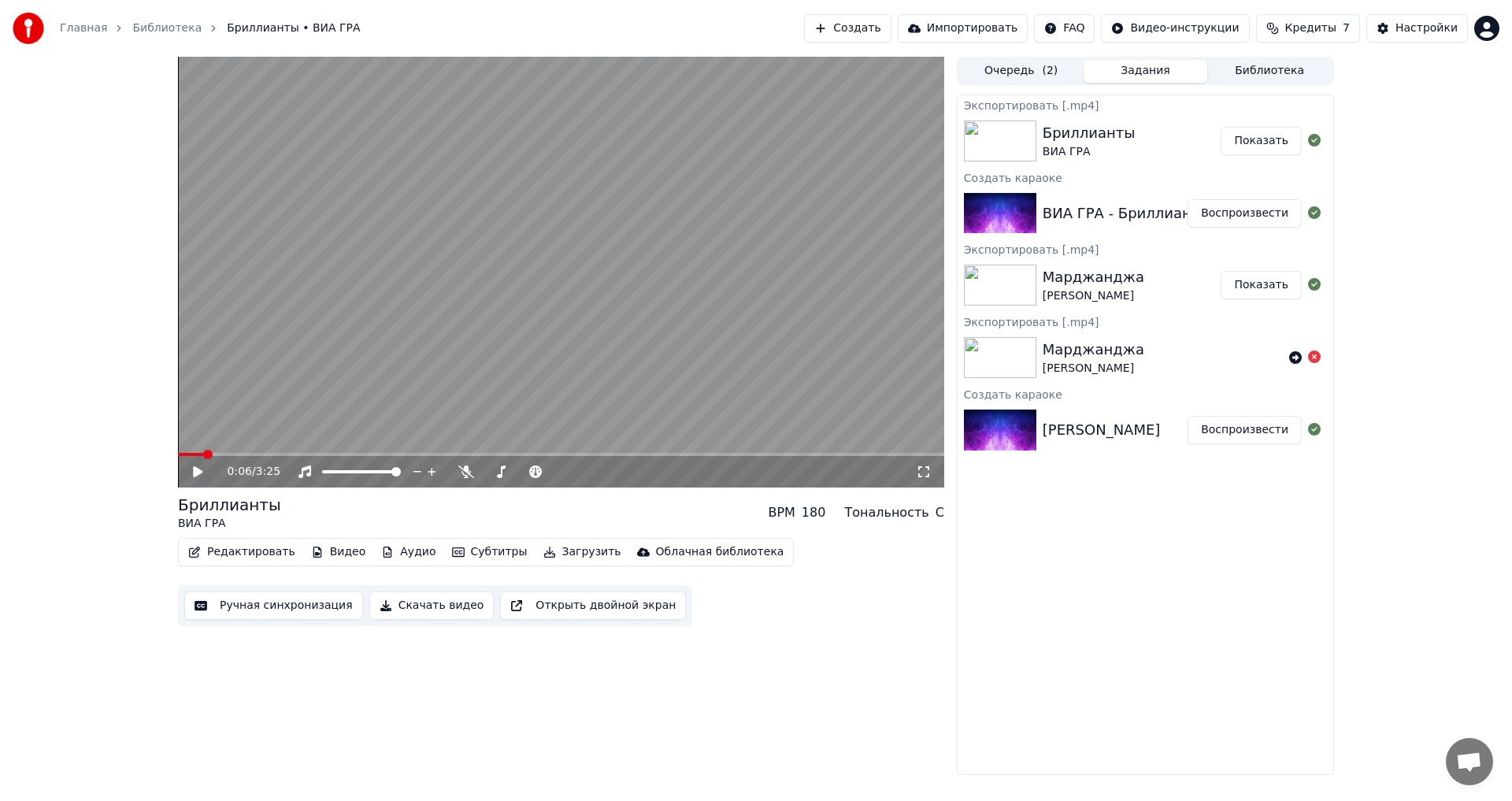
click at [1232, 214] on button "Воспроизвести" at bounding box center [1244, 213] width 114 height 28
click at [1250, 218] on button "Воспроизвести" at bounding box center [1244, 213] width 114 height 28
click at [488, 308] on video at bounding box center [560, 272] width 766 height 431
click at [482, 454] on span at bounding box center [560, 454] width 766 height 3
click at [392, 457] on div "1:22 / 3:25" at bounding box center [560, 472] width 766 height 31
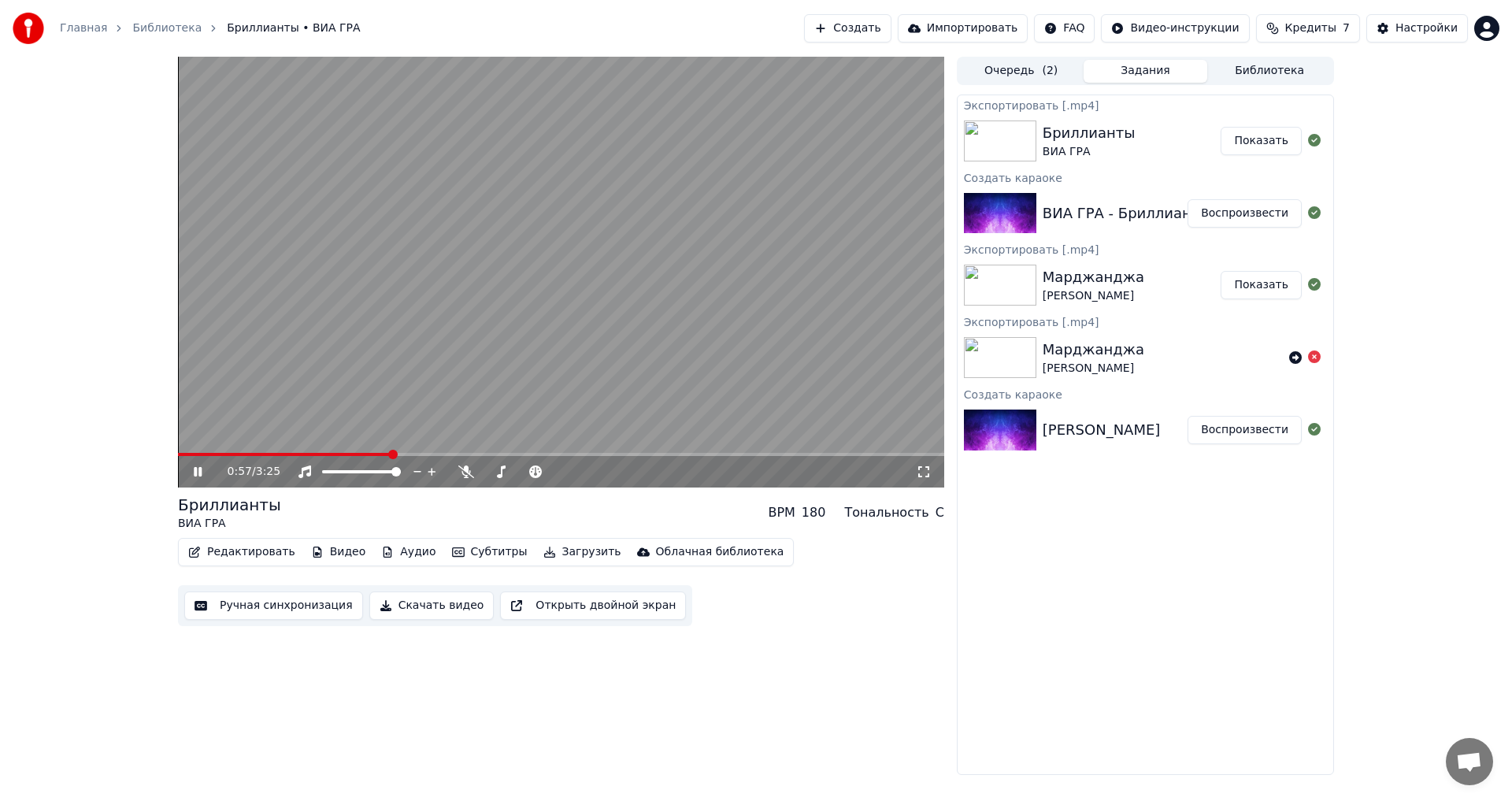
click at [391, 455] on span at bounding box center [284, 454] width 213 height 3
click at [502, 454] on span at bounding box center [560, 454] width 766 height 3
click at [196, 473] on icon at bounding box center [197, 472] width 8 height 10
click at [565, 201] on video at bounding box center [560, 272] width 766 height 431
click at [484, 473] on span at bounding box center [523, 471] width 78 height 3
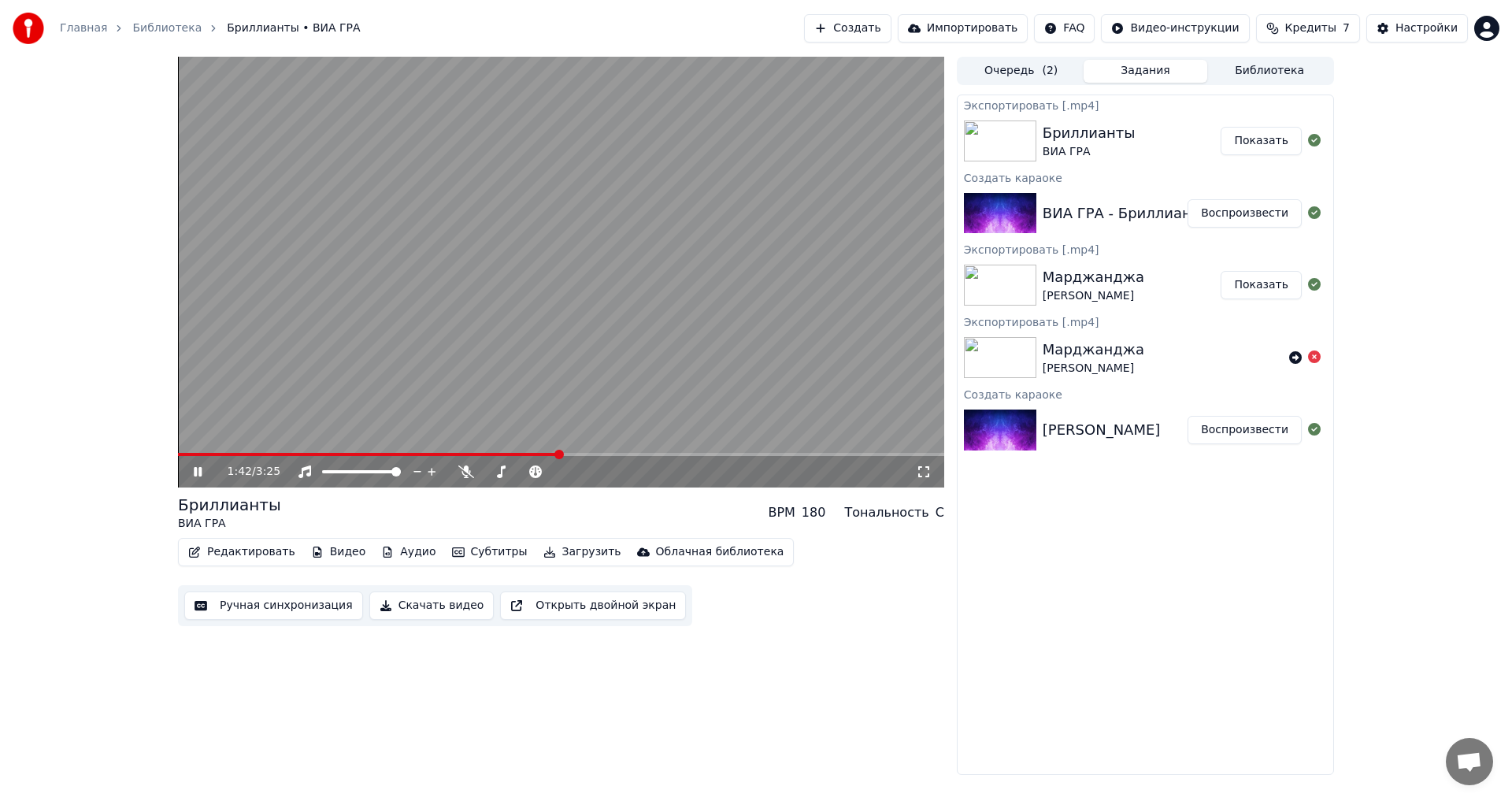
click at [397, 452] on video at bounding box center [560, 272] width 766 height 431
click at [397, 454] on span at bounding box center [368, 454] width 382 height 3
click at [178, 469] on div "0:59 / 3:25" at bounding box center [560, 472] width 766 height 31
click at [192, 469] on icon at bounding box center [209, 471] width 37 height 13
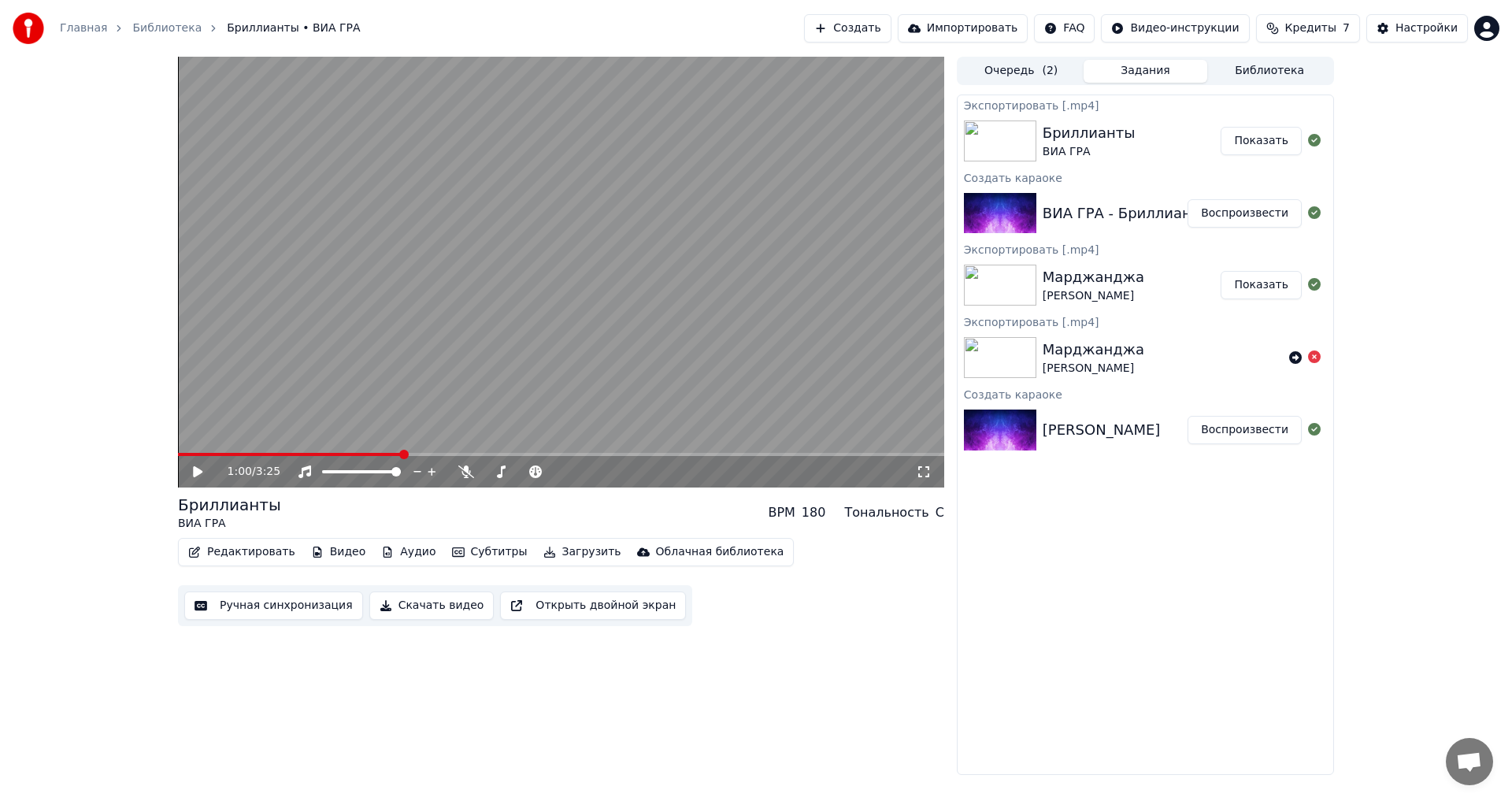
click at [249, 557] on button "Редактировать" at bounding box center [241, 552] width 120 height 22
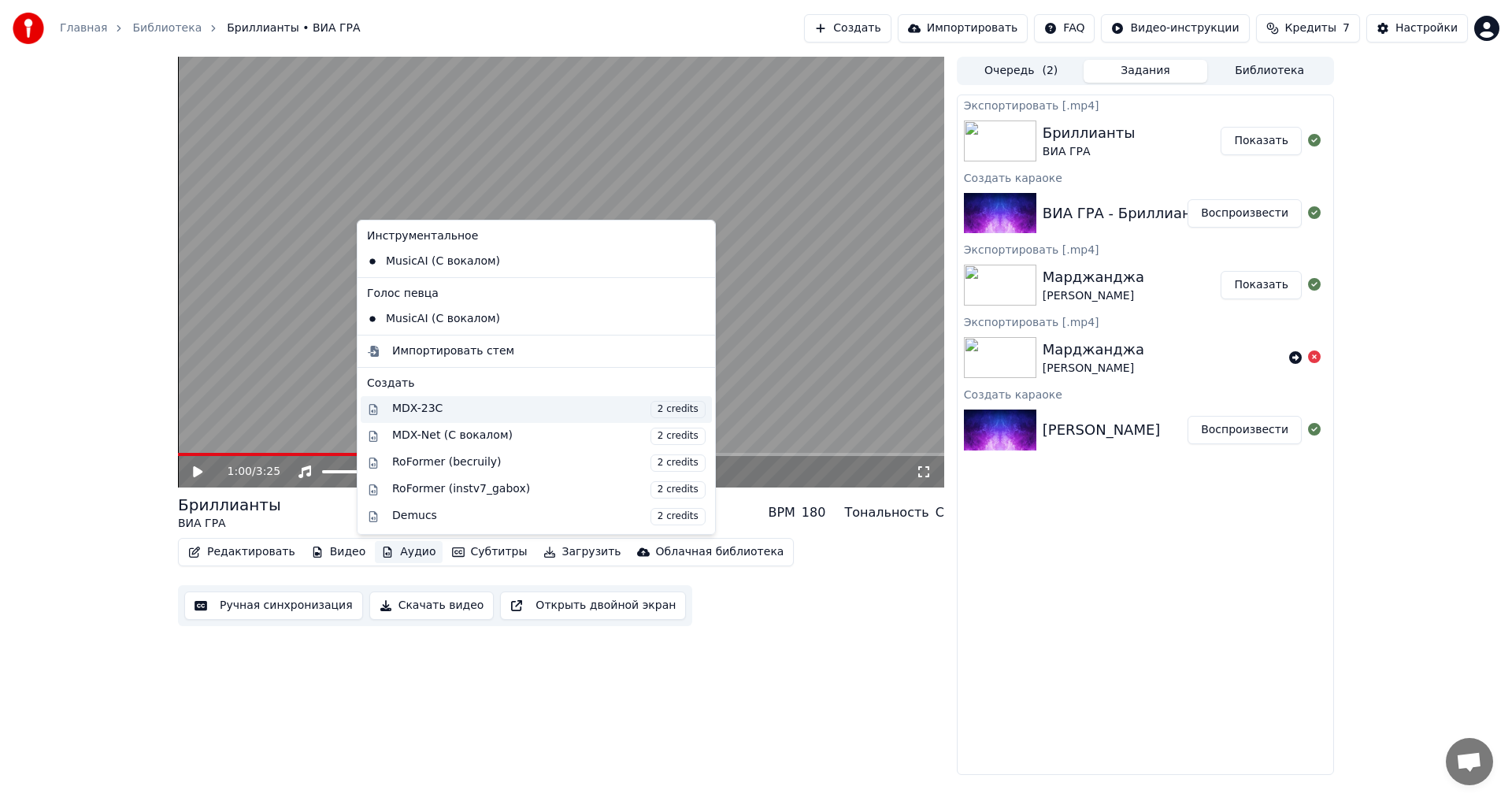
click at [443, 416] on div "MDX-23C 2 credits" at bounding box center [548, 410] width 313 height 18
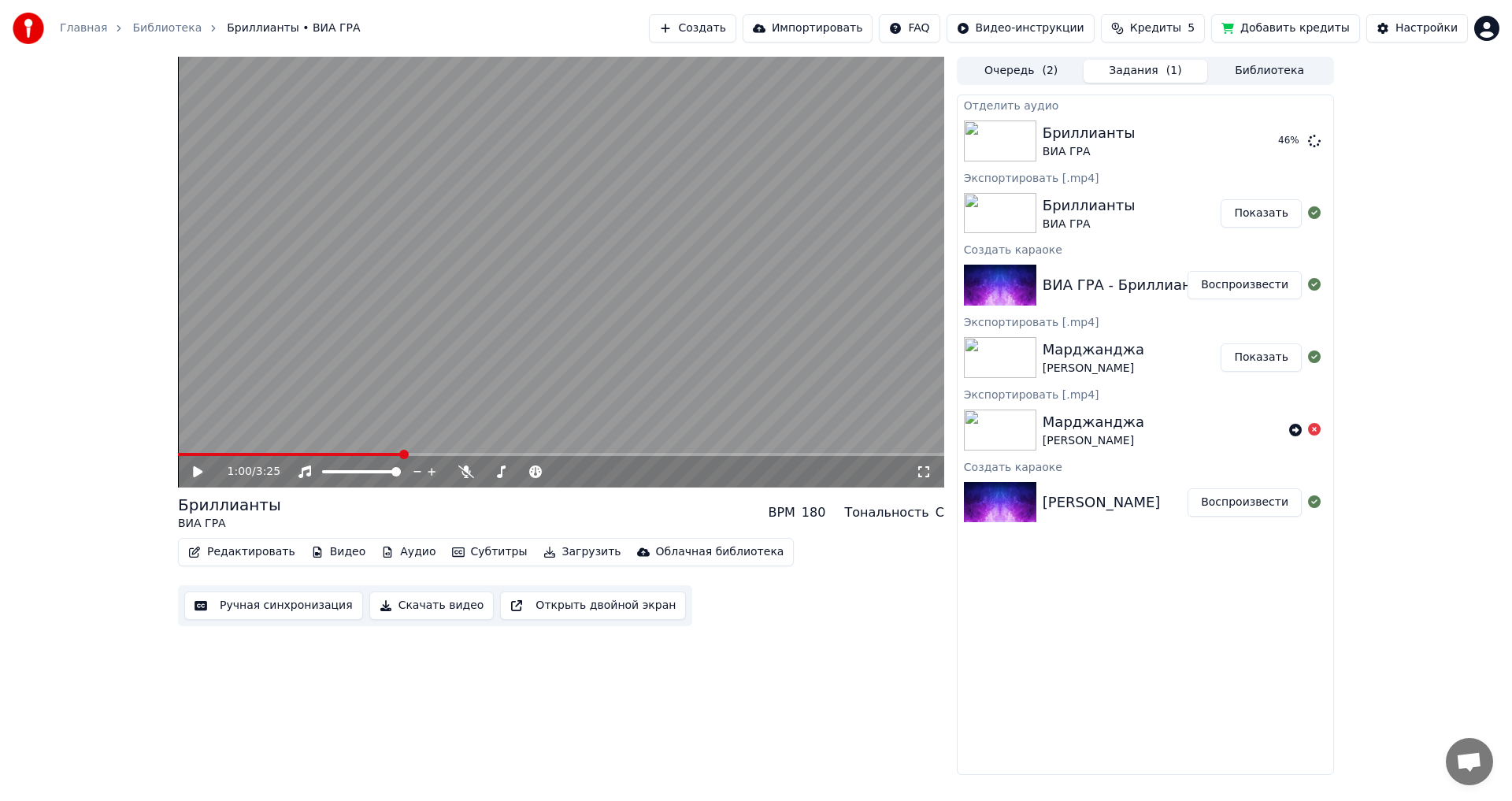
click at [621, 389] on video at bounding box center [560, 272] width 766 height 431
click at [624, 338] on video at bounding box center [560, 272] width 766 height 431
click at [350, 453] on video at bounding box center [560, 272] width 766 height 431
click at [350, 455] on span at bounding box center [308, 454] width 261 height 3
click at [381, 386] on video at bounding box center [560, 272] width 766 height 431
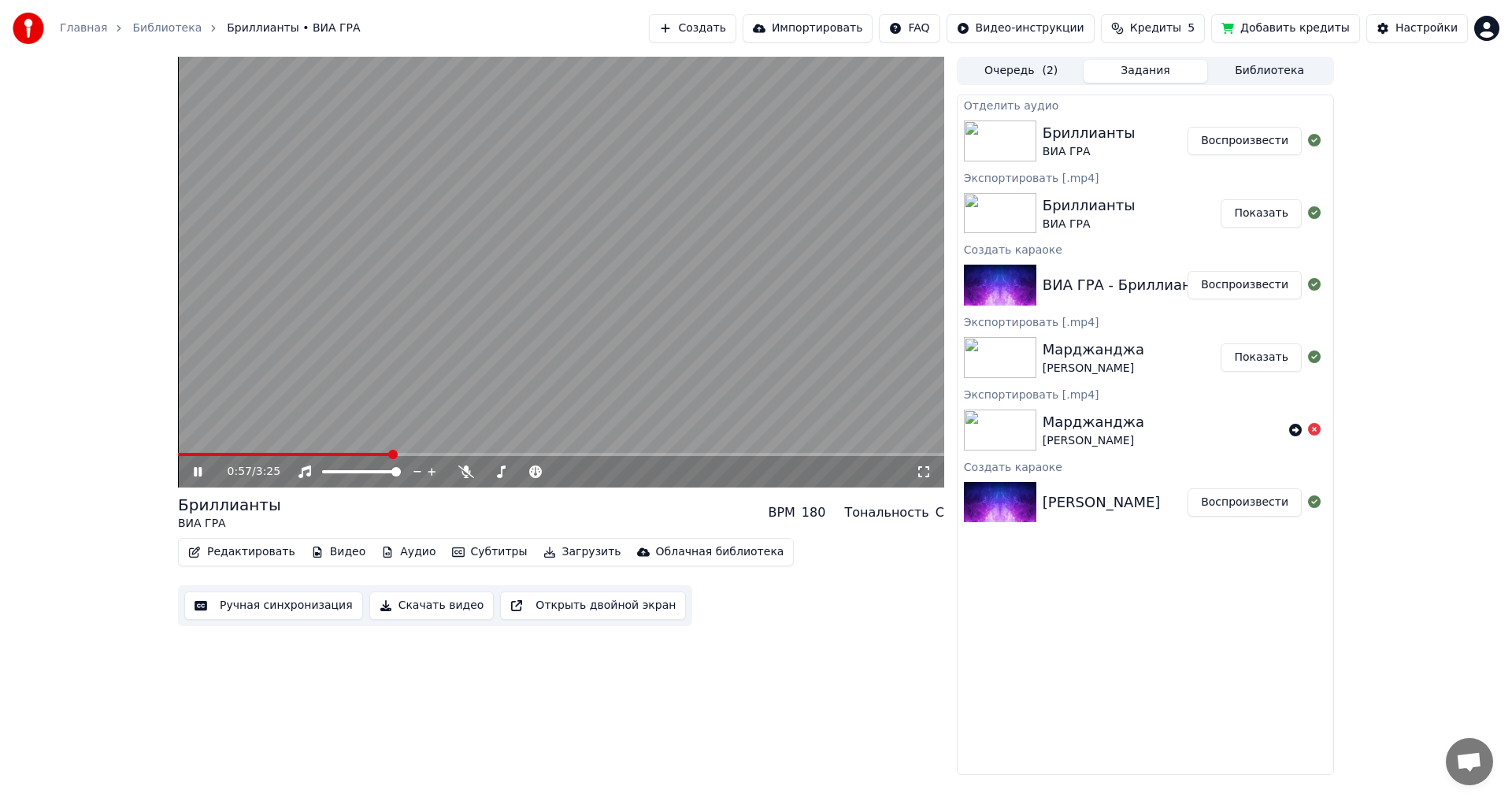
click at [736, 454] on span at bounding box center [560, 454] width 766 height 3
click at [417, 398] on video at bounding box center [560, 272] width 766 height 431
click at [427, 614] on button "Скачать видео" at bounding box center [432, 606] width 126 height 28
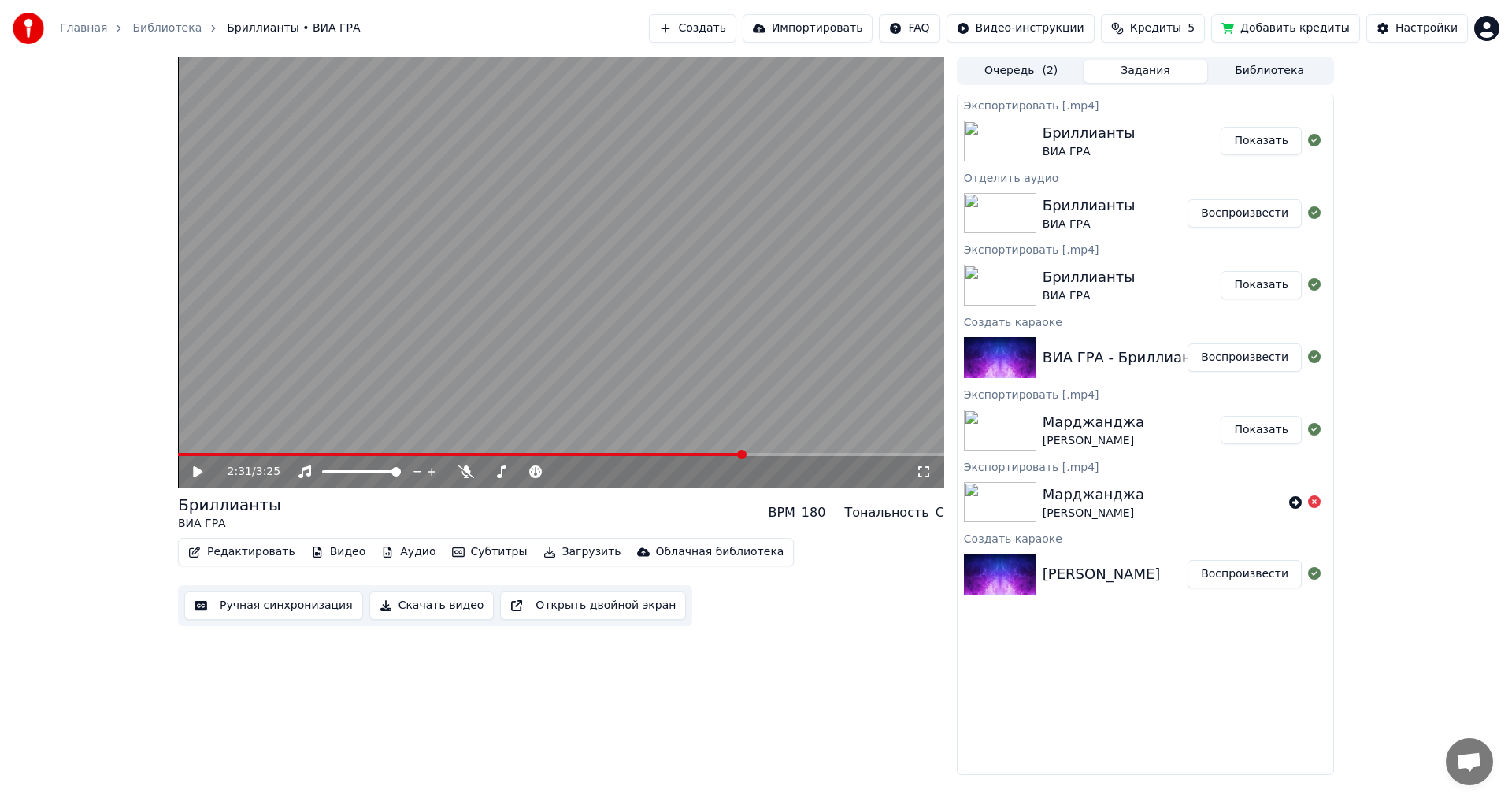
click at [736, 39] on button "Создать" at bounding box center [692, 27] width 86 height 28
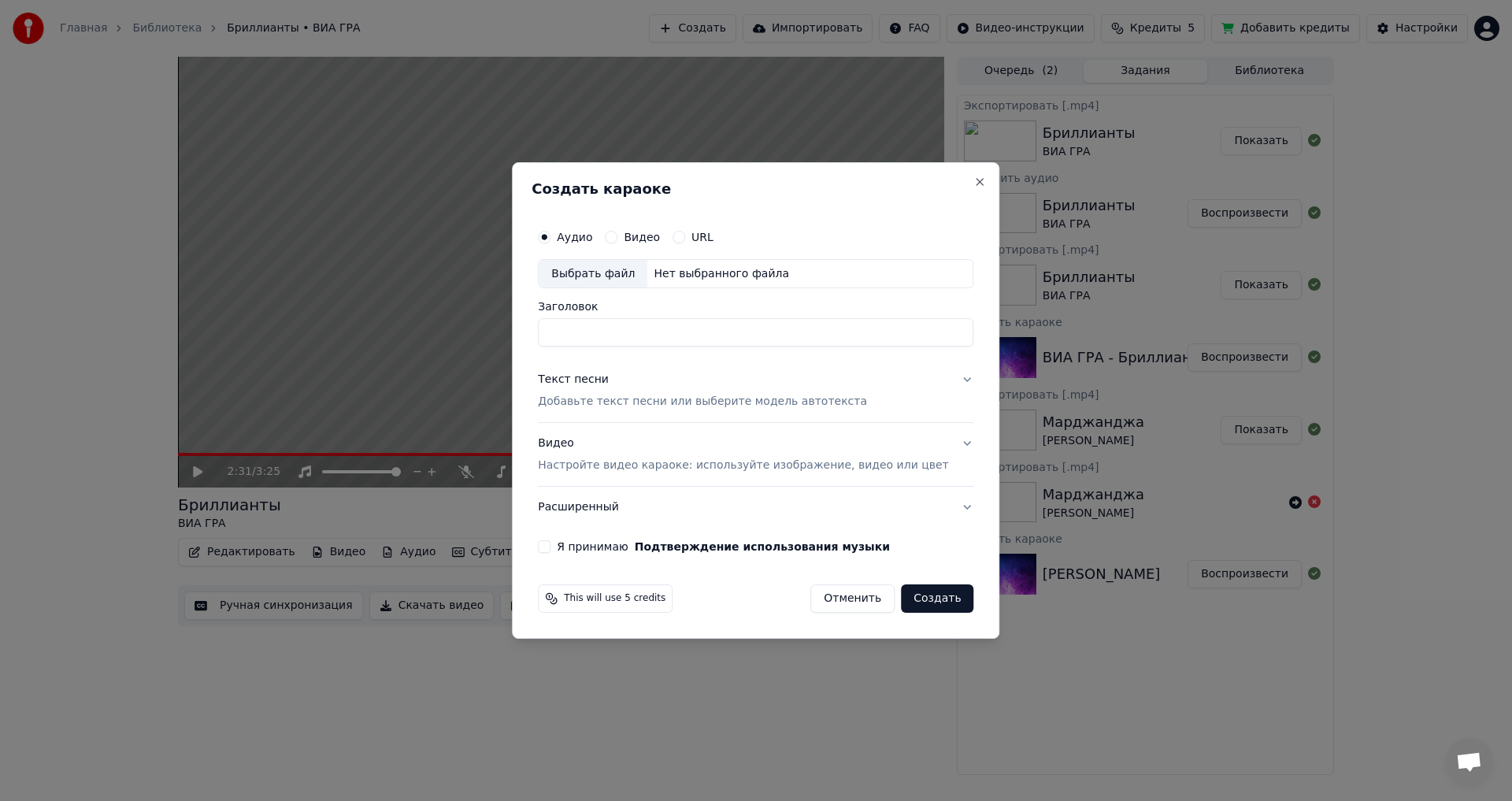
click at [594, 274] on div "Выбрать файл" at bounding box center [593, 274] width 109 height 28
click at [636, 398] on p "Добавьте текст песни или выберите модель автотекста" at bounding box center [702, 402] width 329 height 16
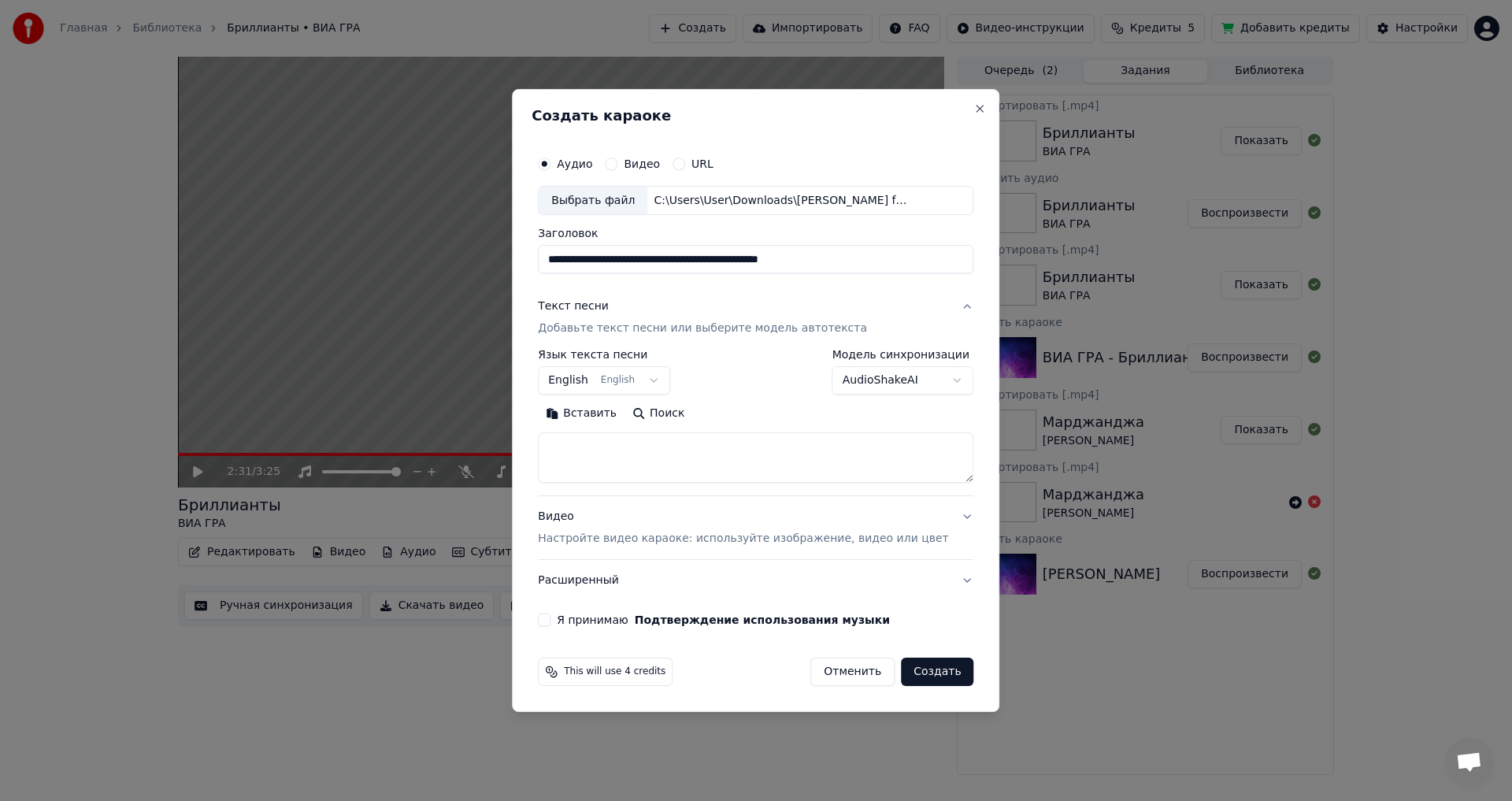
type input "**********"
click at [600, 454] on textarea at bounding box center [756, 457] width 436 height 50
click at [603, 409] on button "Вставить" at bounding box center [581, 414] width 86 height 26
click at [614, 379] on button "English English" at bounding box center [603, 381] width 132 height 28
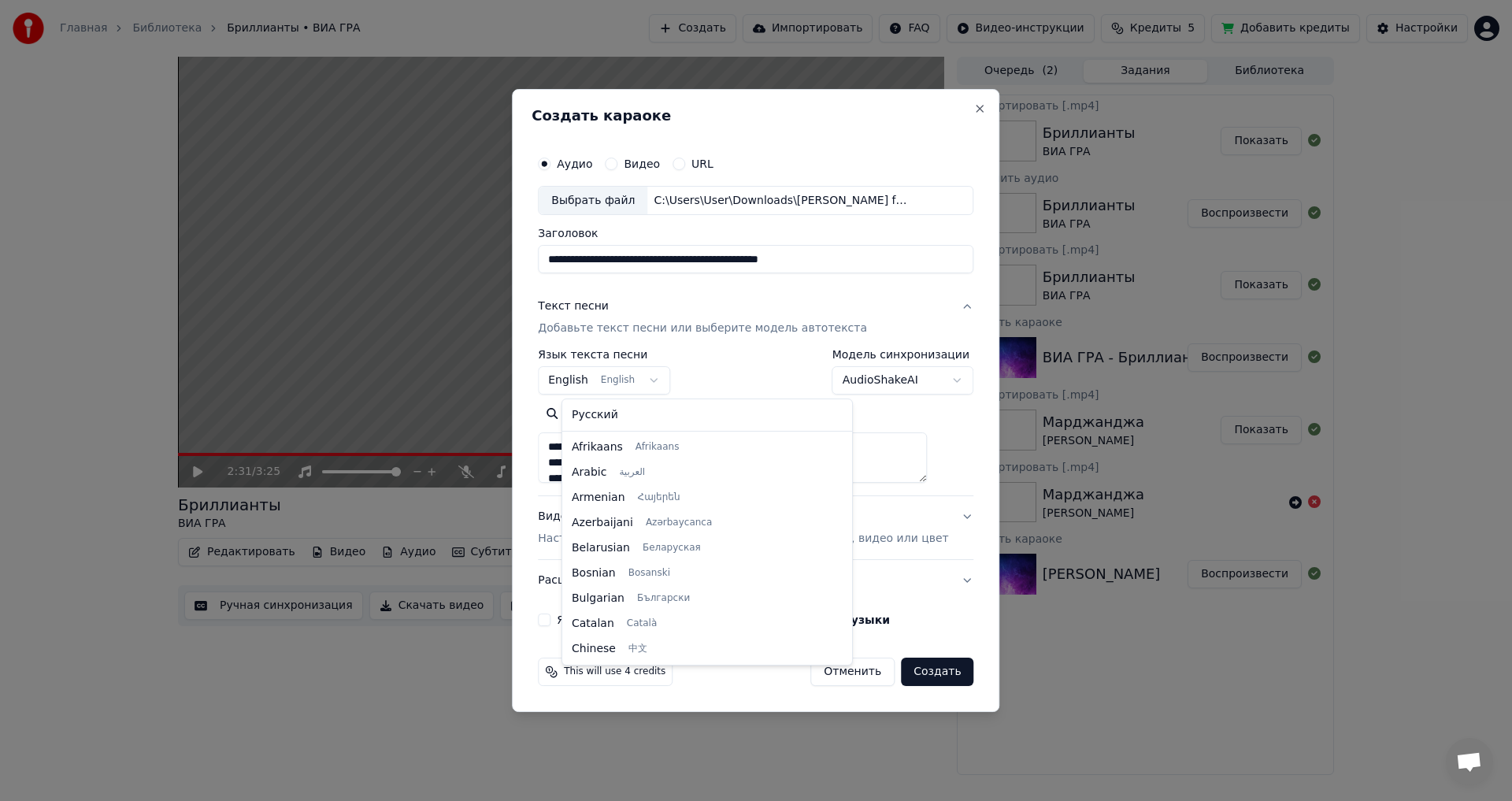
type textarea "**********"
select select "**"
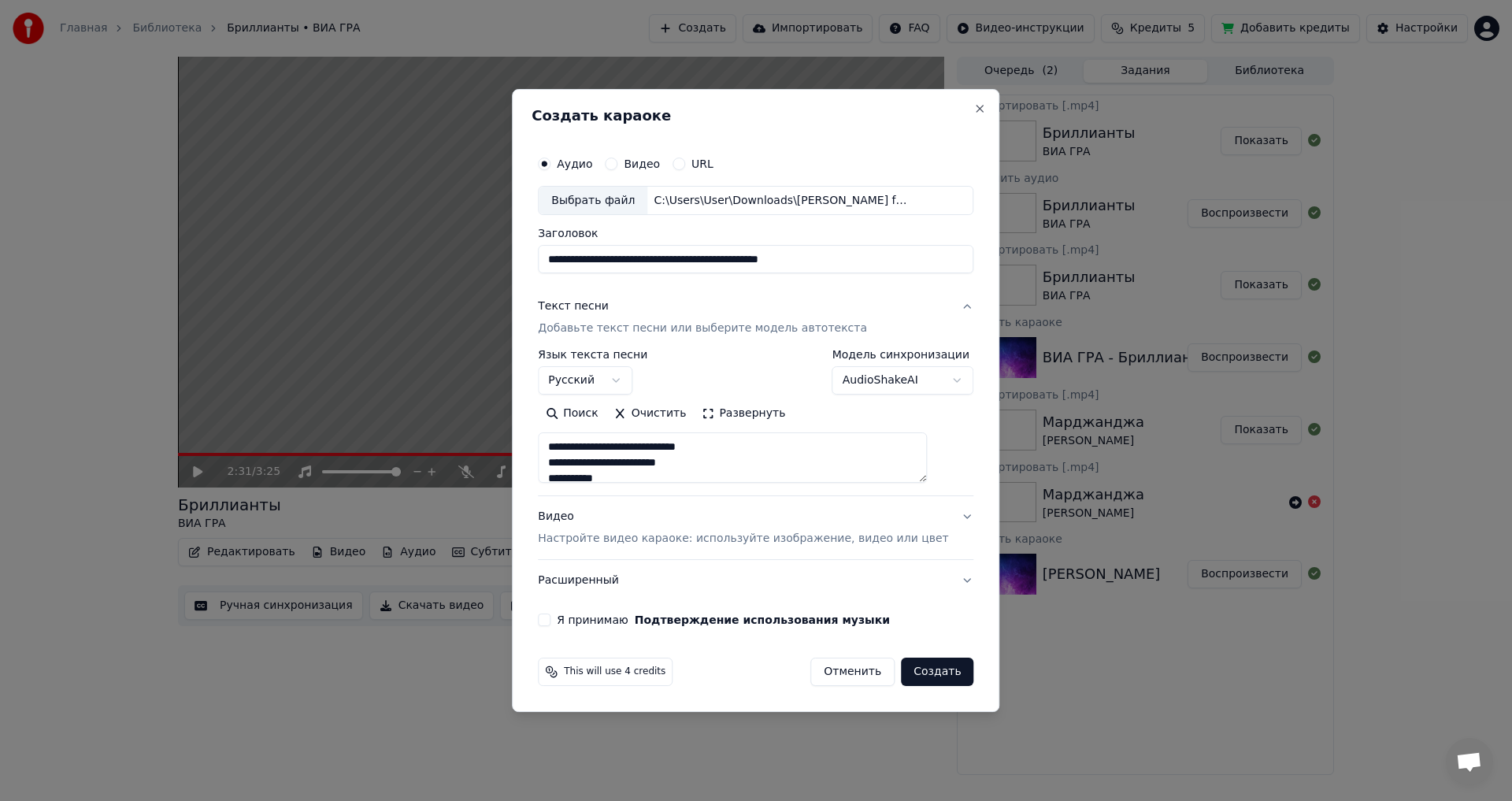
click at [627, 553] on button "Видео Настройте видео караоке: используйте изображение, видео или цвет" at bounding box center [756, 528] width 436 height 63
type textarea "**********"
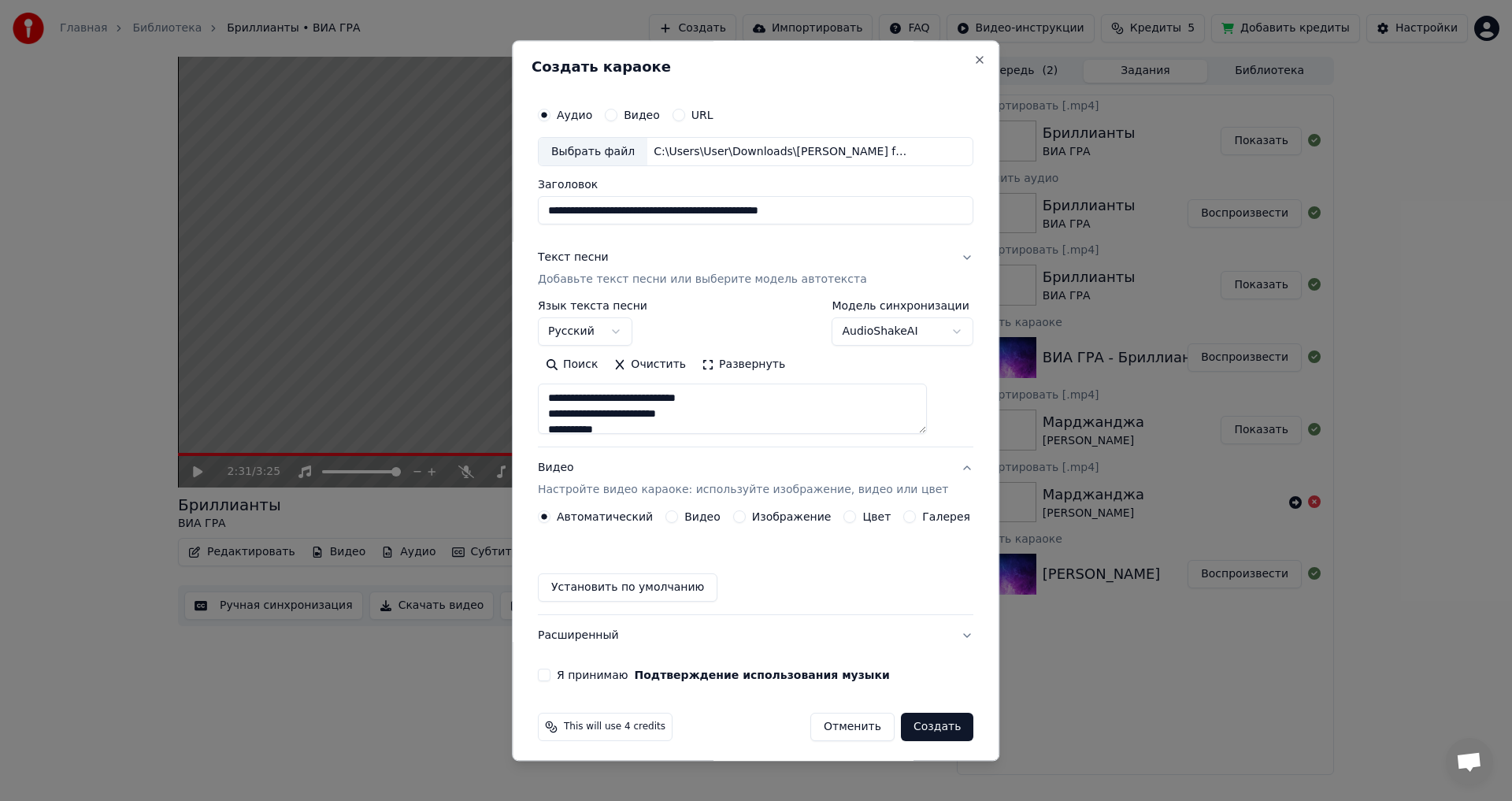
scroll to position [237, 0]
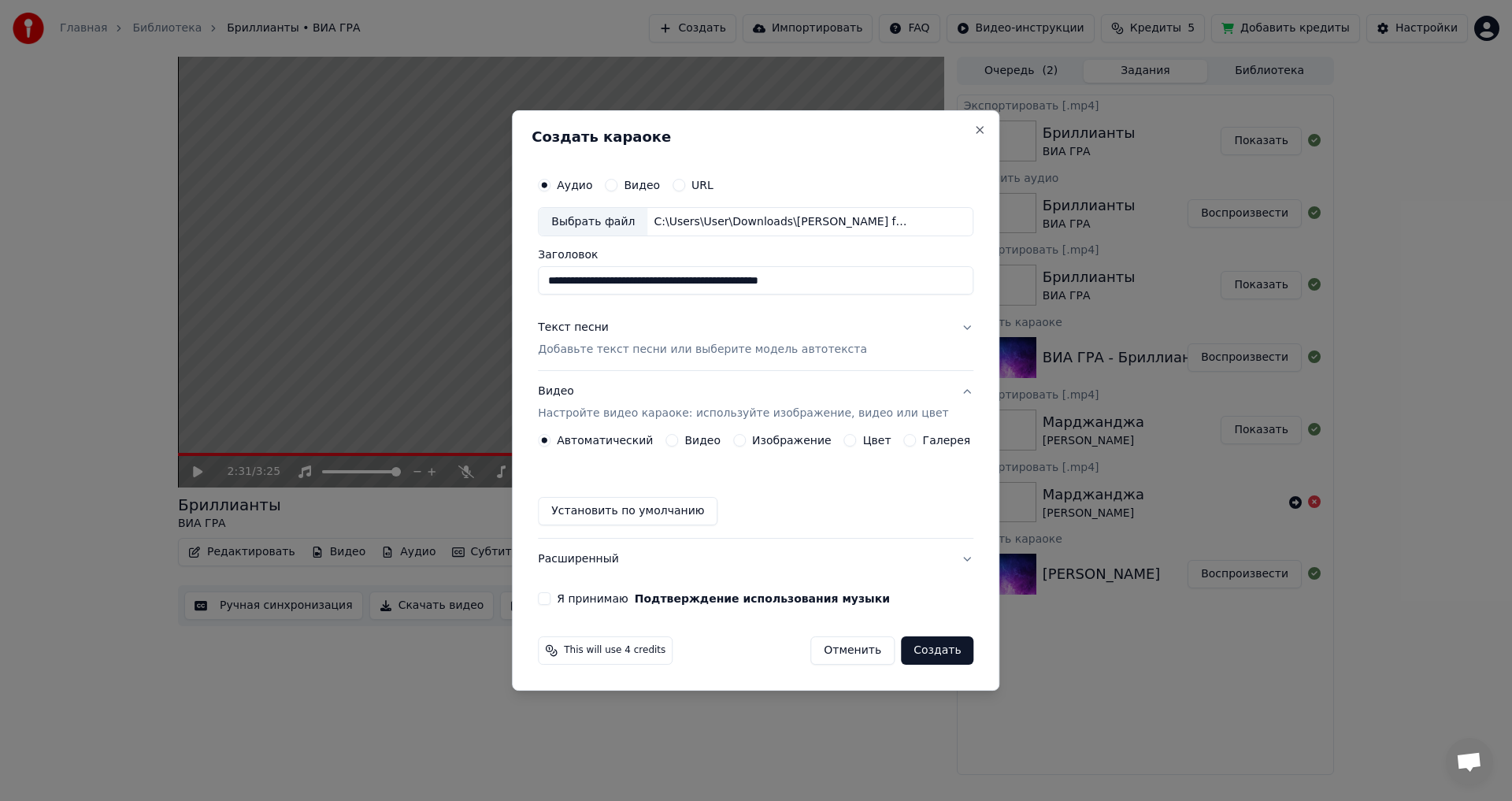
click at [863, 443] on label "Цвет" at bounding box center [877, 440] width 28 height 11
click at [857, 443] on button "Цвет" at bounding box center [850, 440] width 13 height 13
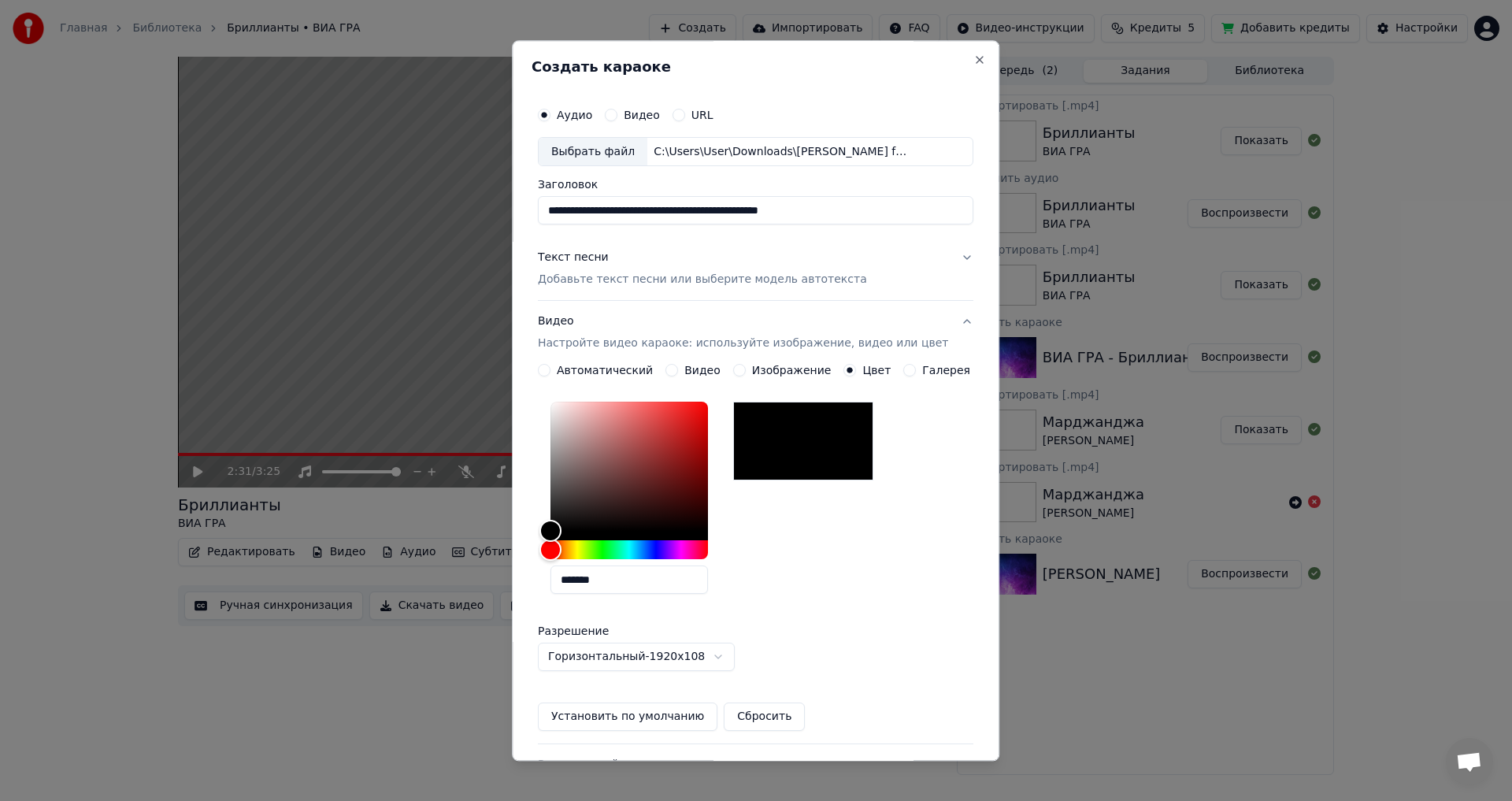
scroll to position [135, 0]
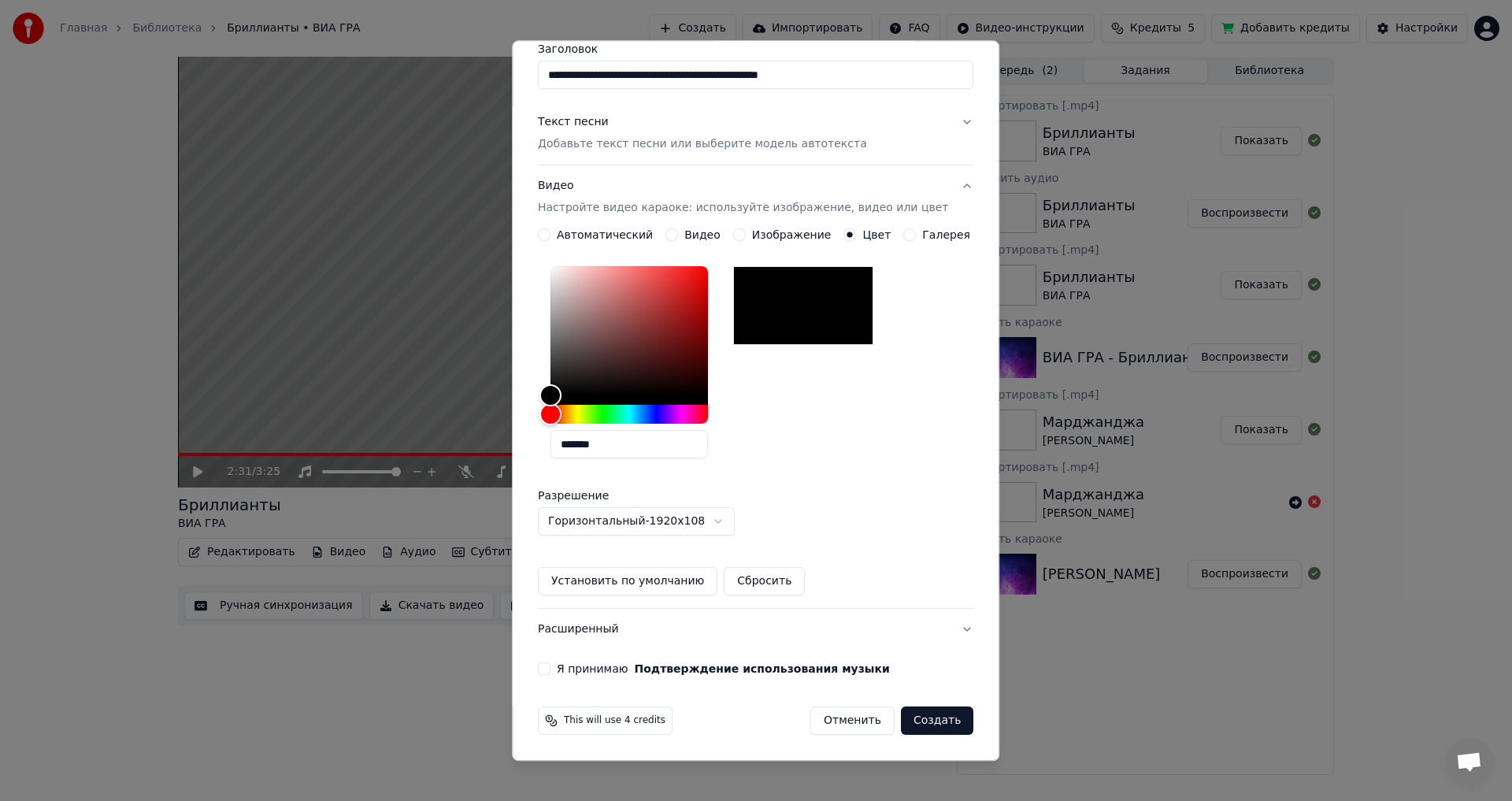
click at [550, 672] on button "Я принимаю Подтверждение использования музыки" at bounding box center [544, 669] width 13 height 13
click at [902, 718] on button "Создать" at bounding box center [937, 721] width 73 height 28
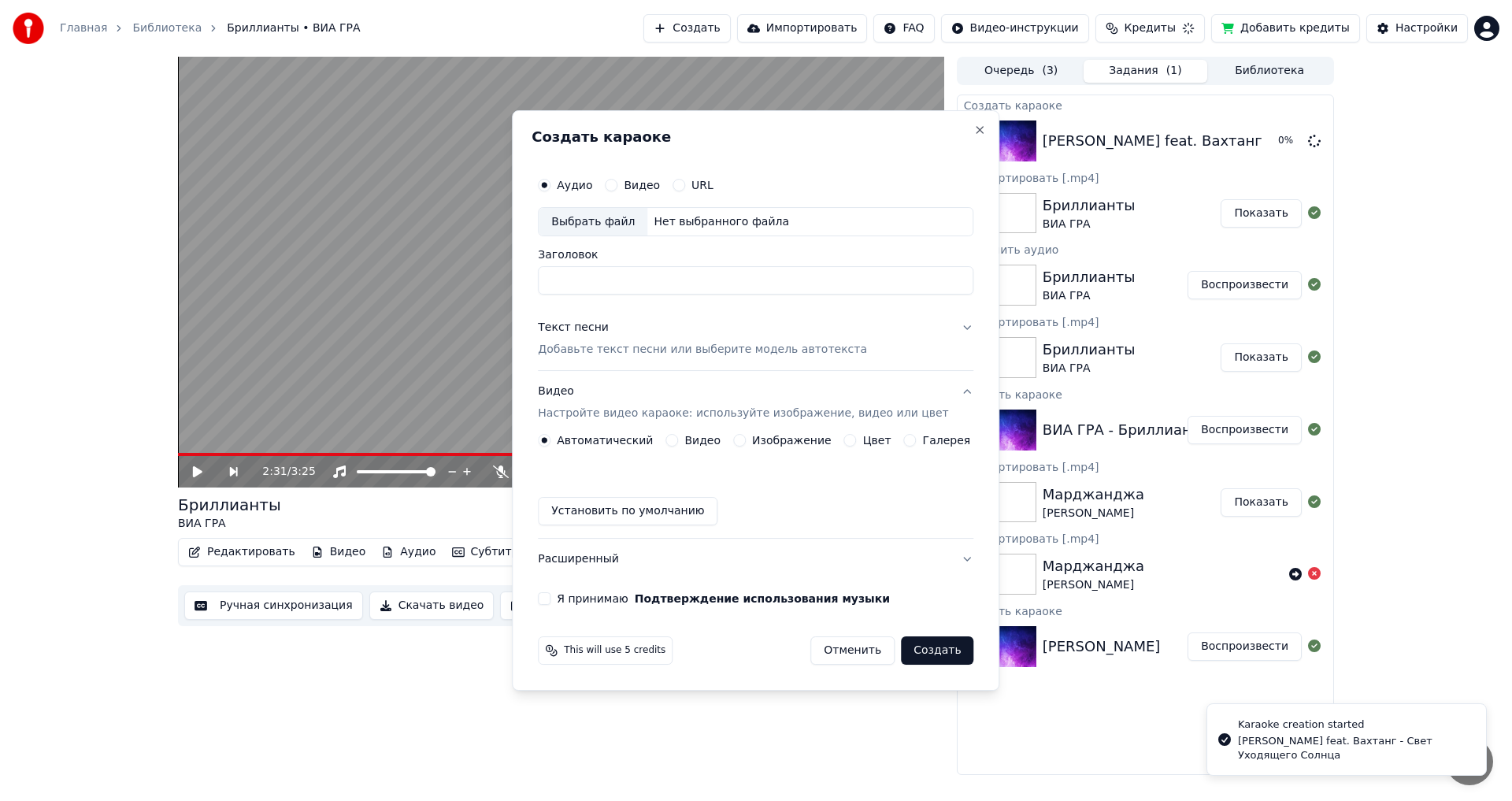
scroll to position [0, 0]
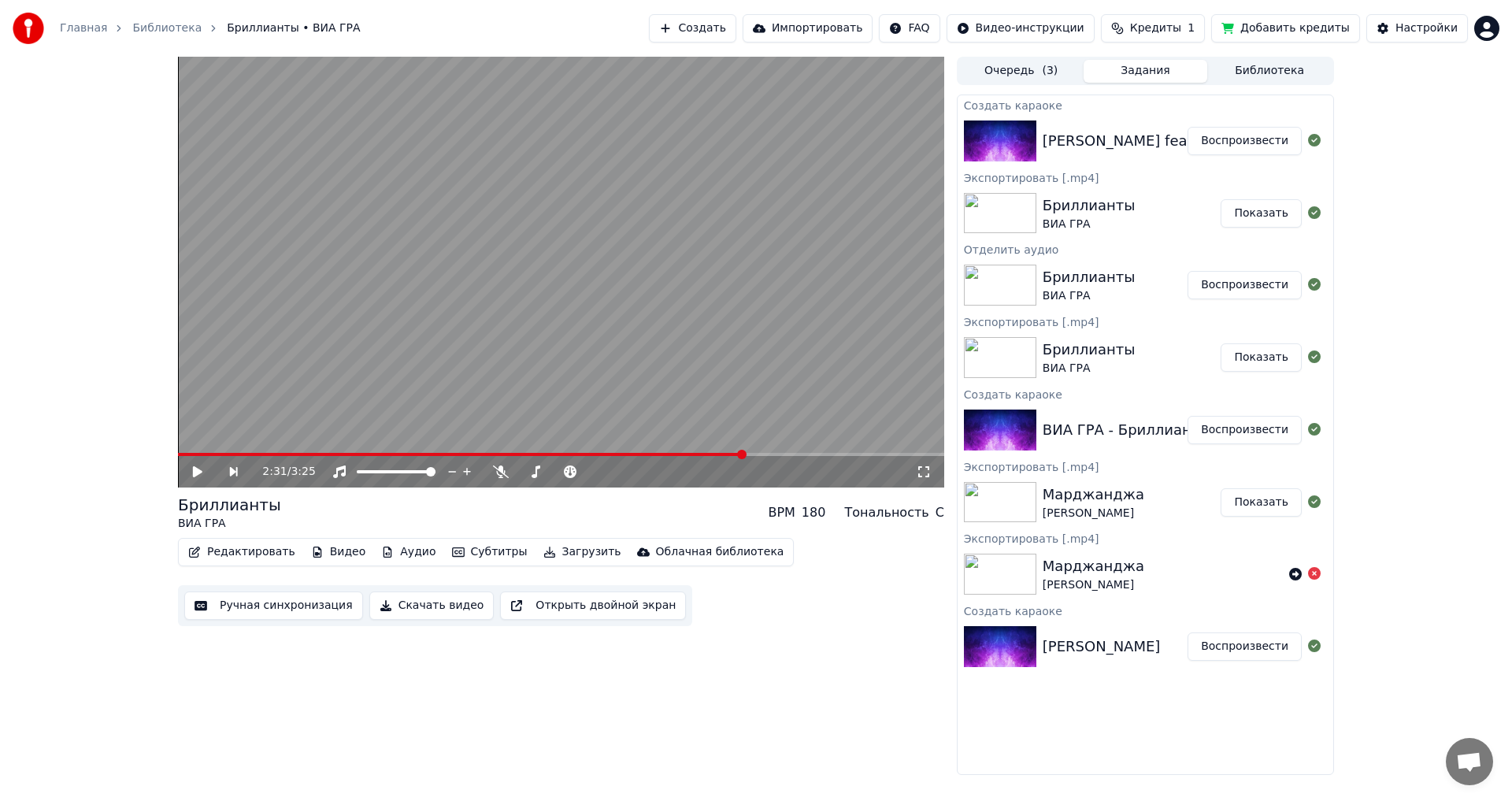
click at [1264, 62] on button "Библиотека" at bounding box center [1269, 71] width 125 height 23
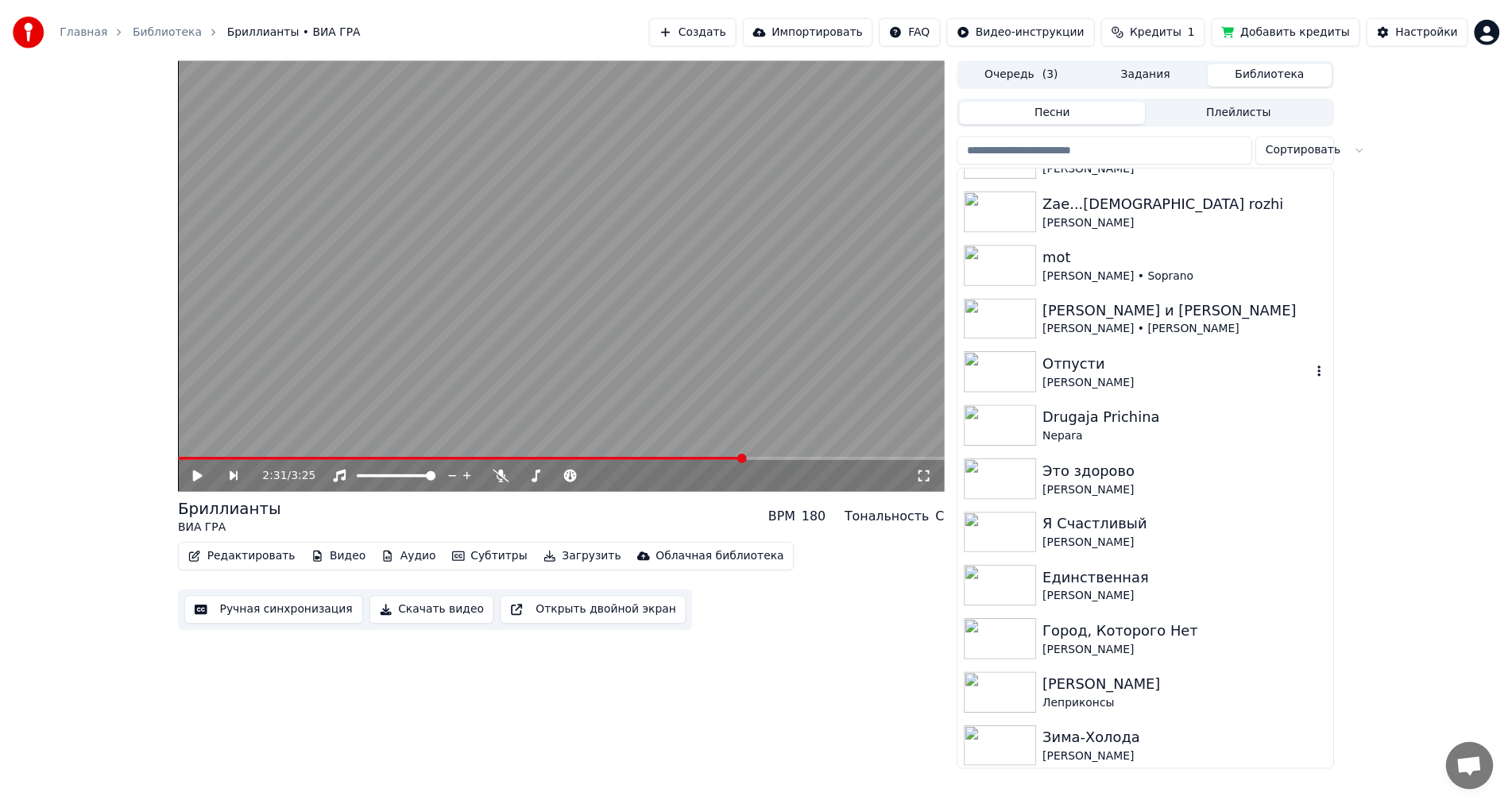
scroll to position [636, 0]
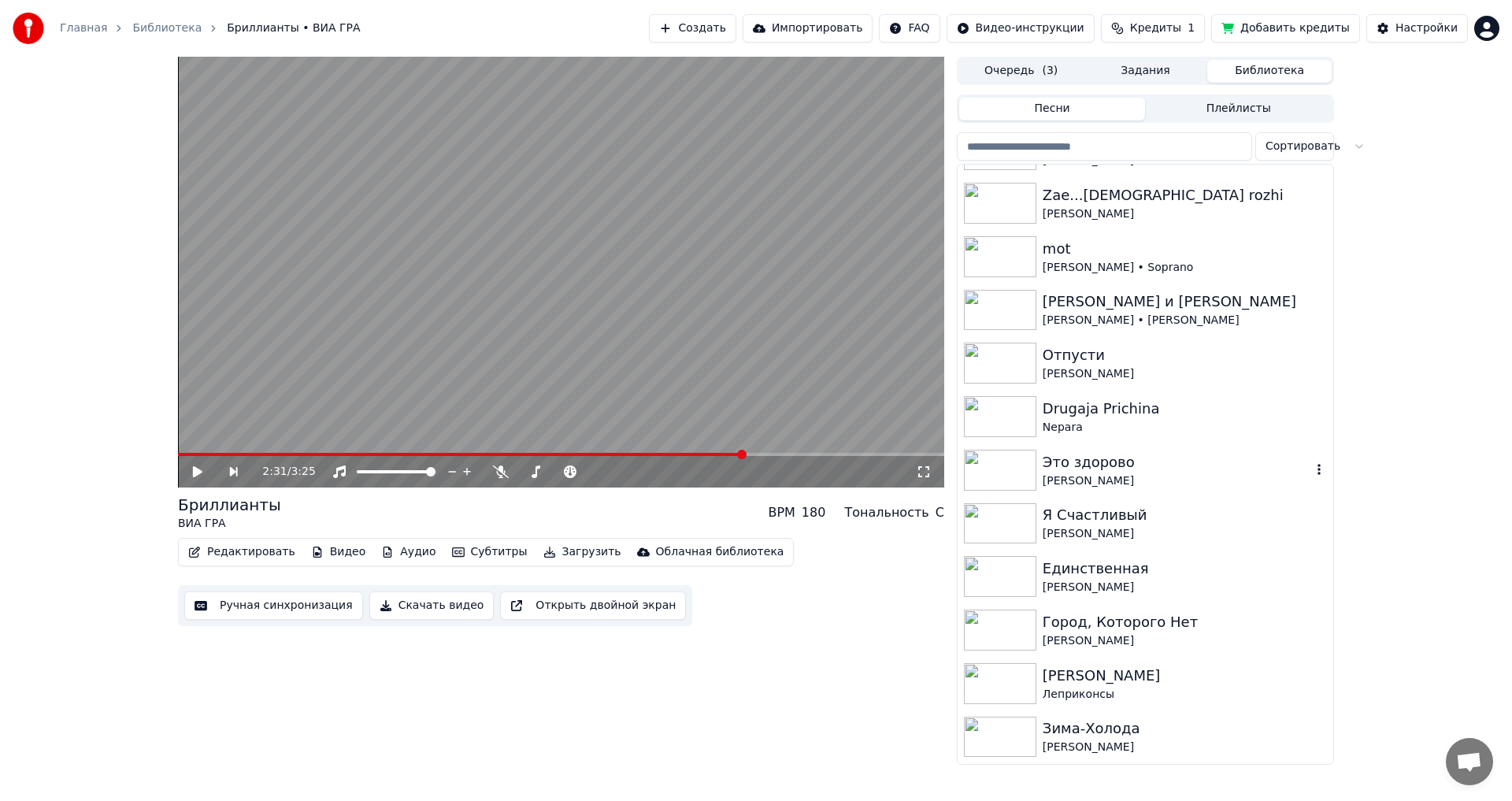
click at [1116, 469] on div "Это здорово" at bounding box center [1177, 462] width 269 height 22
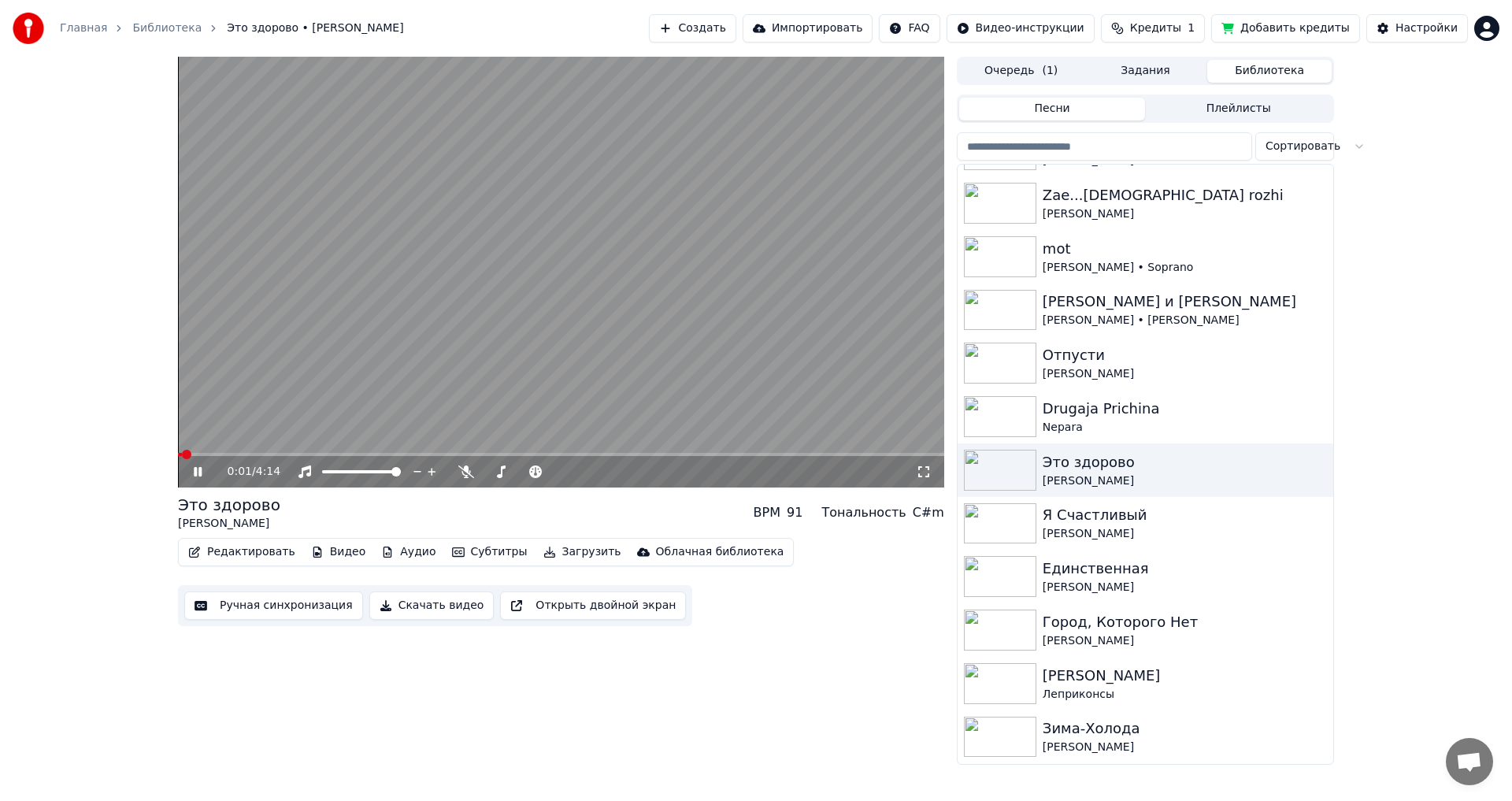
click at [405, 454] on span at bounding box center [560, 454] width 766 height 3
click at [201, 475] on icon at bounding box center [197, 472] width 8 height 10
click at [393, 609] on button "Скачать видео" at bounding box center [432, 606] width 126 height 28
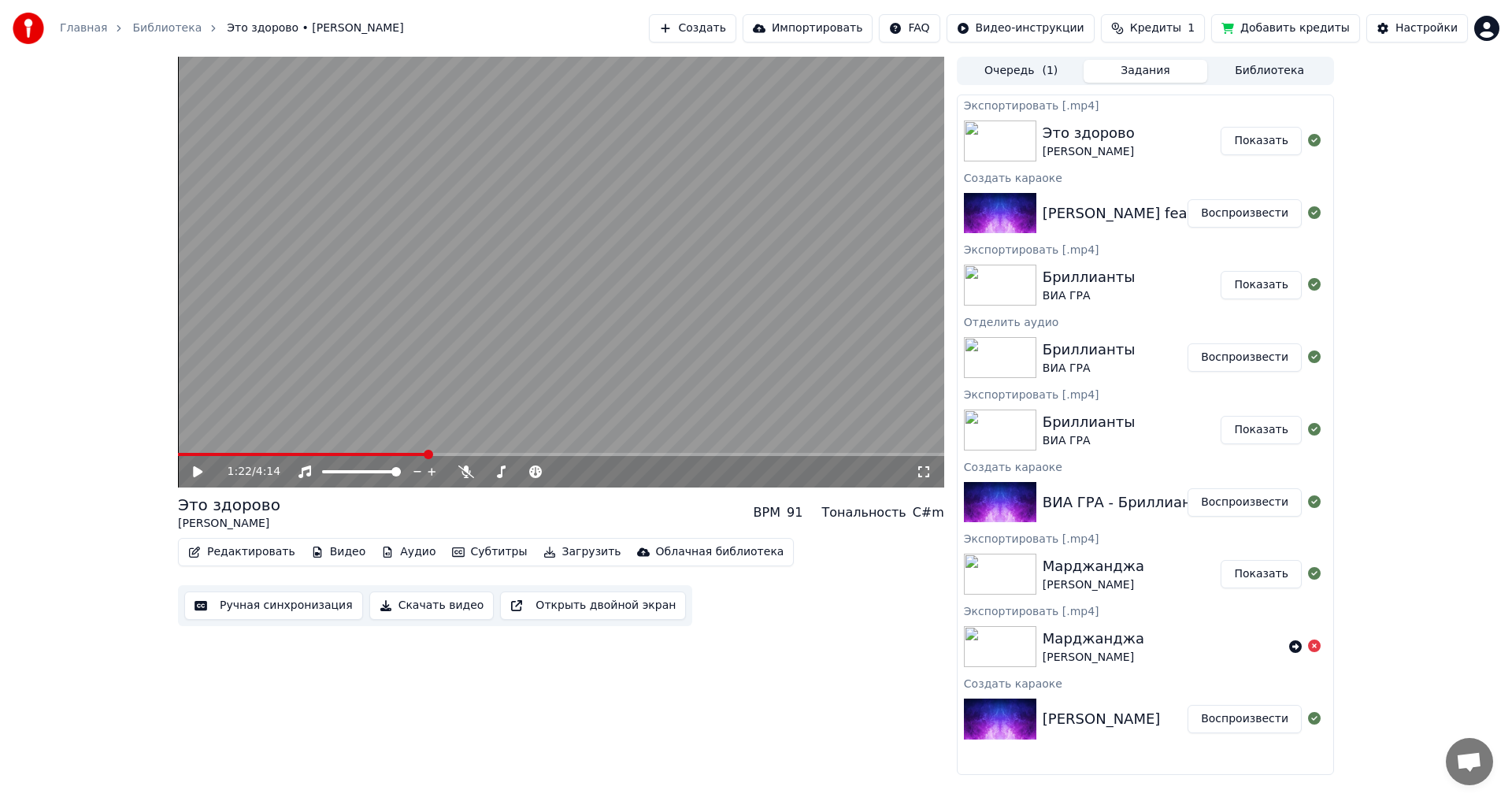
click at [1252, 220] on button "Воспроизвести" at bounding box center [1244, 213] width 114 height 28
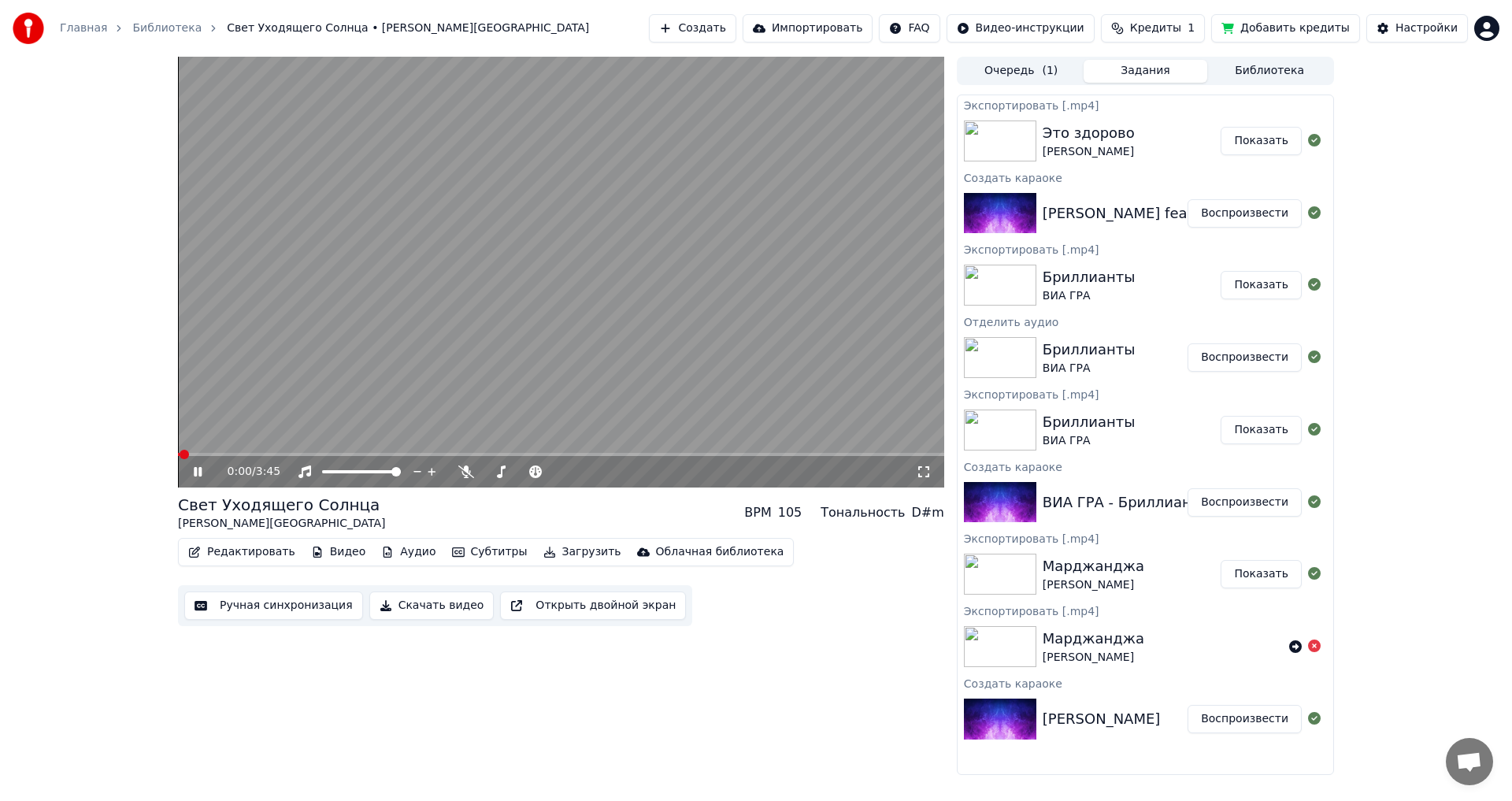
click at [514, 369] on video at bounding box center [560, 272] width 766 height 431
drag, startPoint x: 499, startPoint y: 479, endPoint x: 508, endPoint y: 479, distance: 9.0
click at [508, 479] on div at bounding box center [537, 472] width 127 height 16
click at [504, 473] on span at bounding box center [506, 472] width 10 height 10
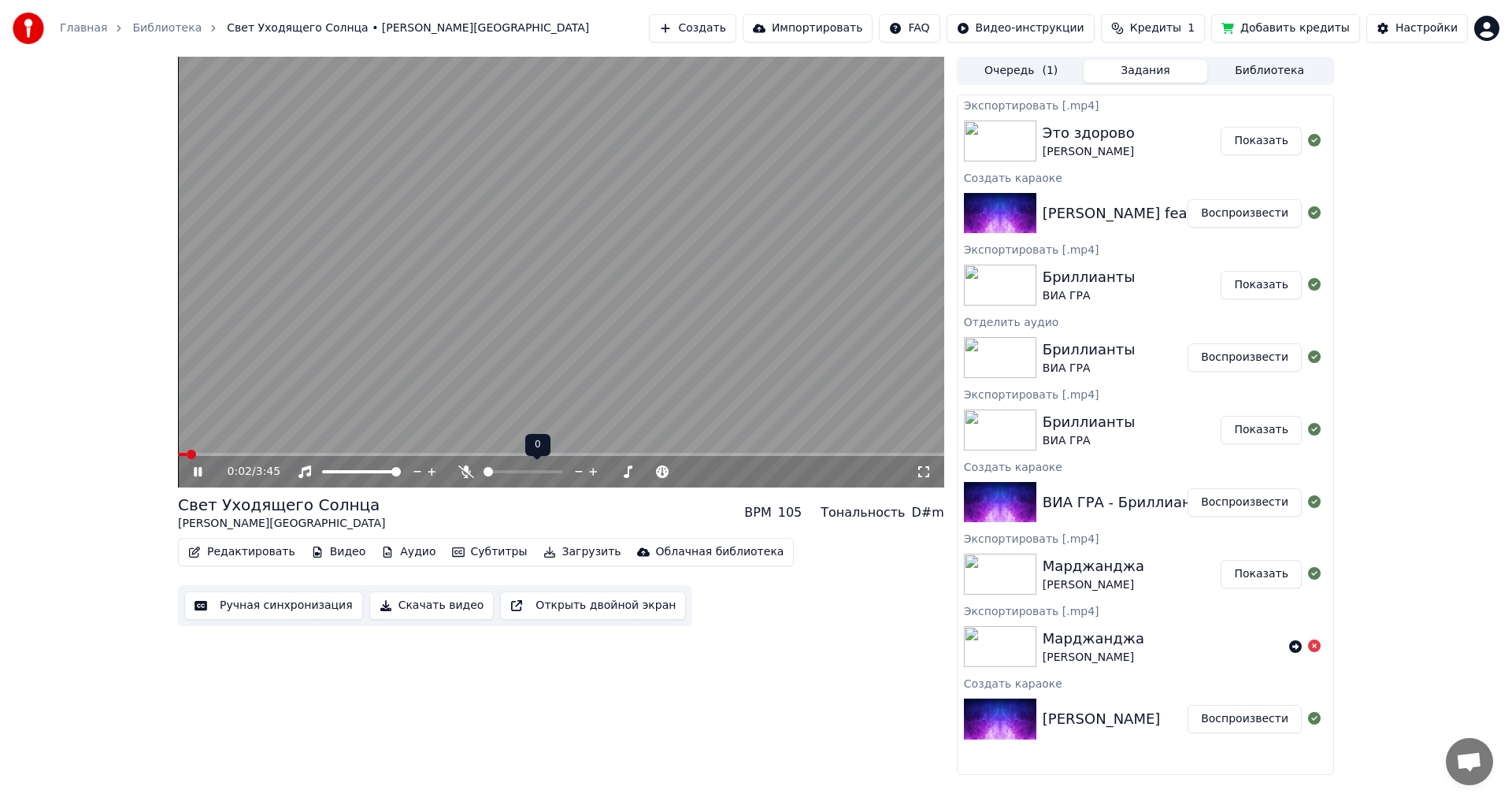
click at [484, 472] on span at bounding box center [489, 472] width 10 height 10
click at [471, 309] on video at bounding box center [560, 272] width 766 height 431
click at [240, 549] on button "Редактировать" at bounding box center [241, 552] width 120 height 22
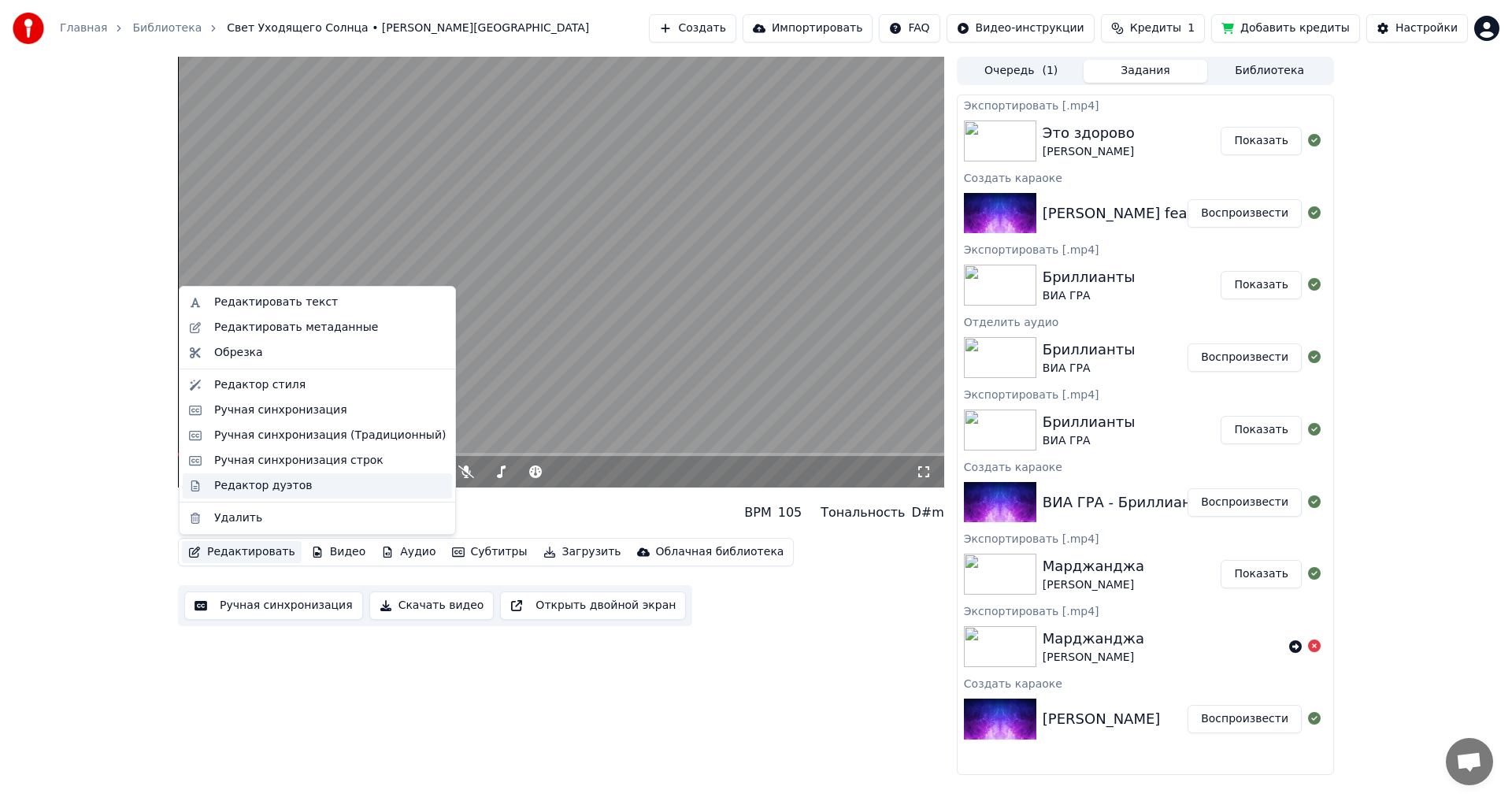
click at [260, 490] on div "Редактор дуэтов" at bounding box center [263, 486] width 98 height 16
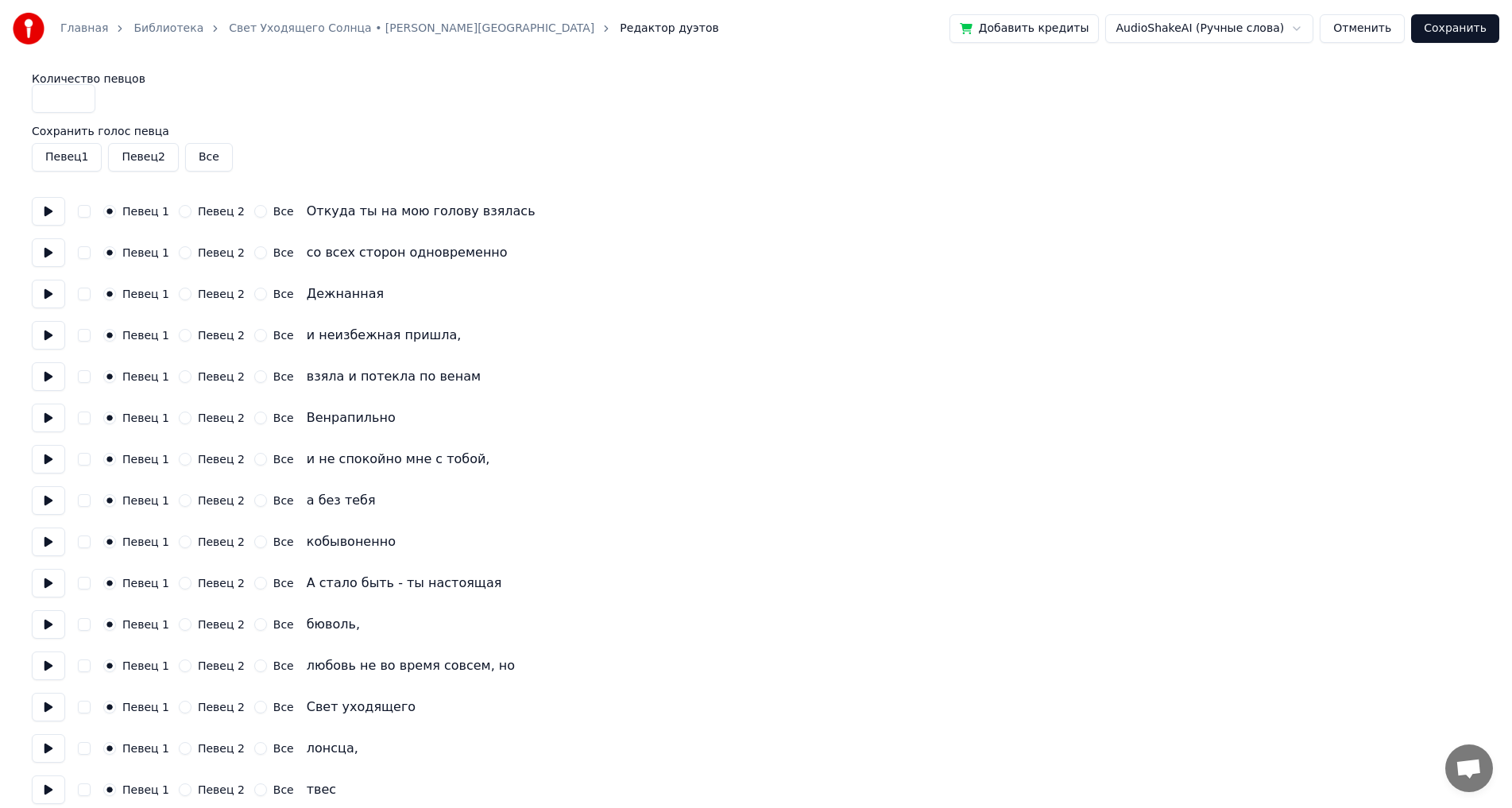
click at [254, 296] on button "Все" at bounding box center [260, 294] width 13 height 13
click at [254, 416] on button "Все" at bounding box center [260, 418] width 13 height 13
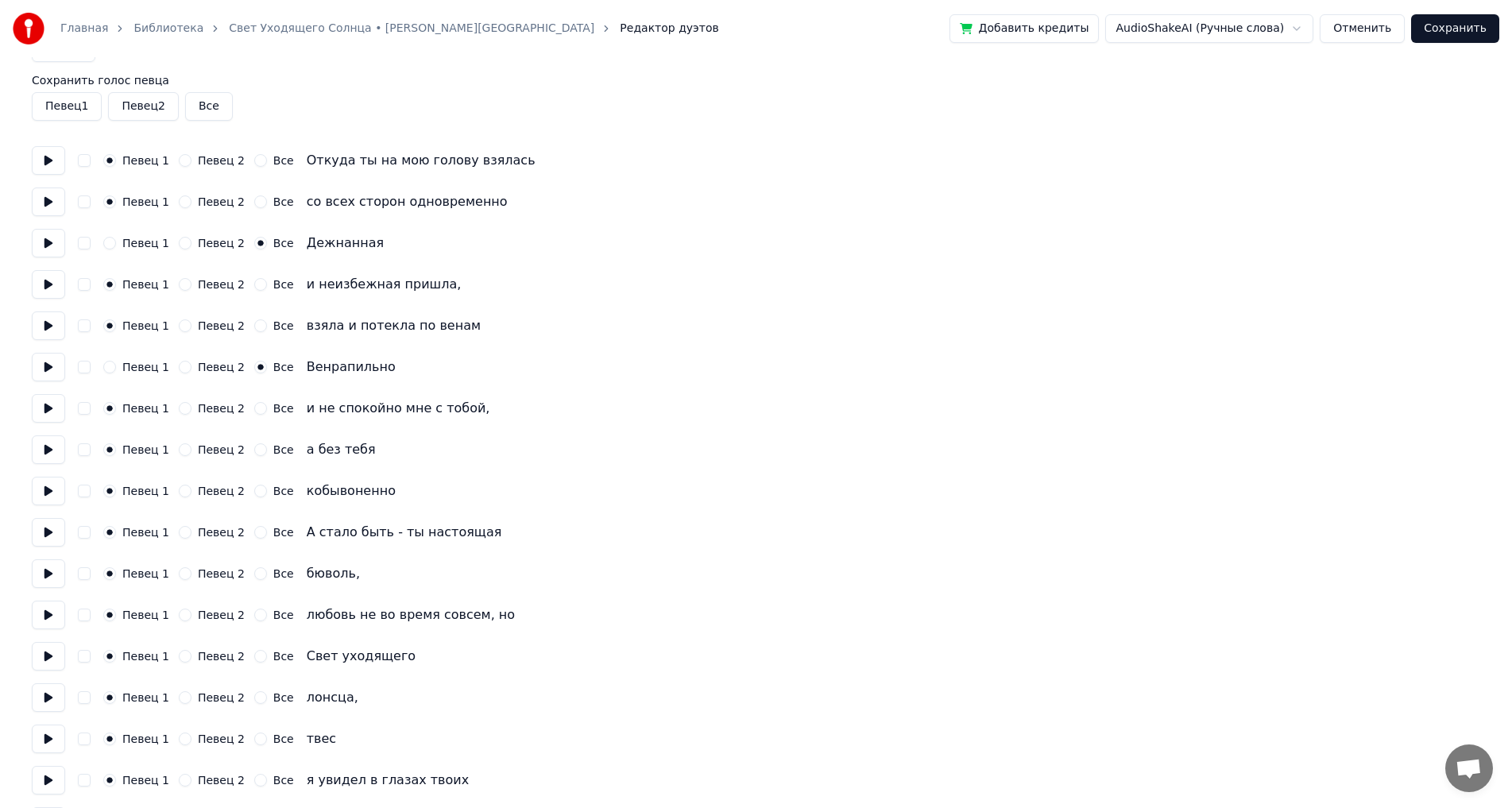
scroll to position [79, 0]
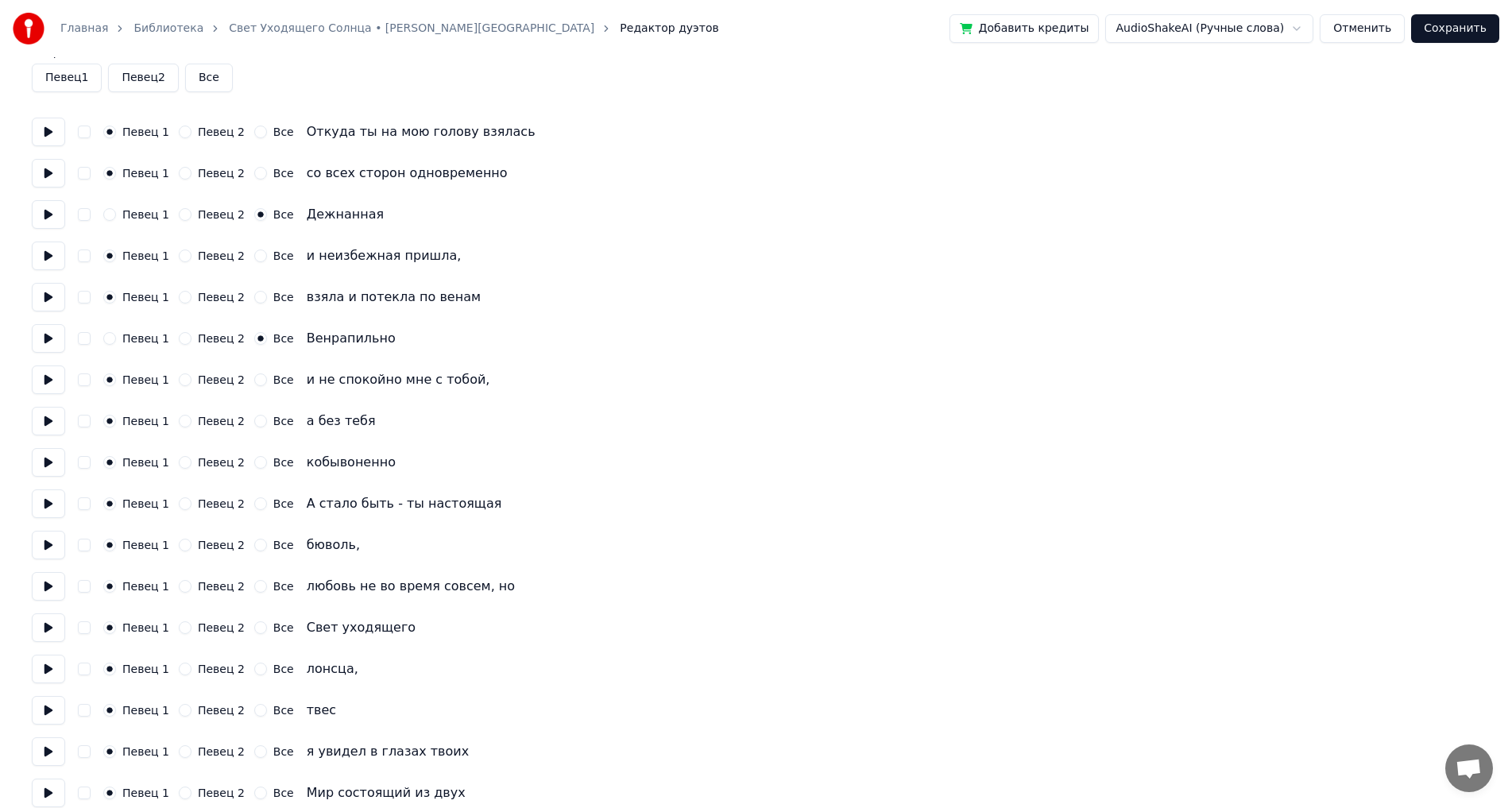
click at [254, 464] on button "Все" at bounding box center [260, 462] width 13 height 13
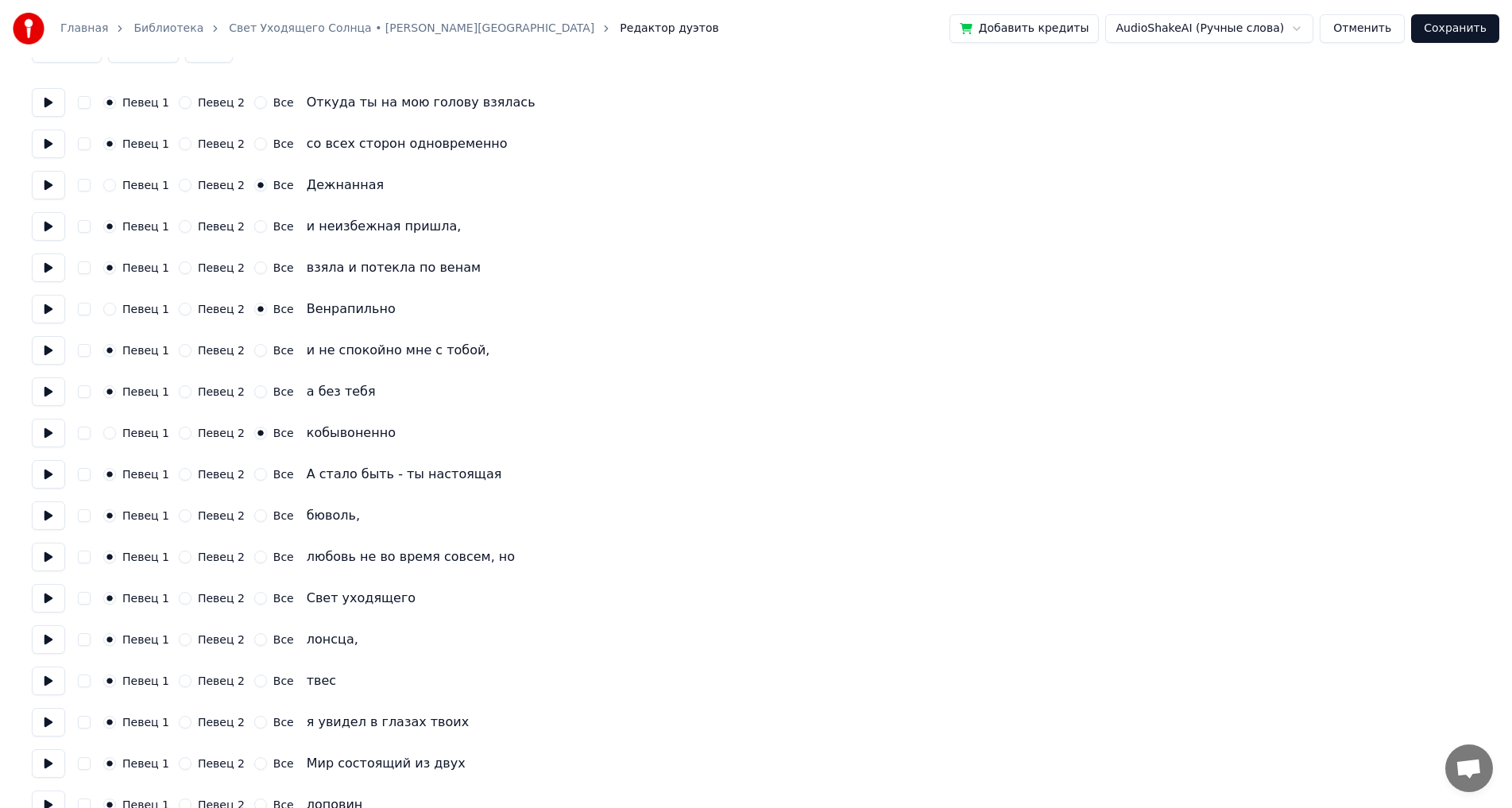
scroll to position [159, 0]
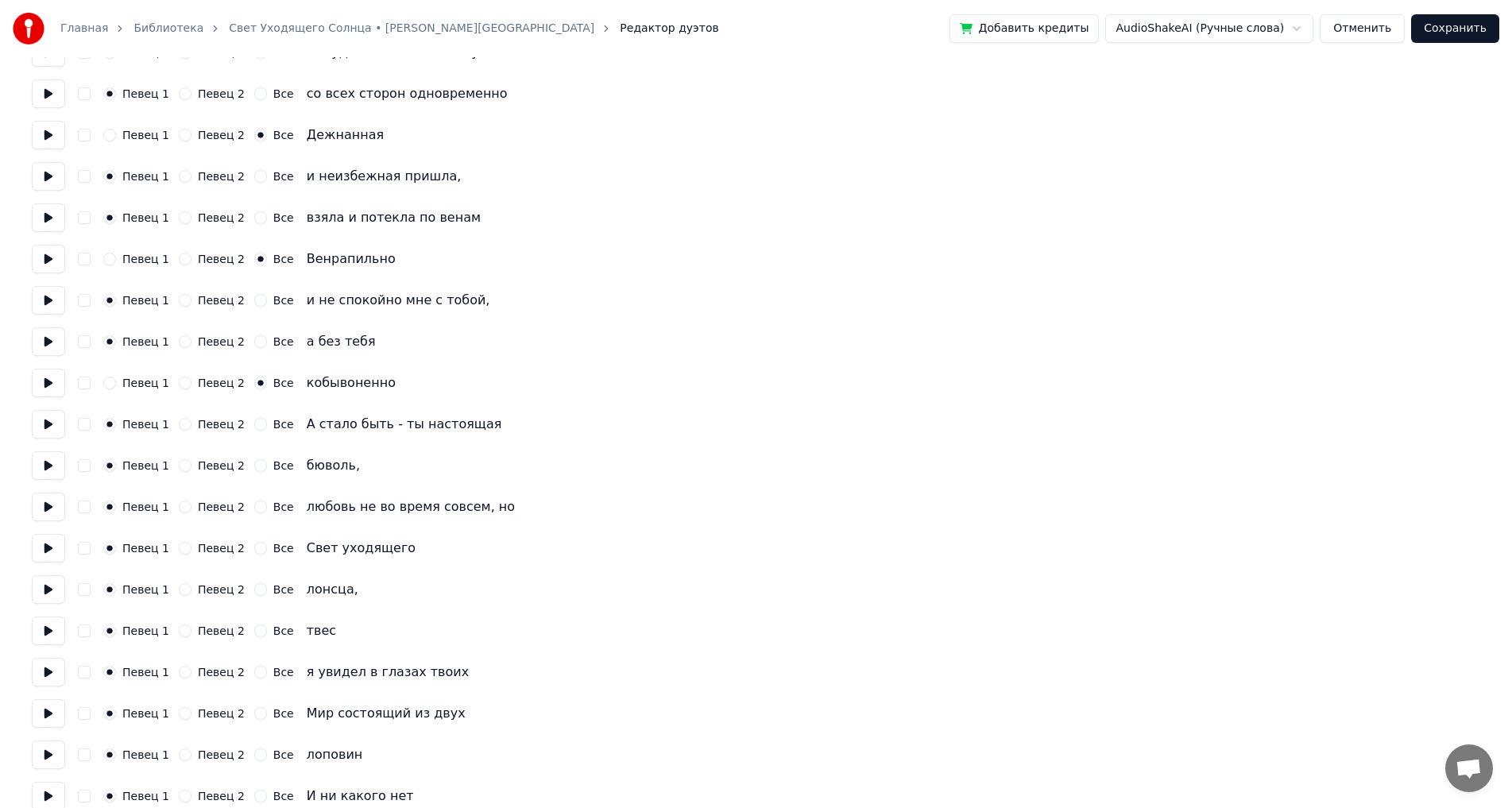
click at [254, 468] on button "Все" at bounding box center [260, 465] width 13 height 13
click at [254, 587] on button "Все" at bounding box center [260, 589] width 13 height 13
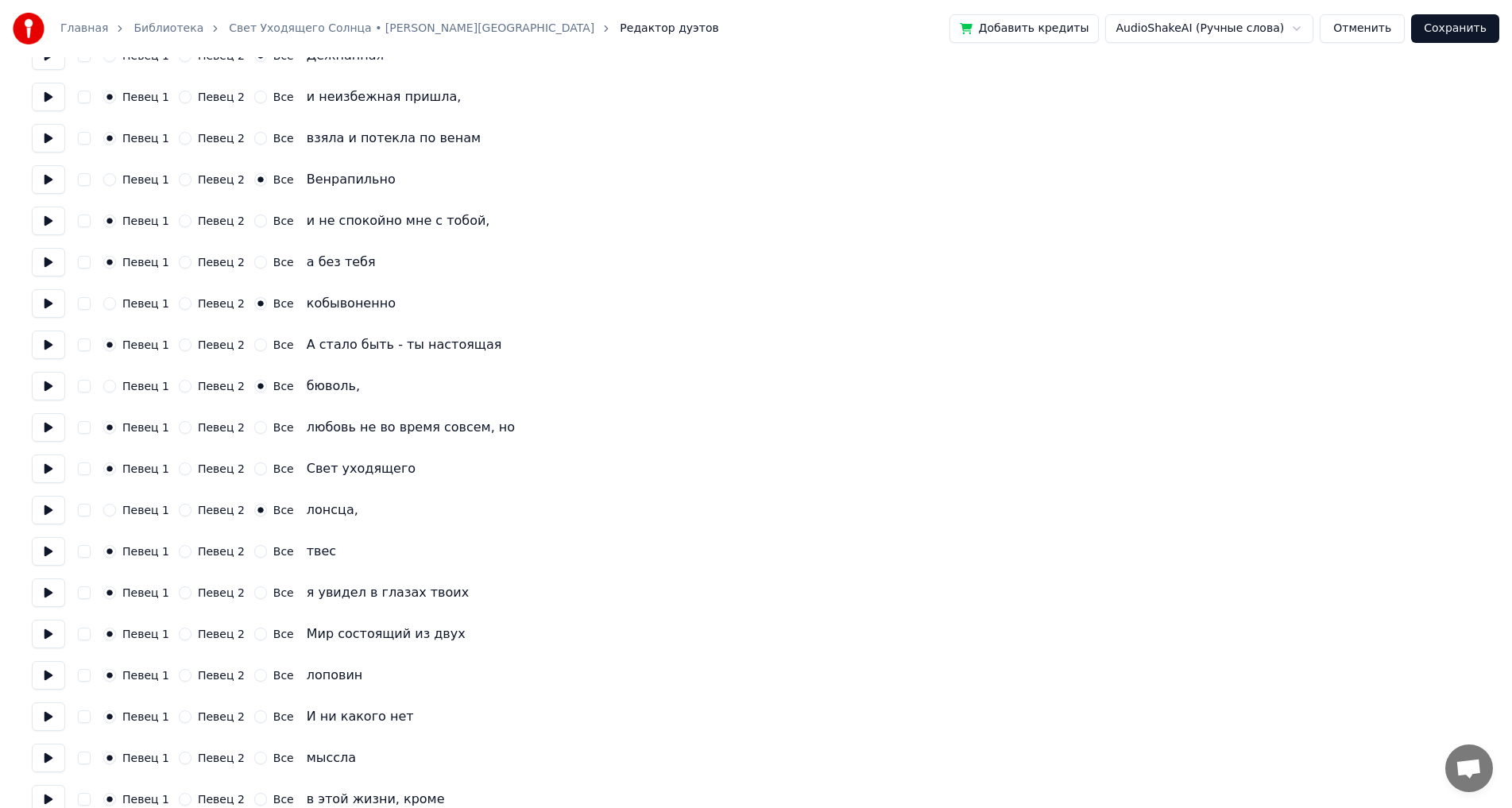
click at [254, 554] on button "Все" at bounding box center [260, 552] width 13 height 13
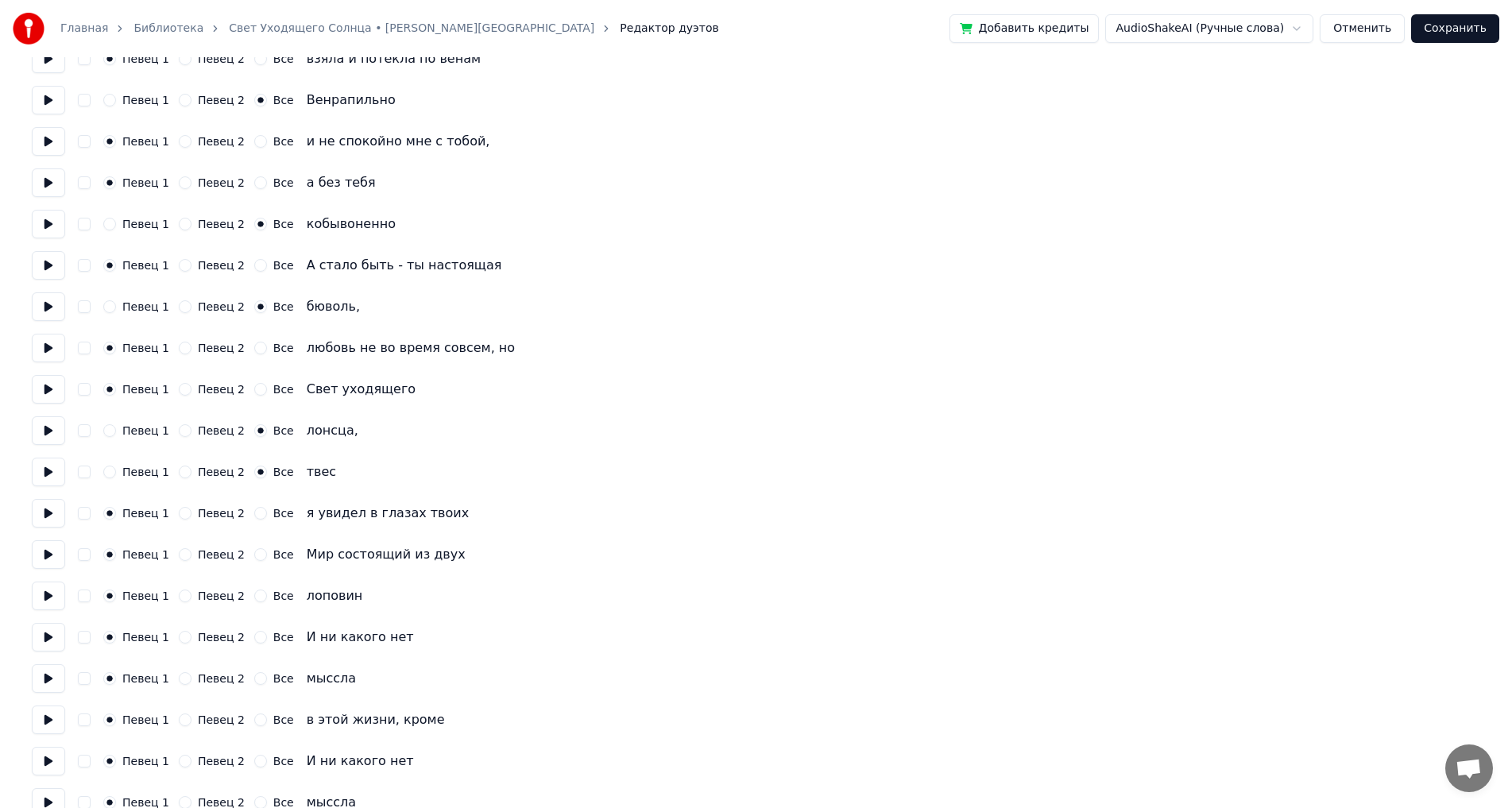
scroll to position [397, 0]
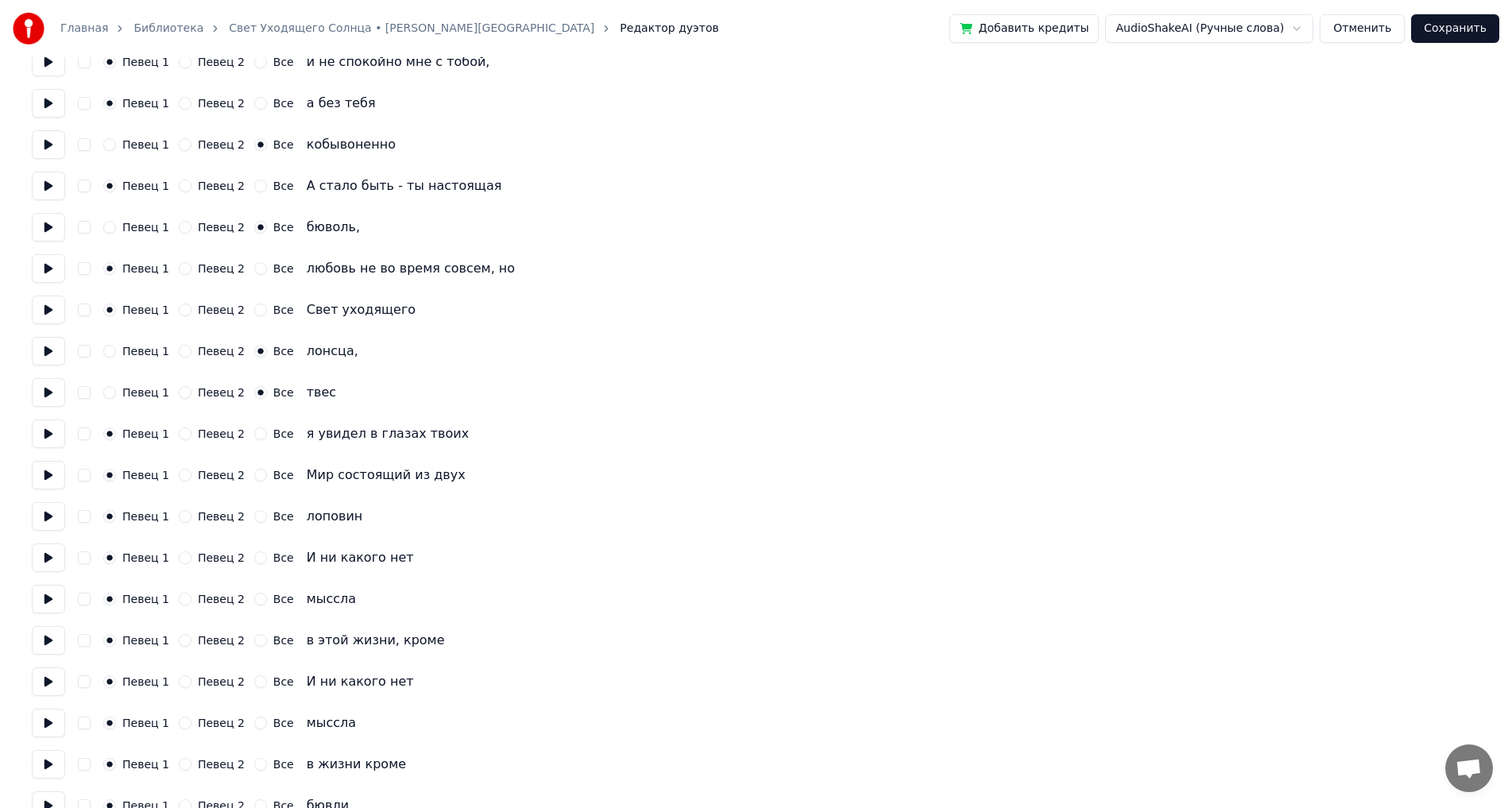
click at [254, 518] on button "Все" at bounding box center [260, 516] width 13 height 13
click at [254, 599] on button "Все" at bounding box center [260, 599] width 13 height 13
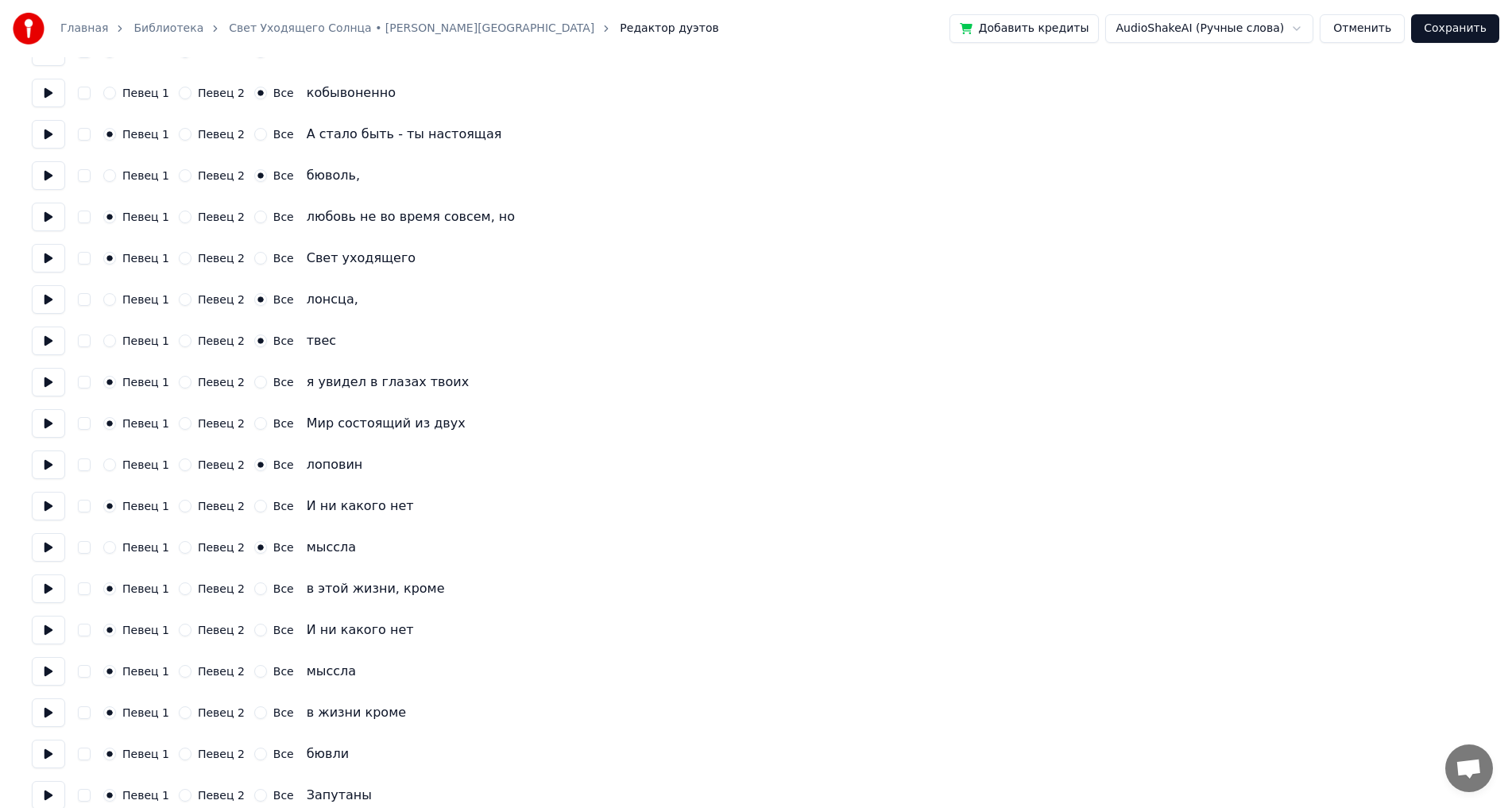
scroll to position [477, 0]
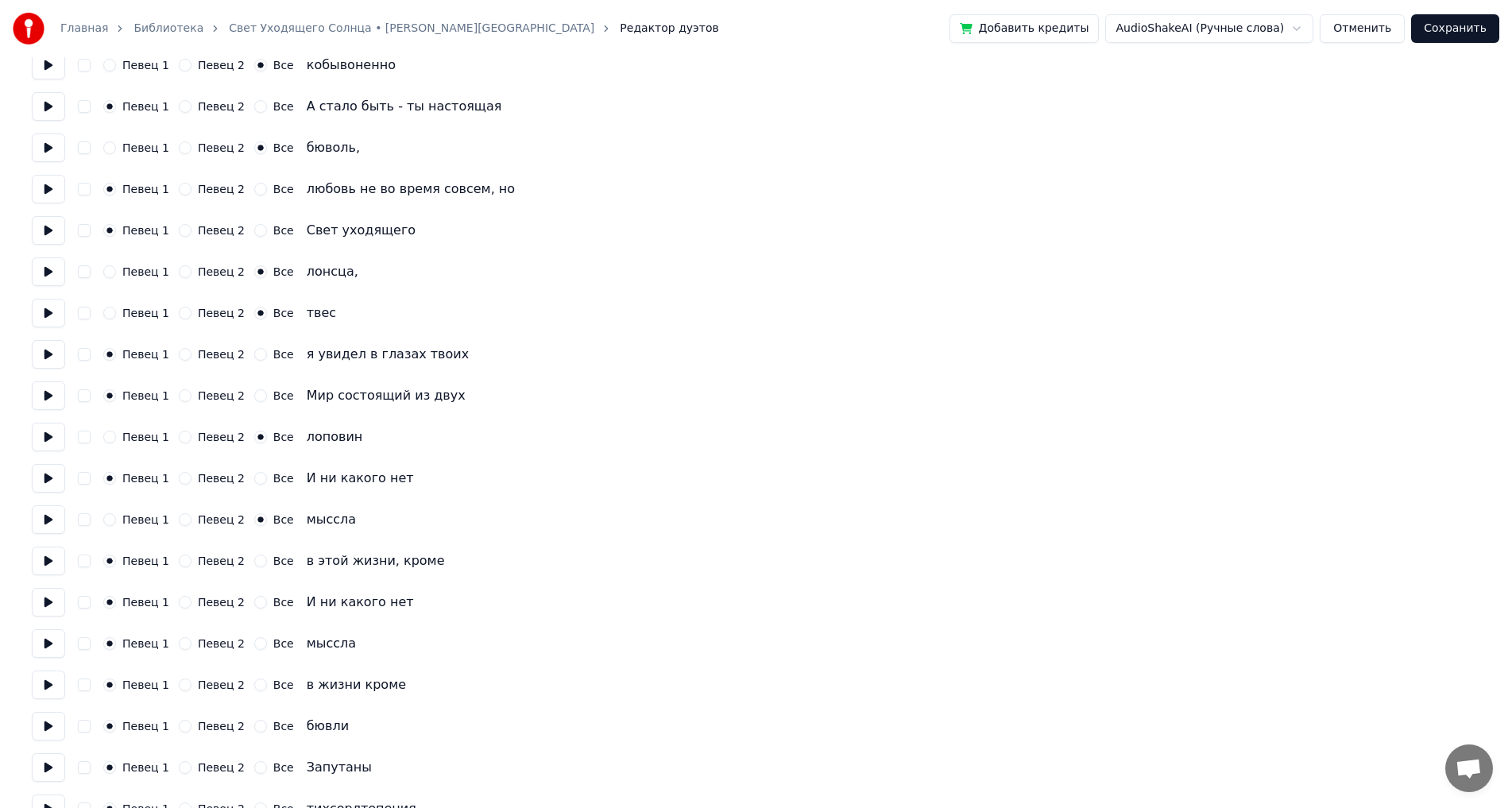
click at [254, 650] on div "Все" at bounding box center [274, 644] width 40 height 13
click at [254, 645] on button "Все" at bounding box center [260, 644] width 13 height 13
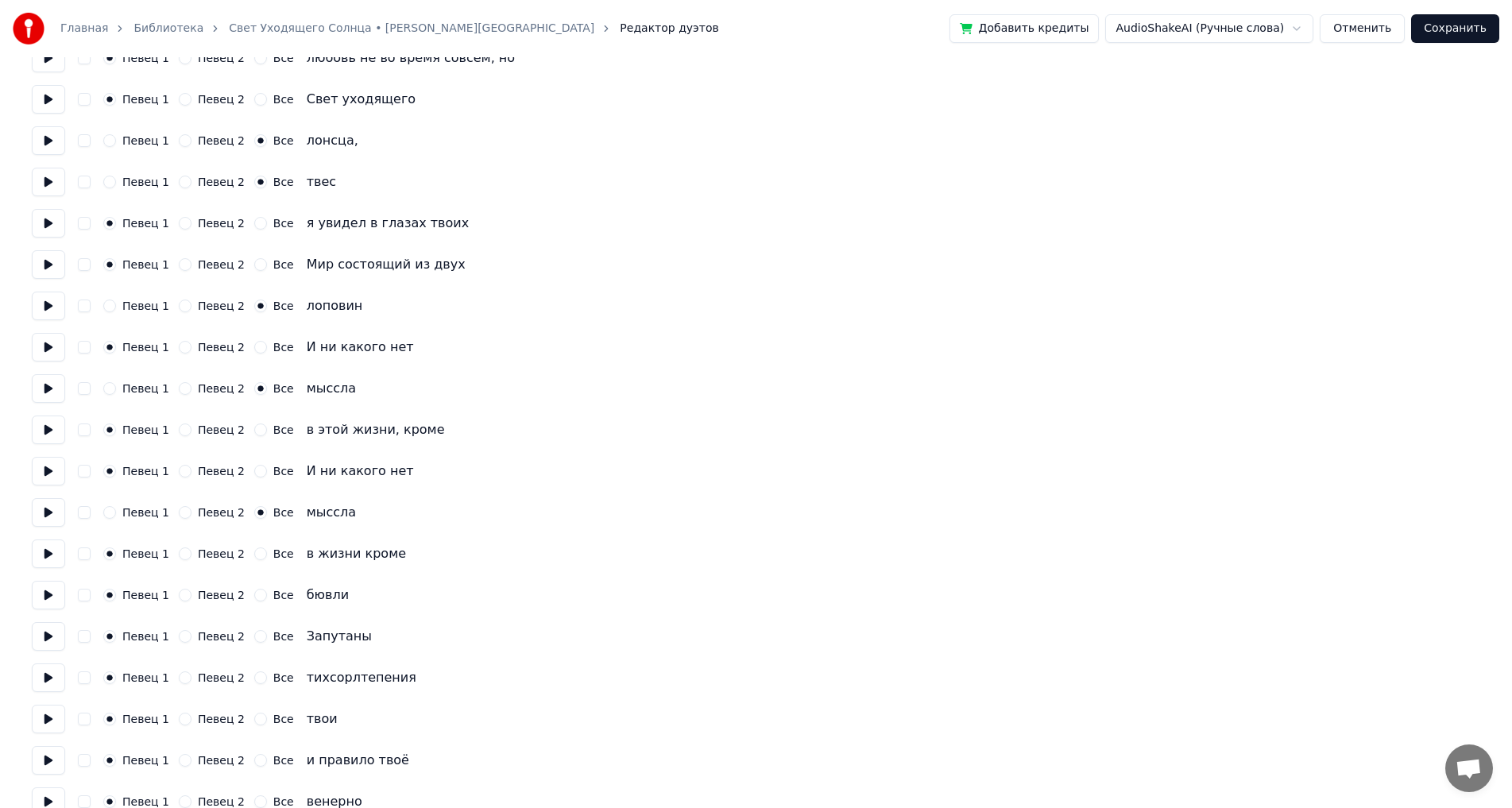
scroll to position [636, 0]
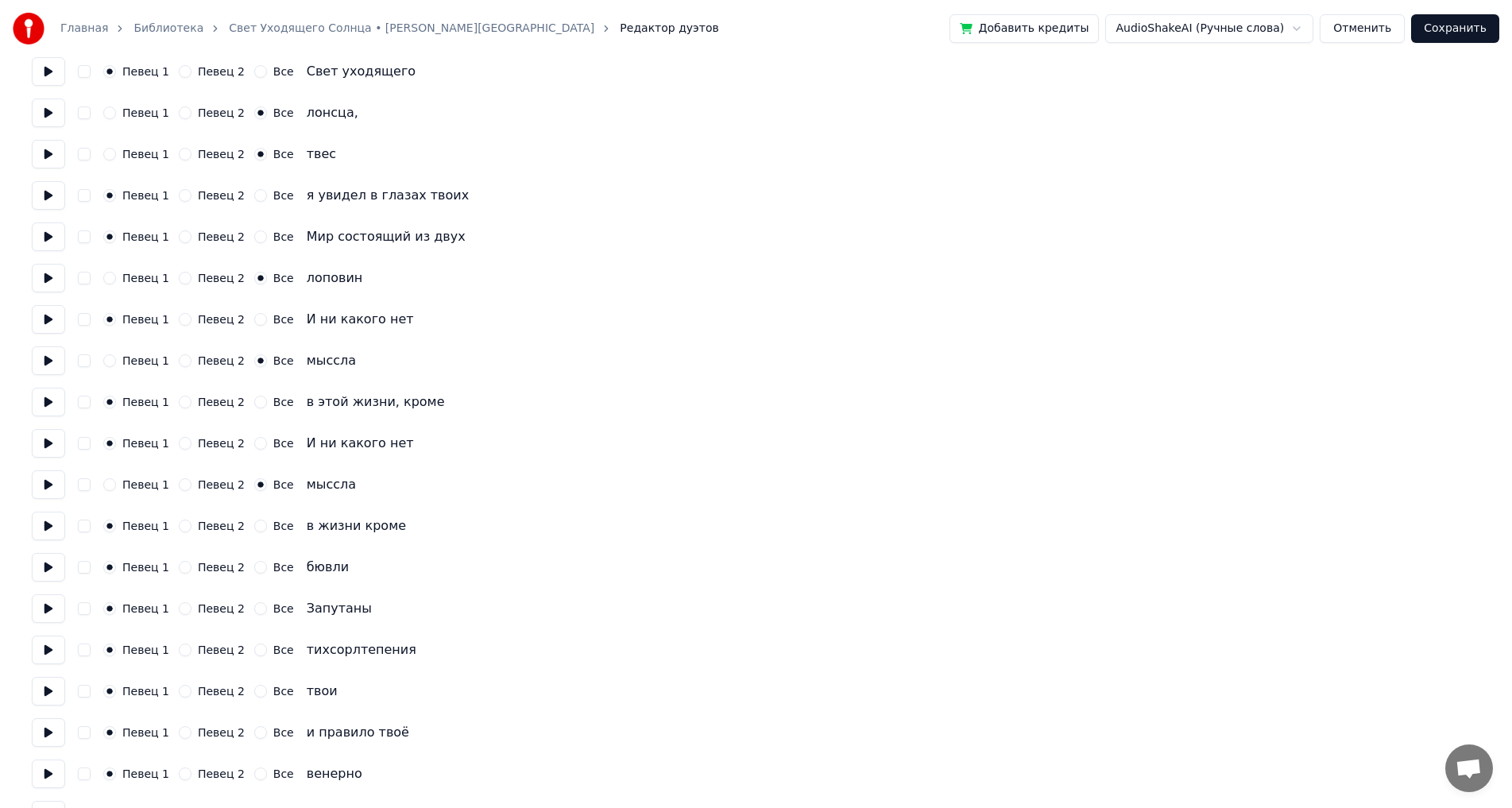
click at [254, 566] on button "Все" at bounding box center [260, 567] width 13 height 13
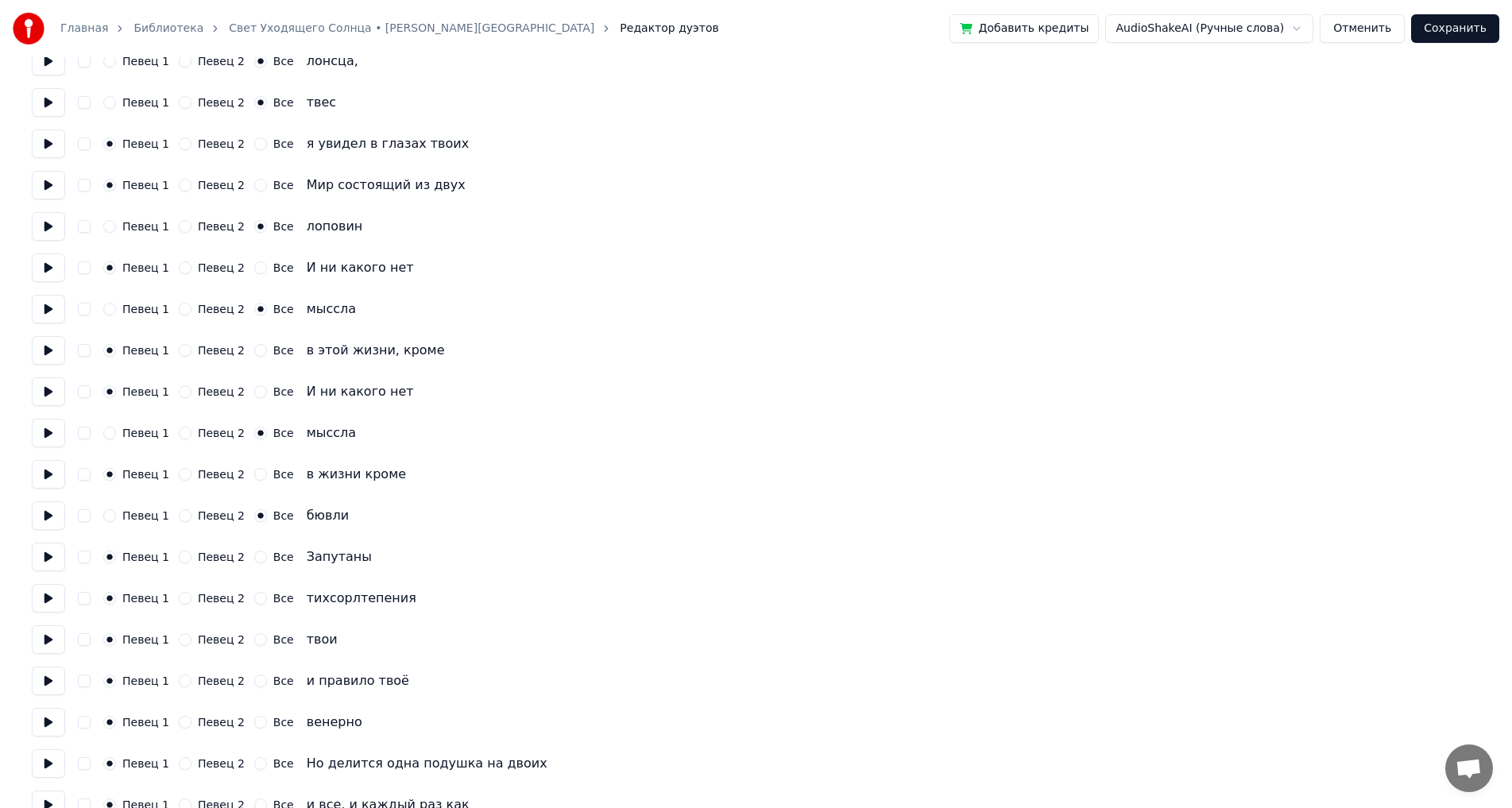
scroll to position [715, 0]
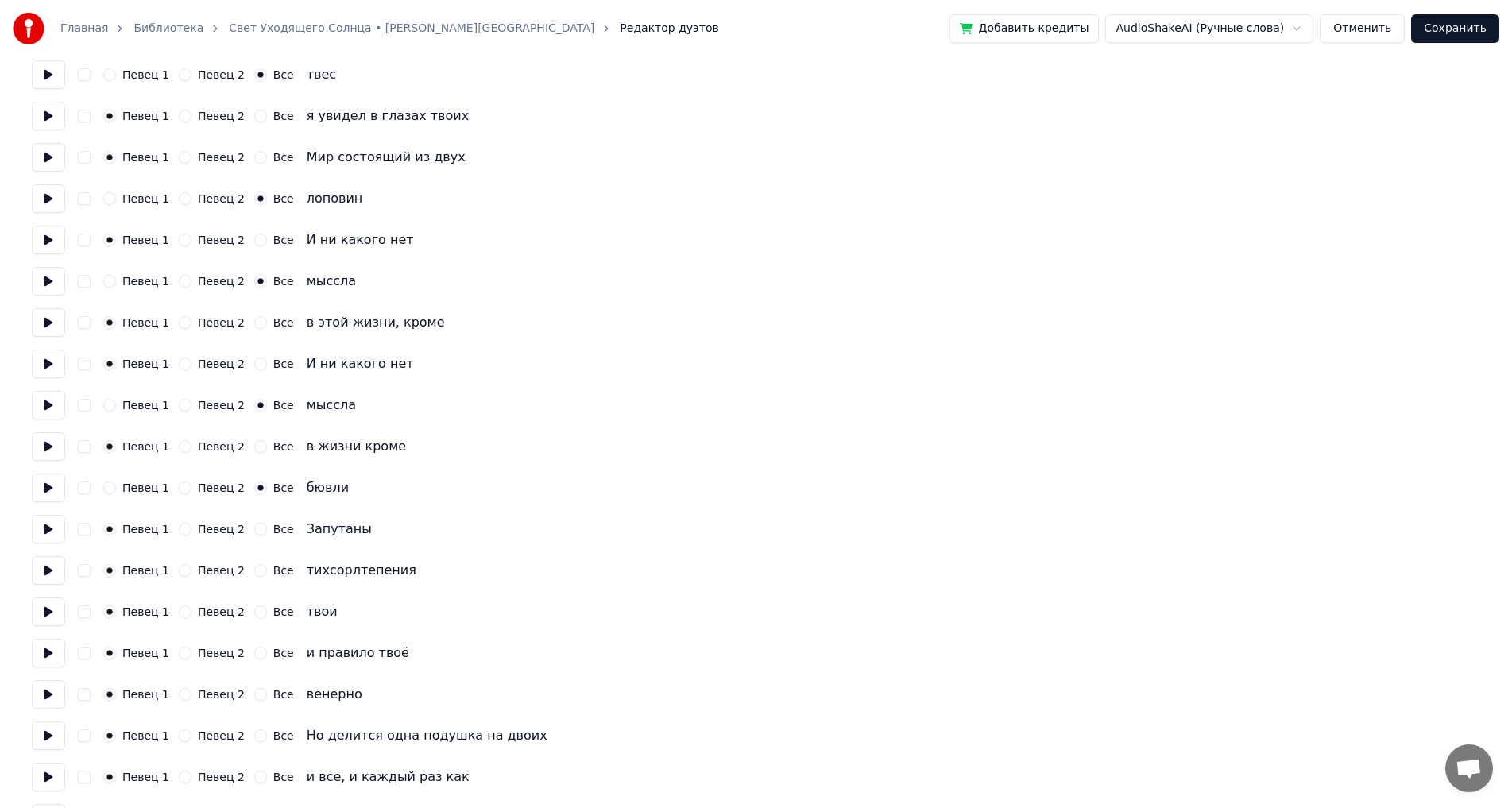
click at [254, 573] on button "Все" at bounding box center [260, 570] width 13 height 13
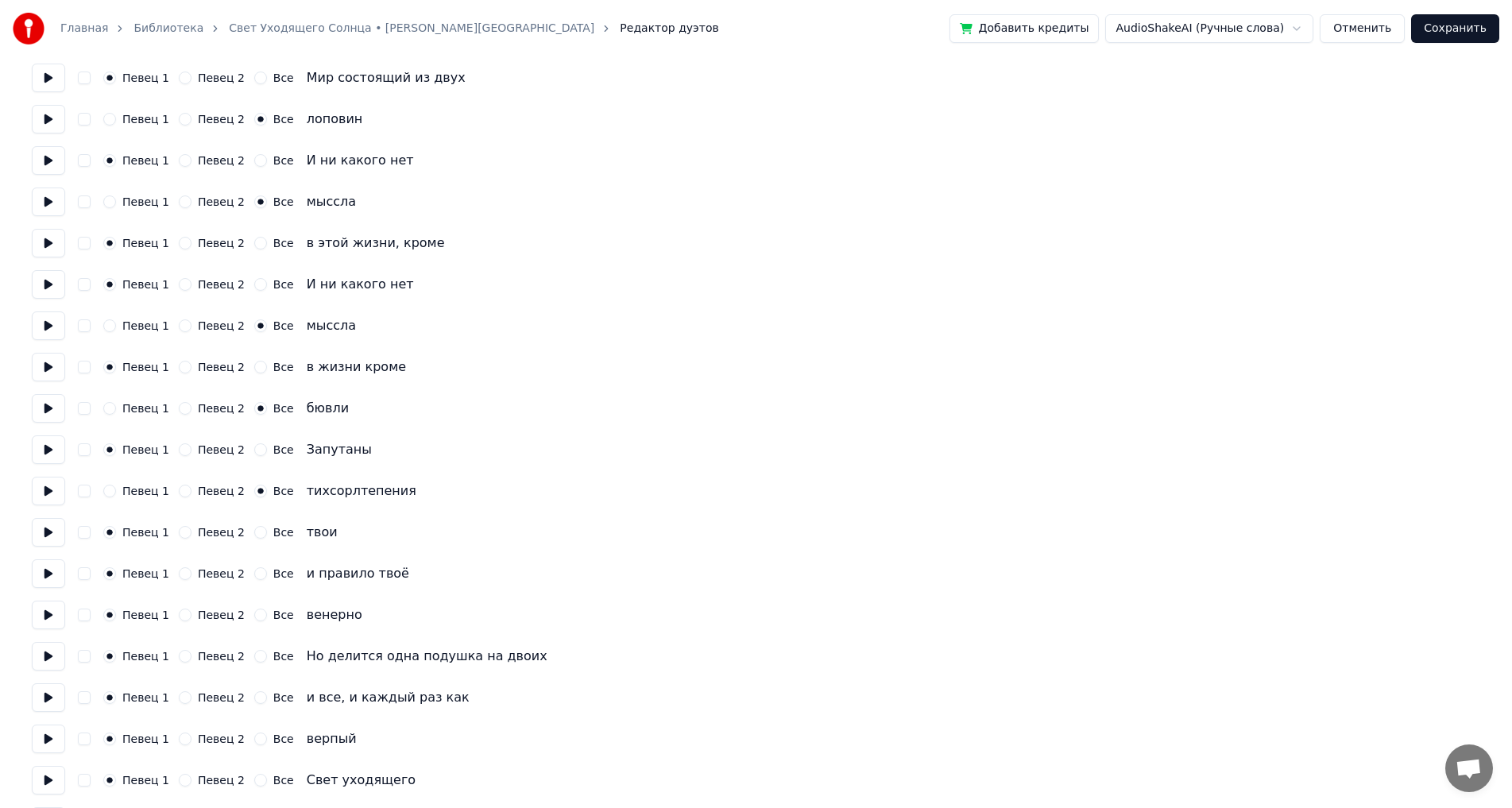
click at [254, 619] on button "Все" at bounding box center [260, 615] width 13 height 13
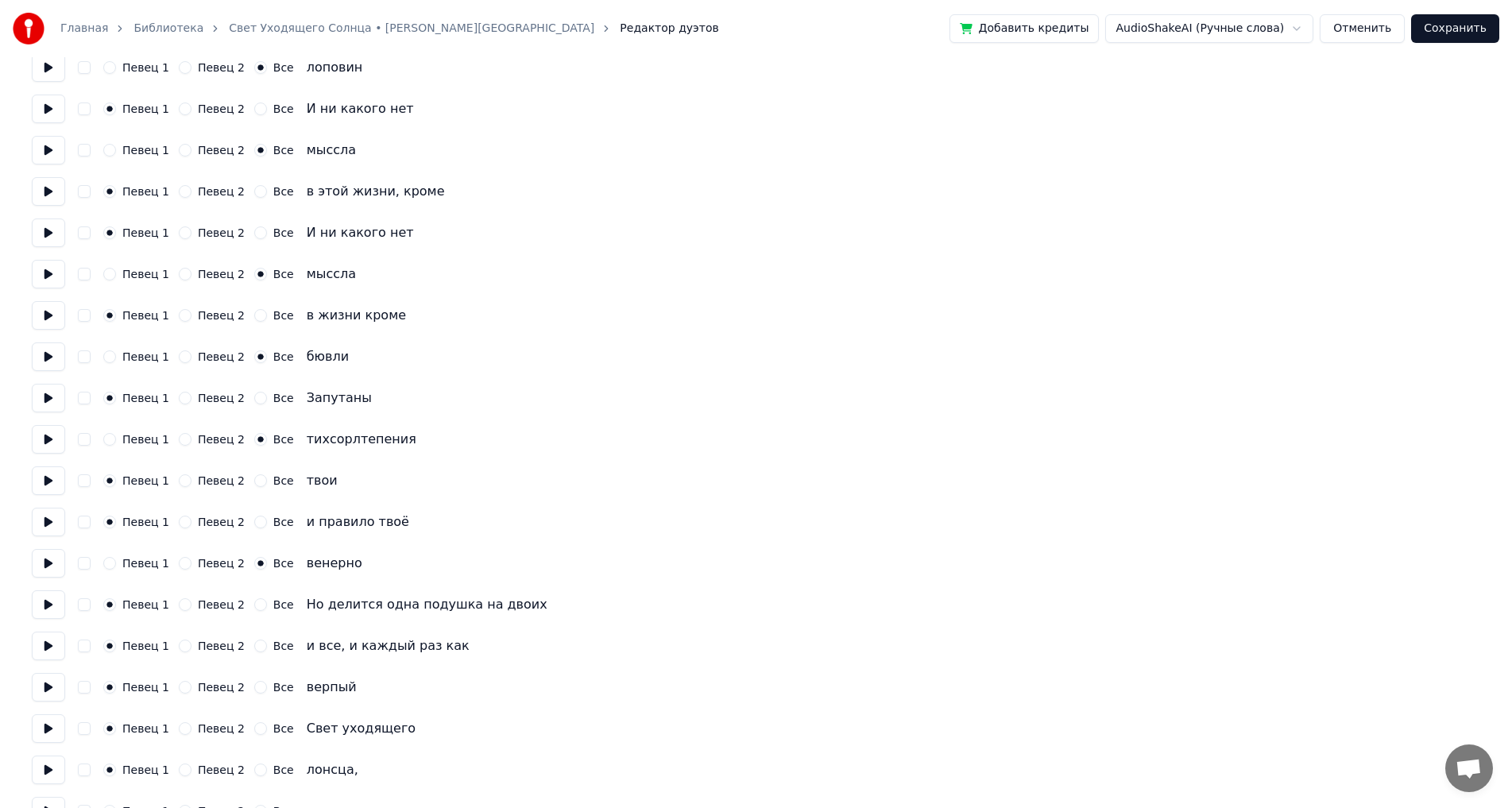
scroll to position [874, 0]
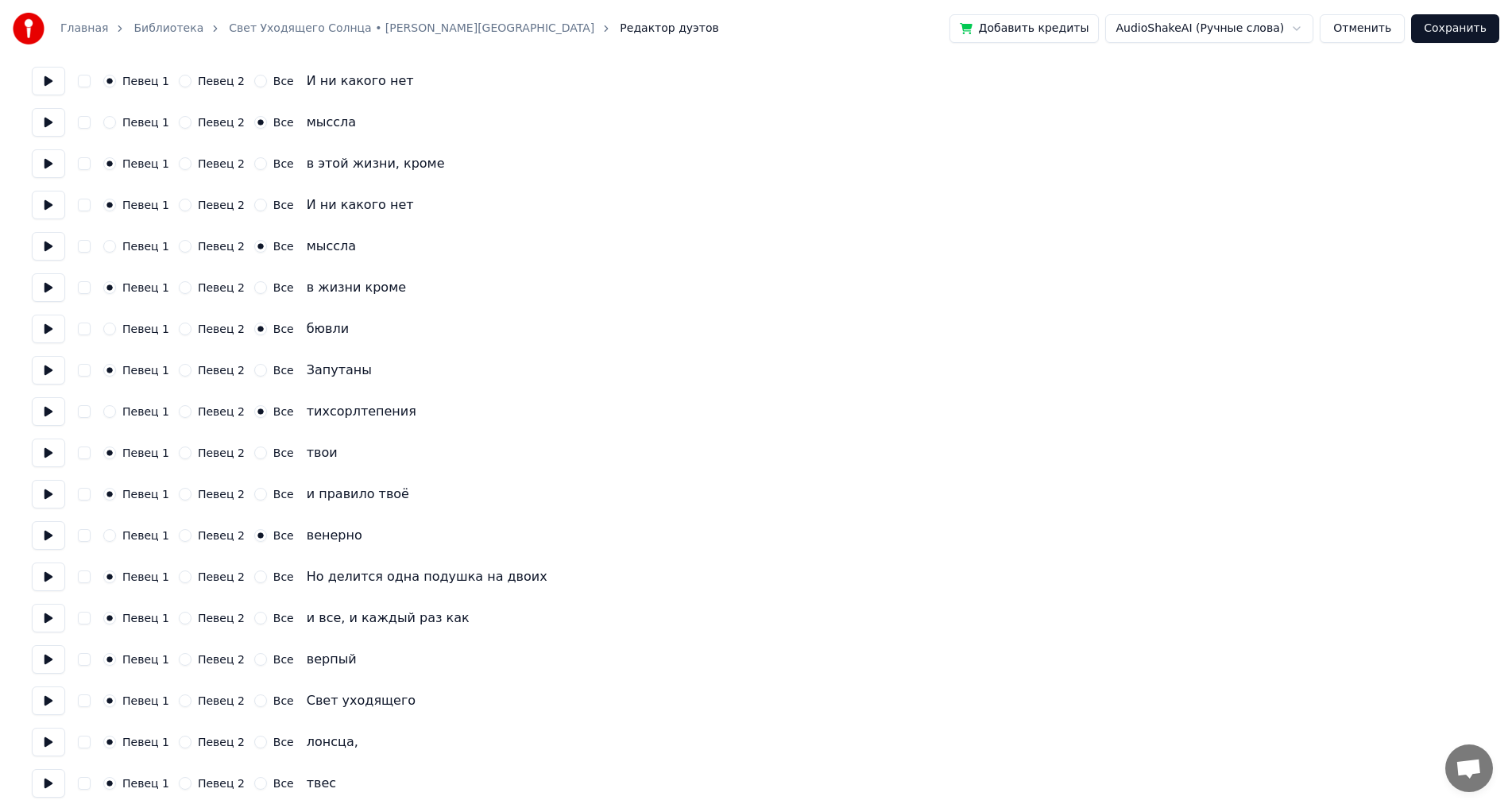
click at [240, 660] on div "Певец 1 Певец 2 Все" at bounding box center [198, 659] width 191 height 13
click at [254, 660] on button "Все" at bounding box center [260, 659] width 13 height 13
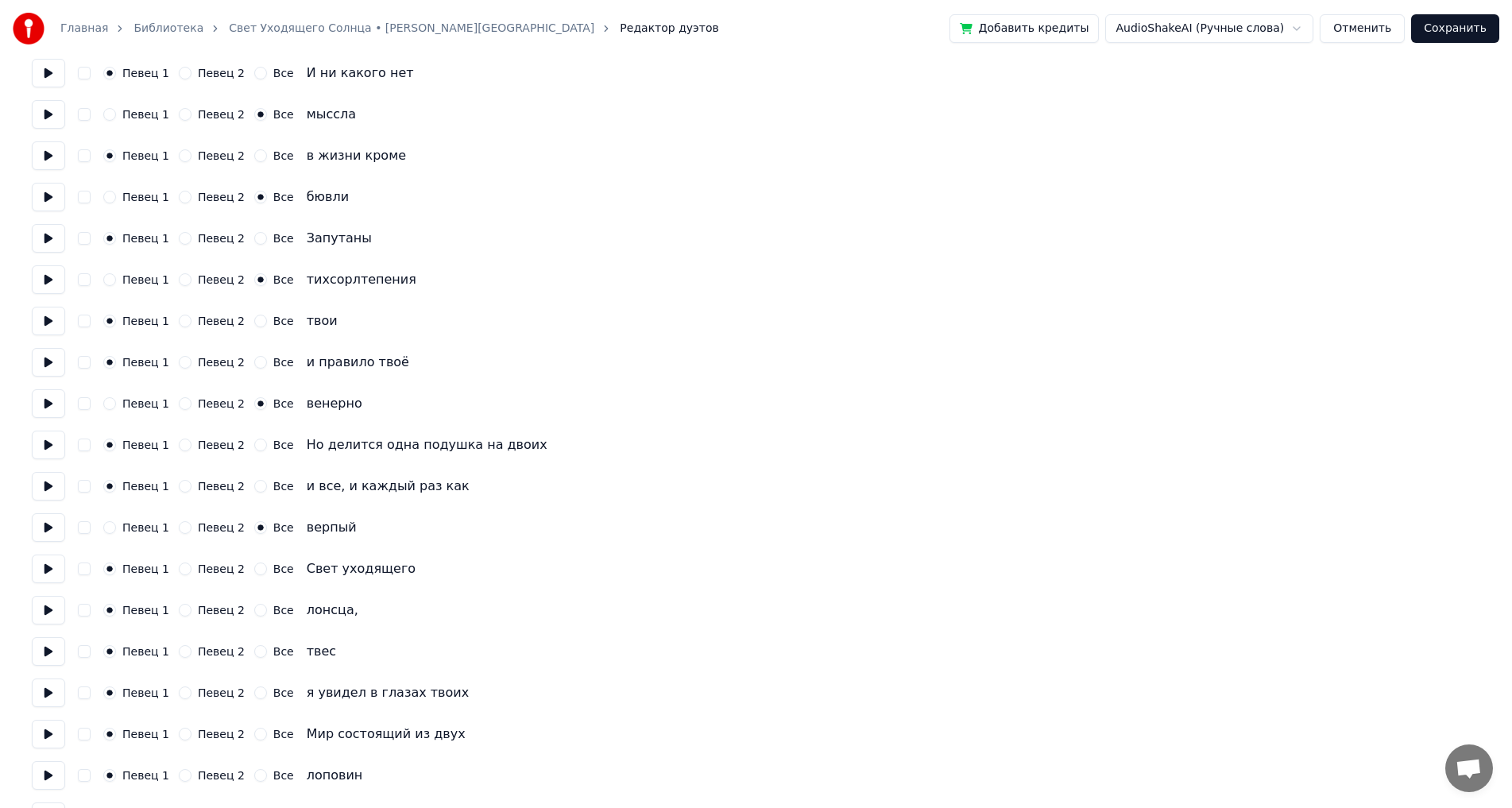
scroll to position [1033, 0]
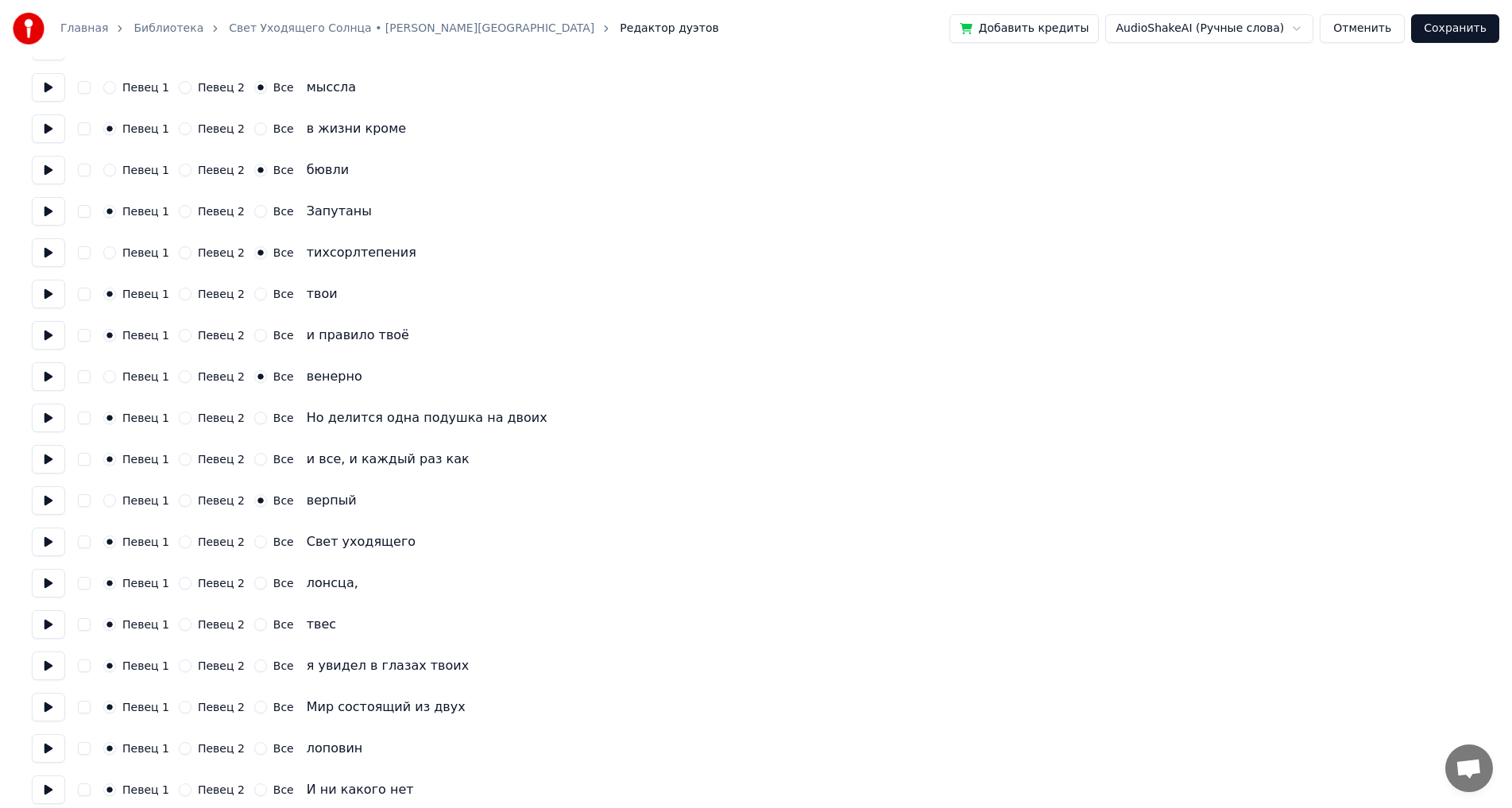
click at [254, 586] on button "Все" at bounding box center [260, 583] width 13 height 13
click at [254, 630] on button "Все" at bounding box center [260, 624] width 13 height 13
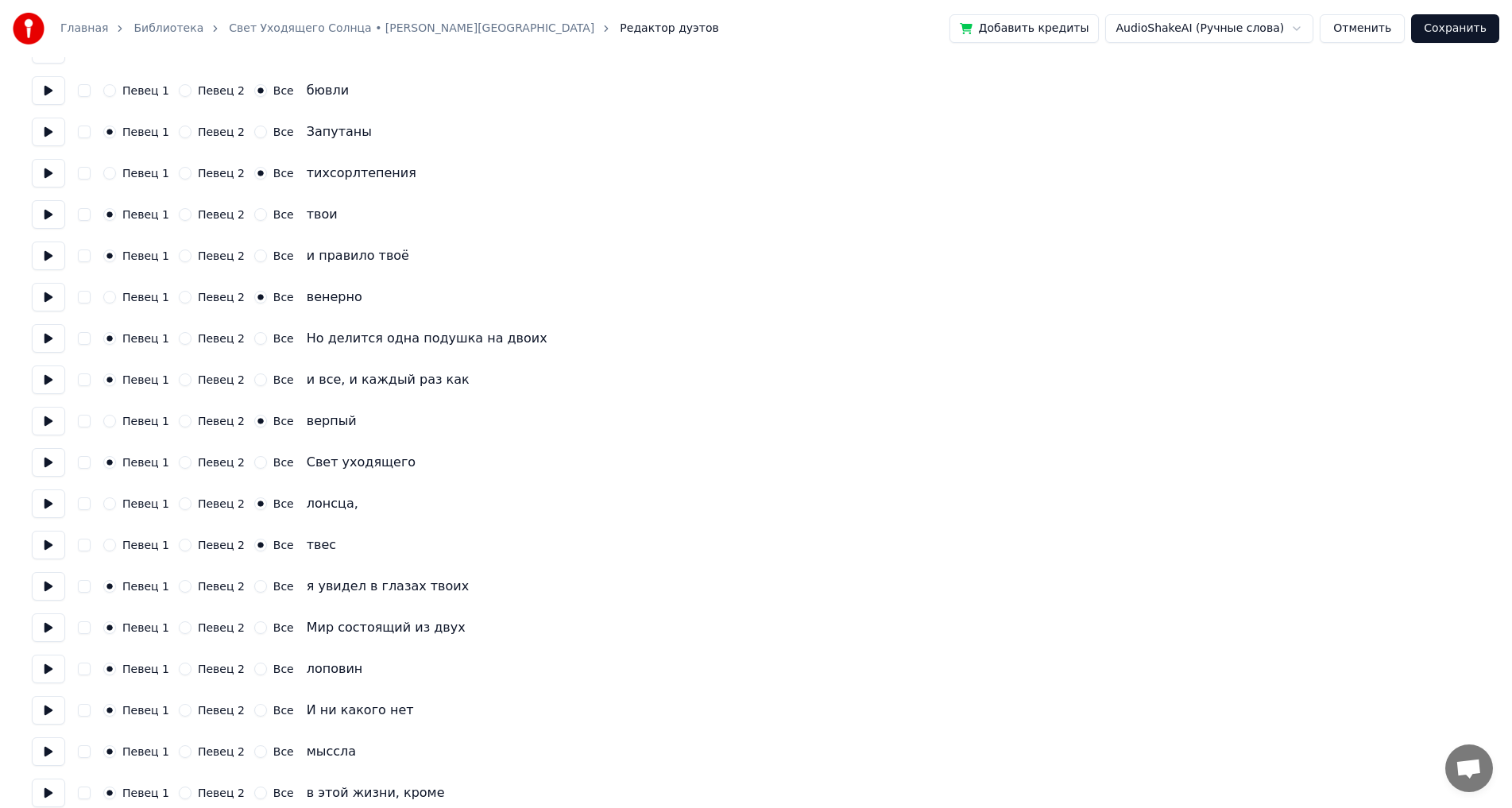
click at [254, 670] on button "Все" at bounding box center [260, 668] width 13 height 13
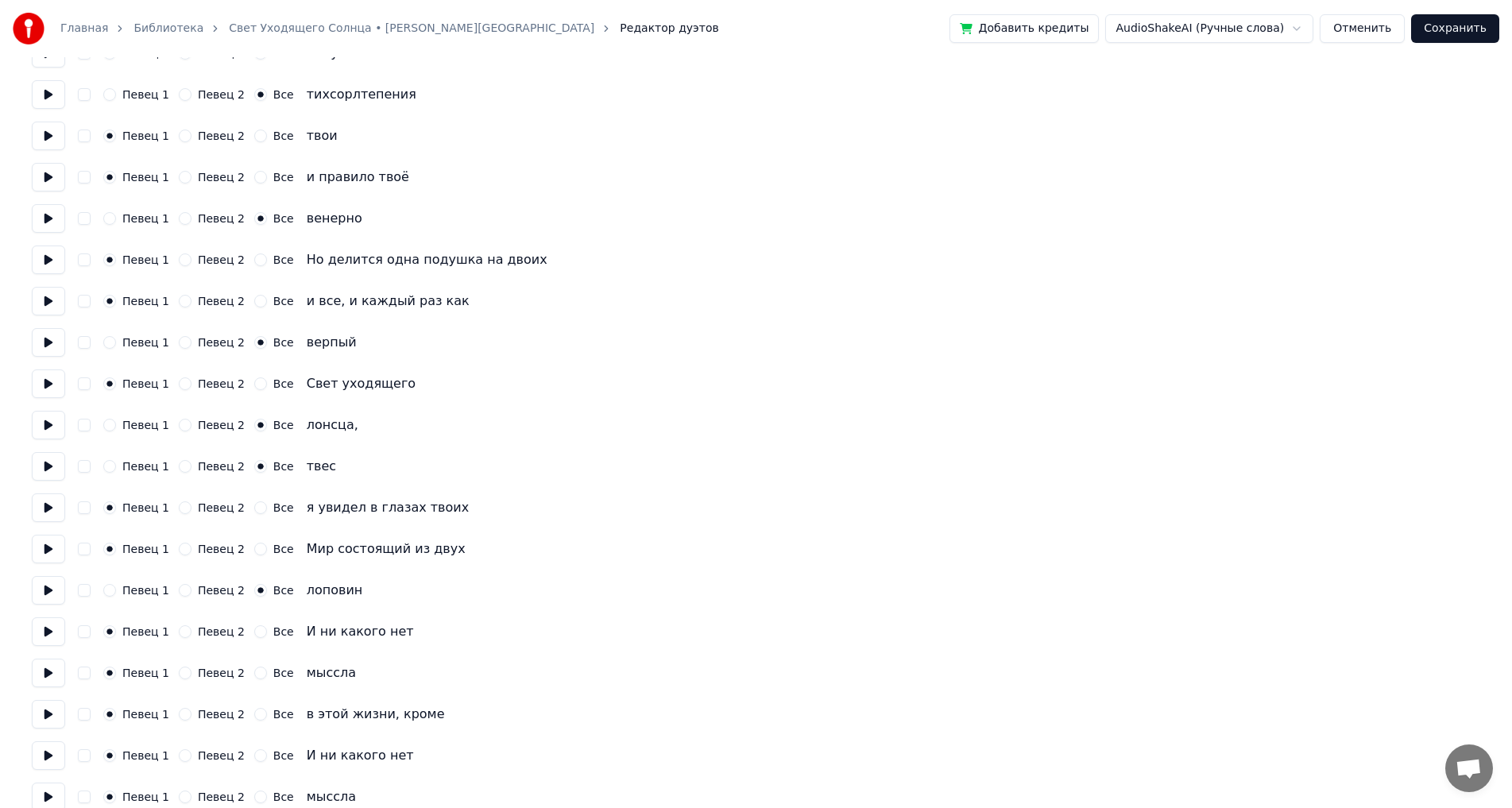
scroll to position [1271, 0]
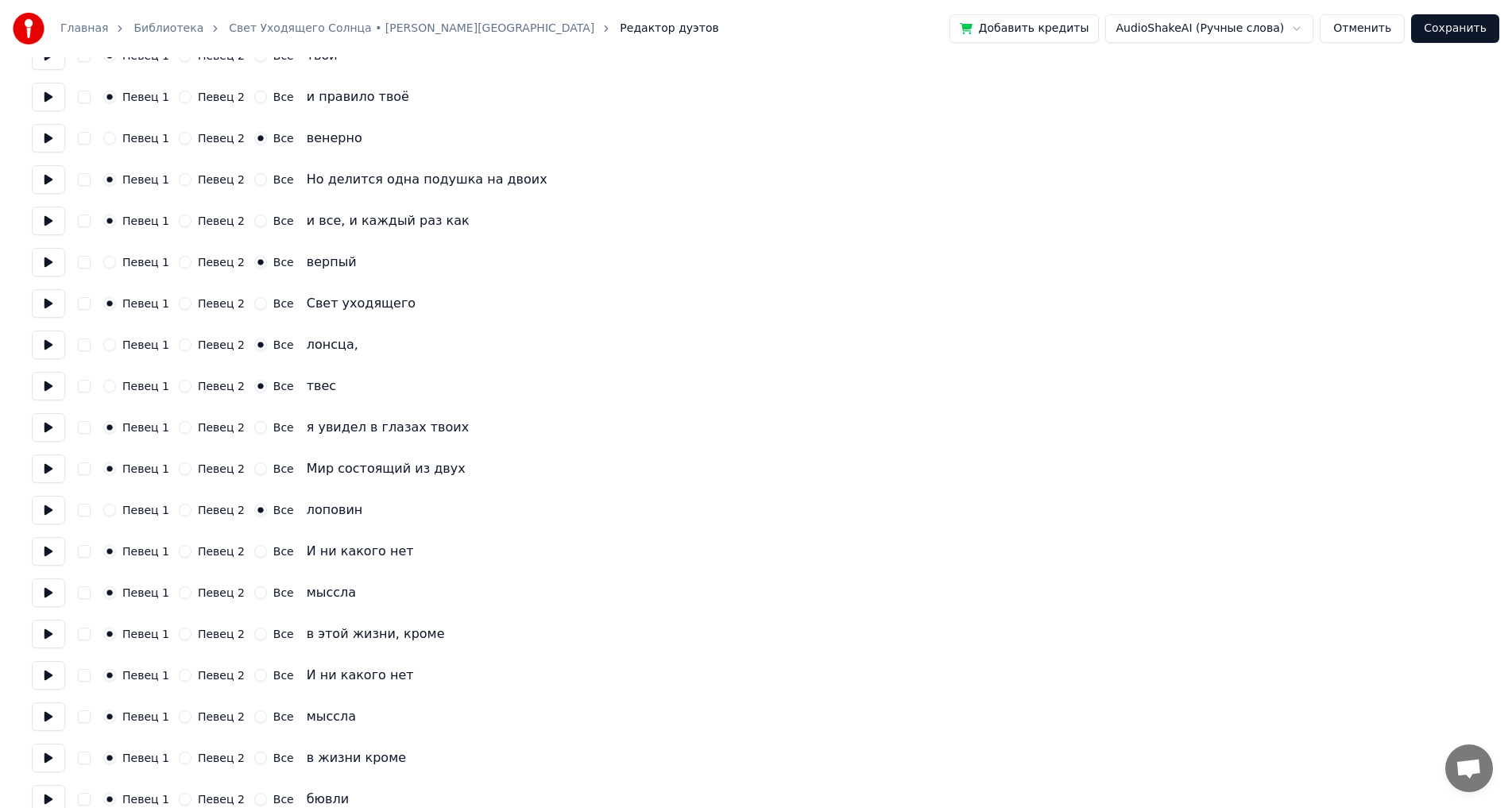
click at [254, 594] on button "Все" at bounding box center [260, 592] width 13 height 13
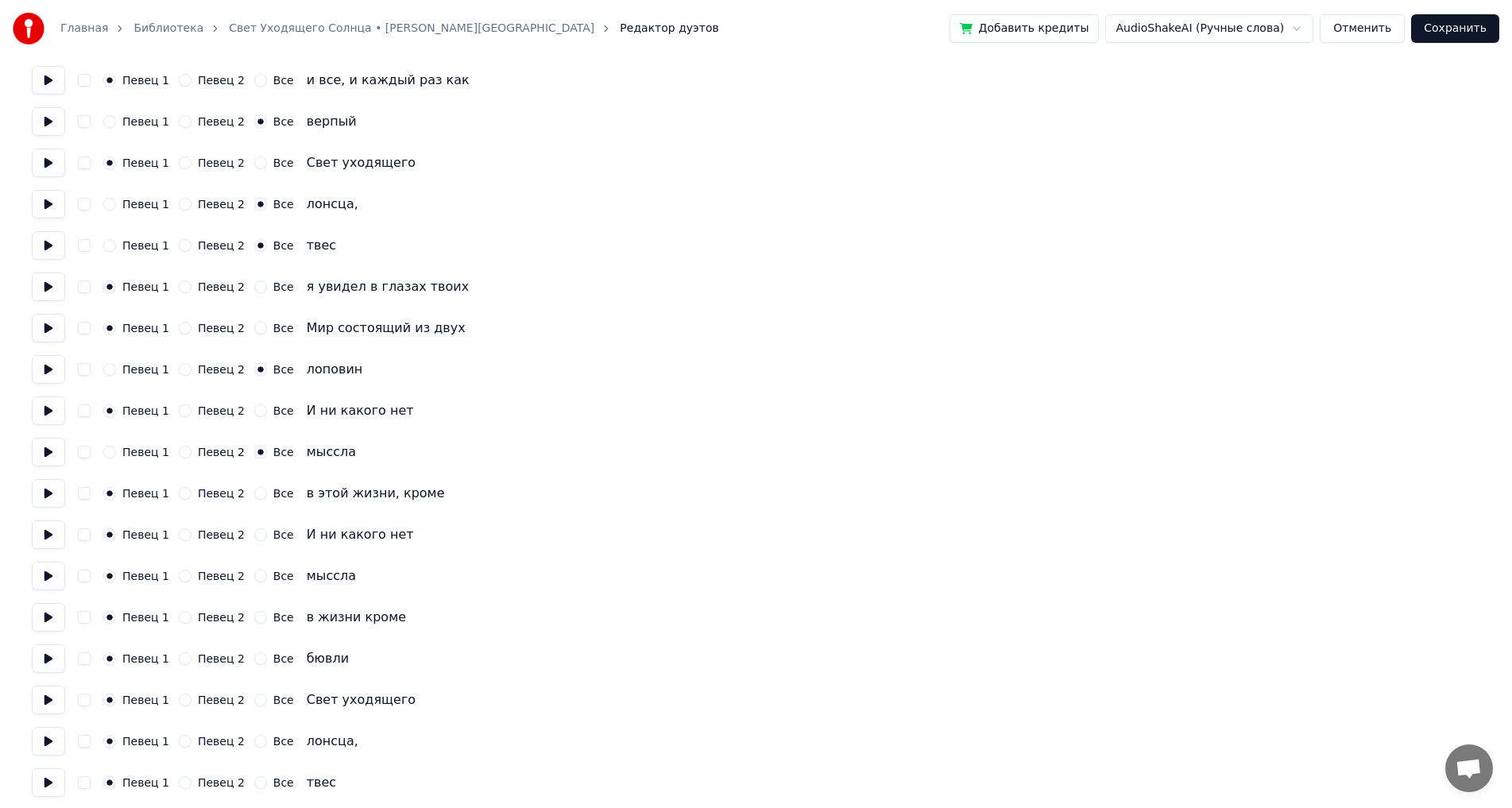
scroll to position [1431, 0]
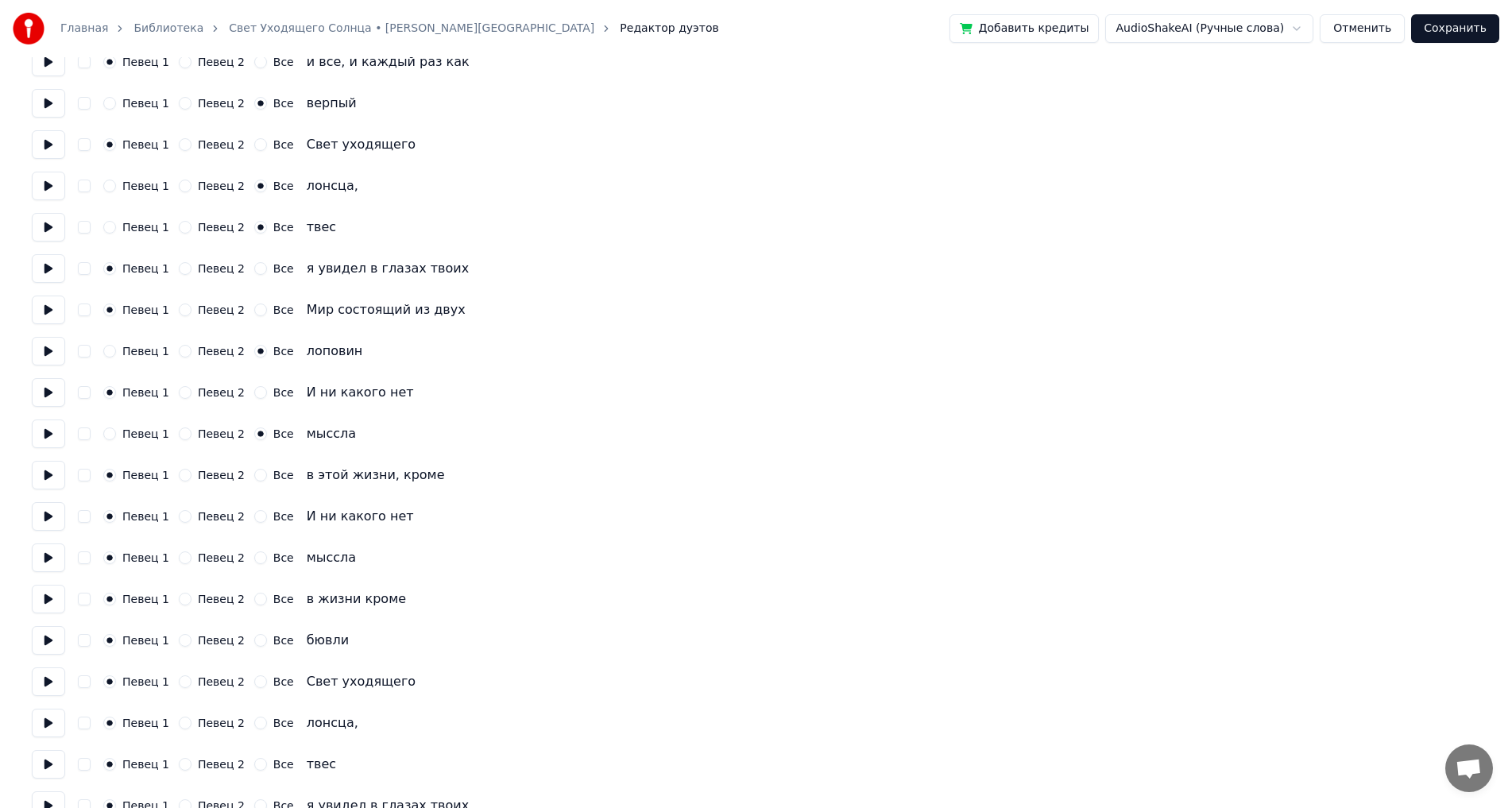
click at [254, 558] on button "Все" at bounding box center [260, 557] width 13 height 13
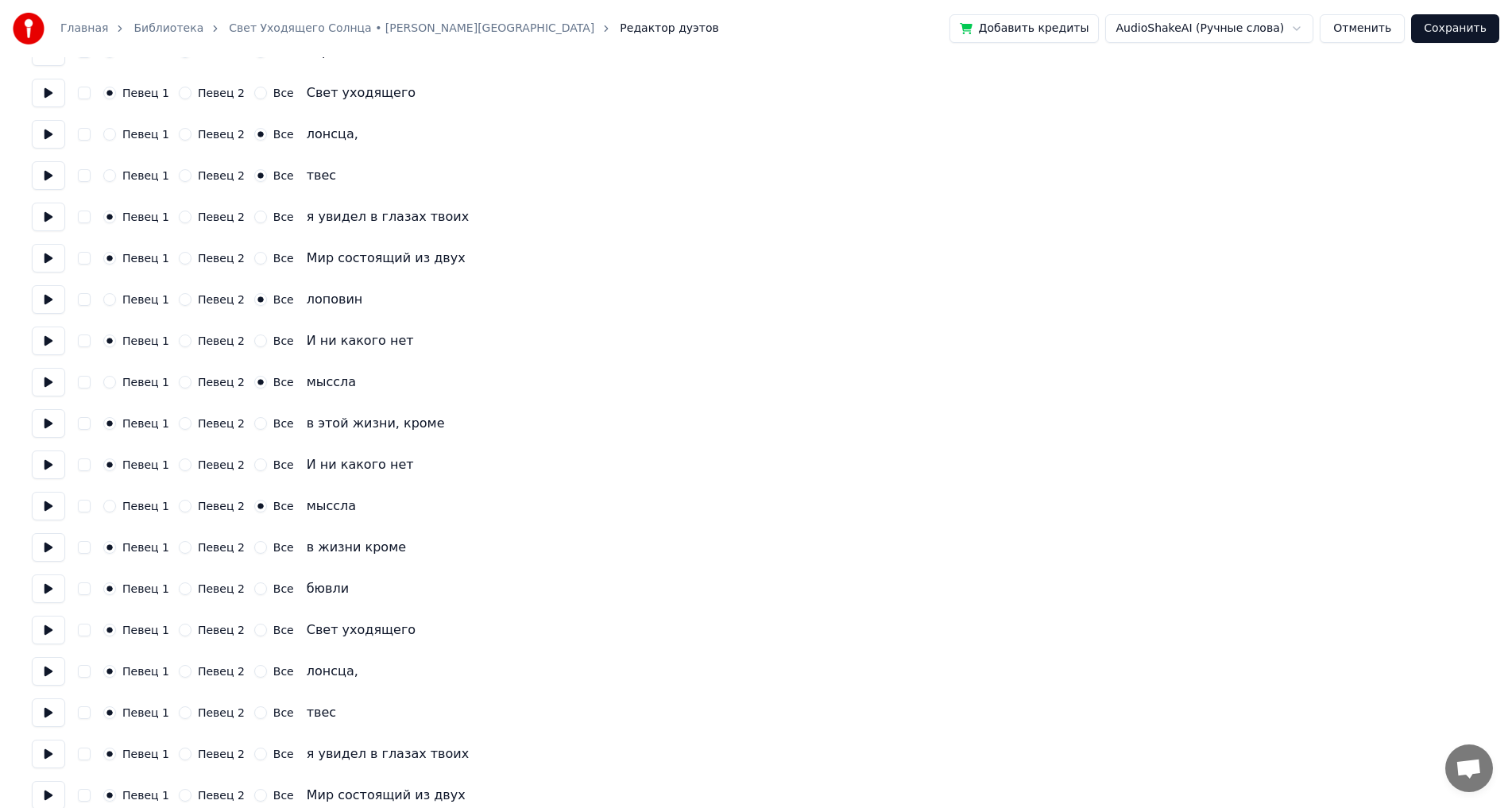
scroll to position [1510, 0]
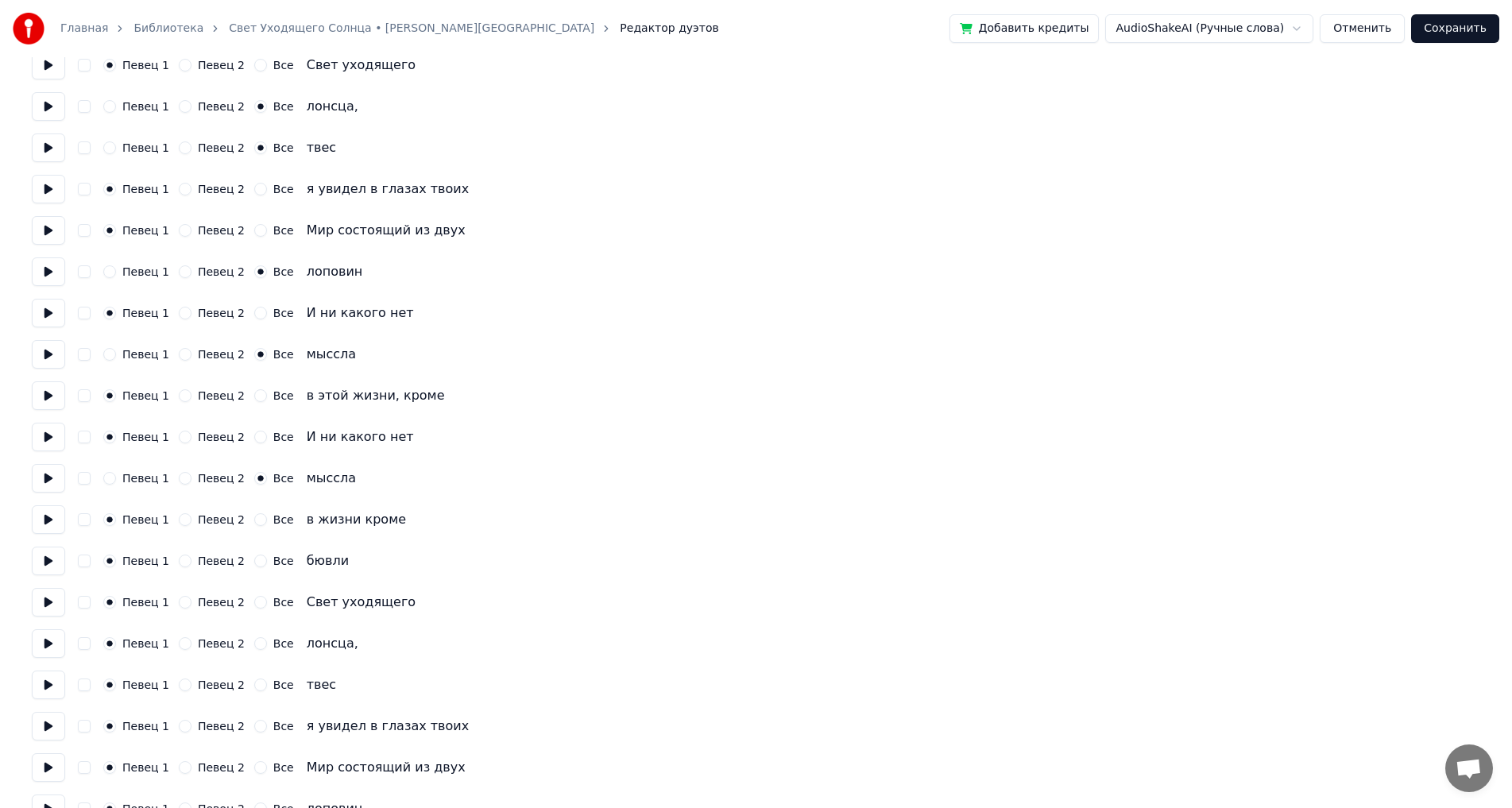
click at [254, 561] on button "Все" at bounding box center [260, 560] width 13 height 13
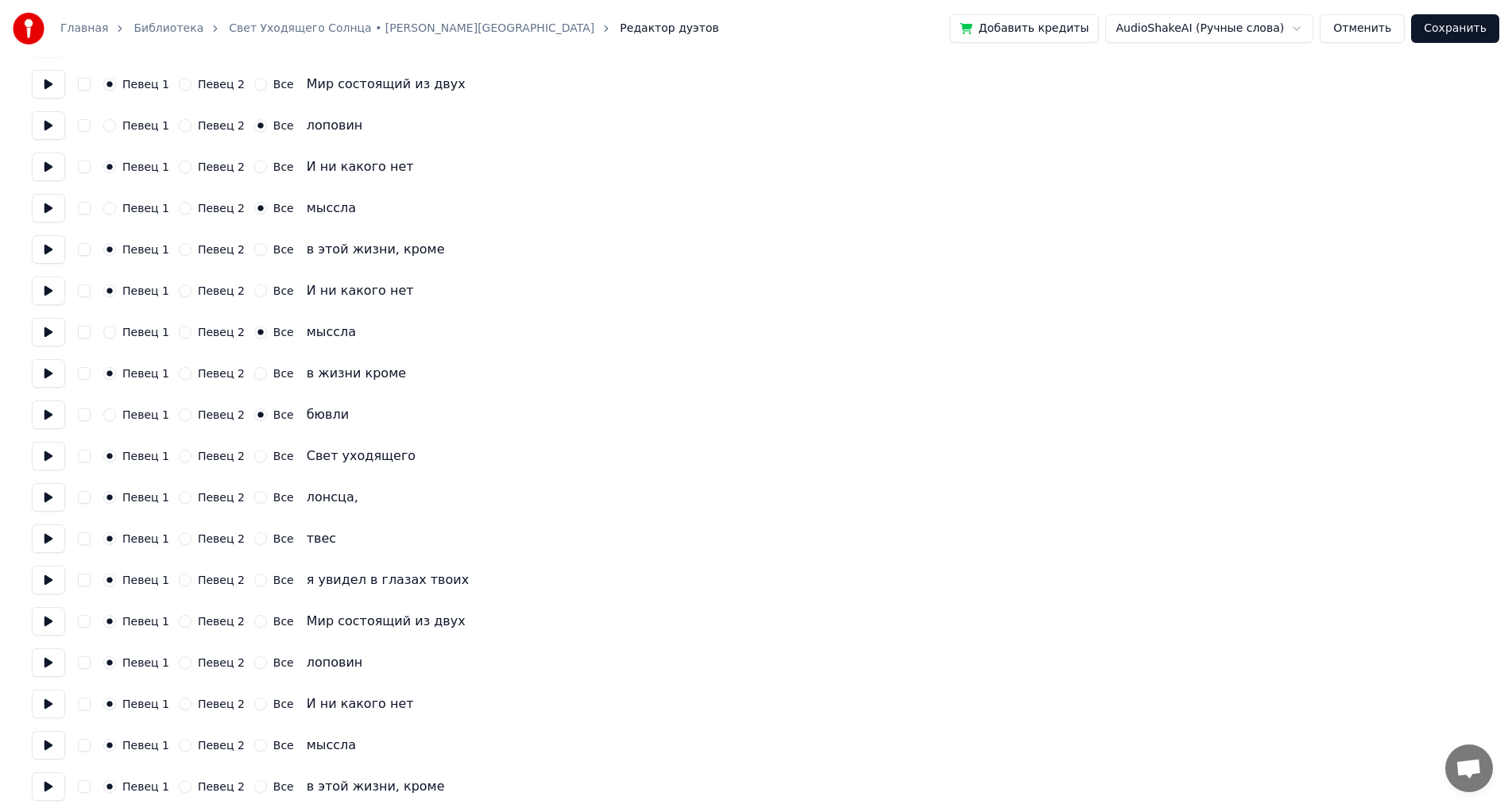
scroll to position [1669, 0]
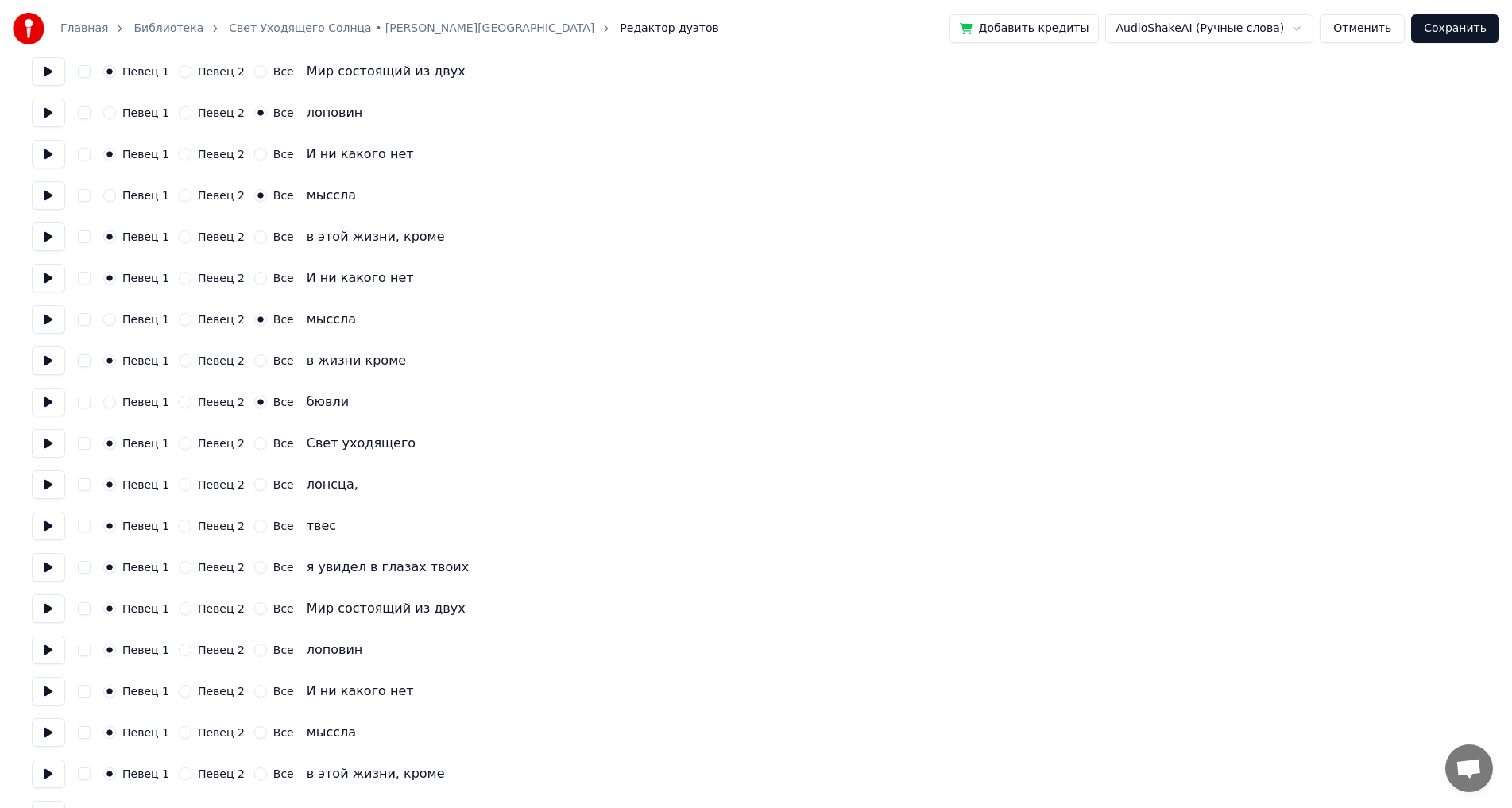
click at [254, 489] on button "Все" at bounding box center [260, 484] width 13 height 13
click at [254, 526] on button "Все" at bounding box center [260, 526] width 13 height 13
click at [240, 651] on div "Певец 1 Певец 2 Все" at bounding box center [198, 650] width 191 height 13
click at [254, 651] on button "Все" at bounding box center [260, 650] width 13 height 13
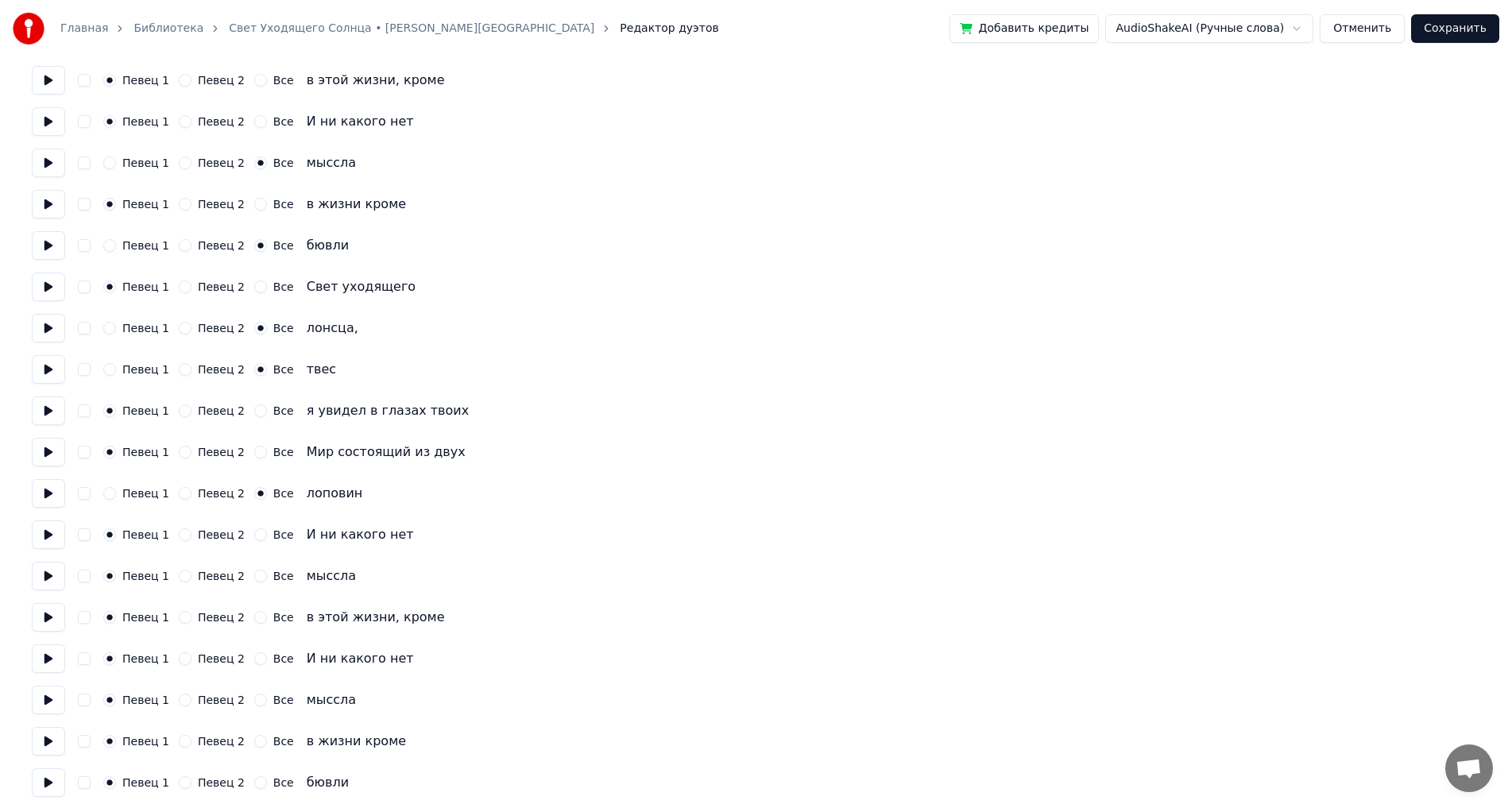
scroll to position [1828, 0]
click at [254, 579] on button "Все" at bounding box center [260, 573] width 13 height 13
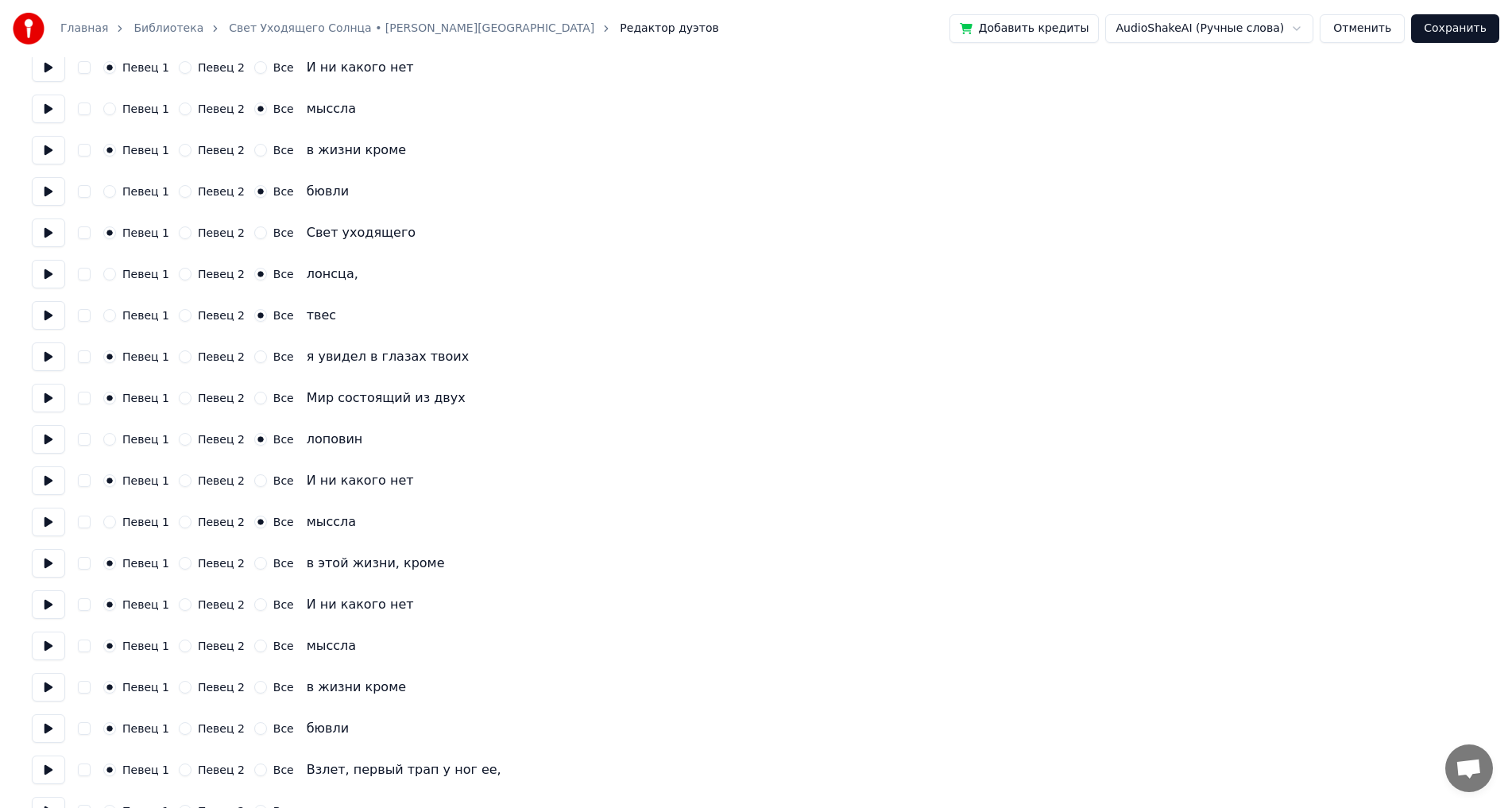
scroll to position [1907, 0]
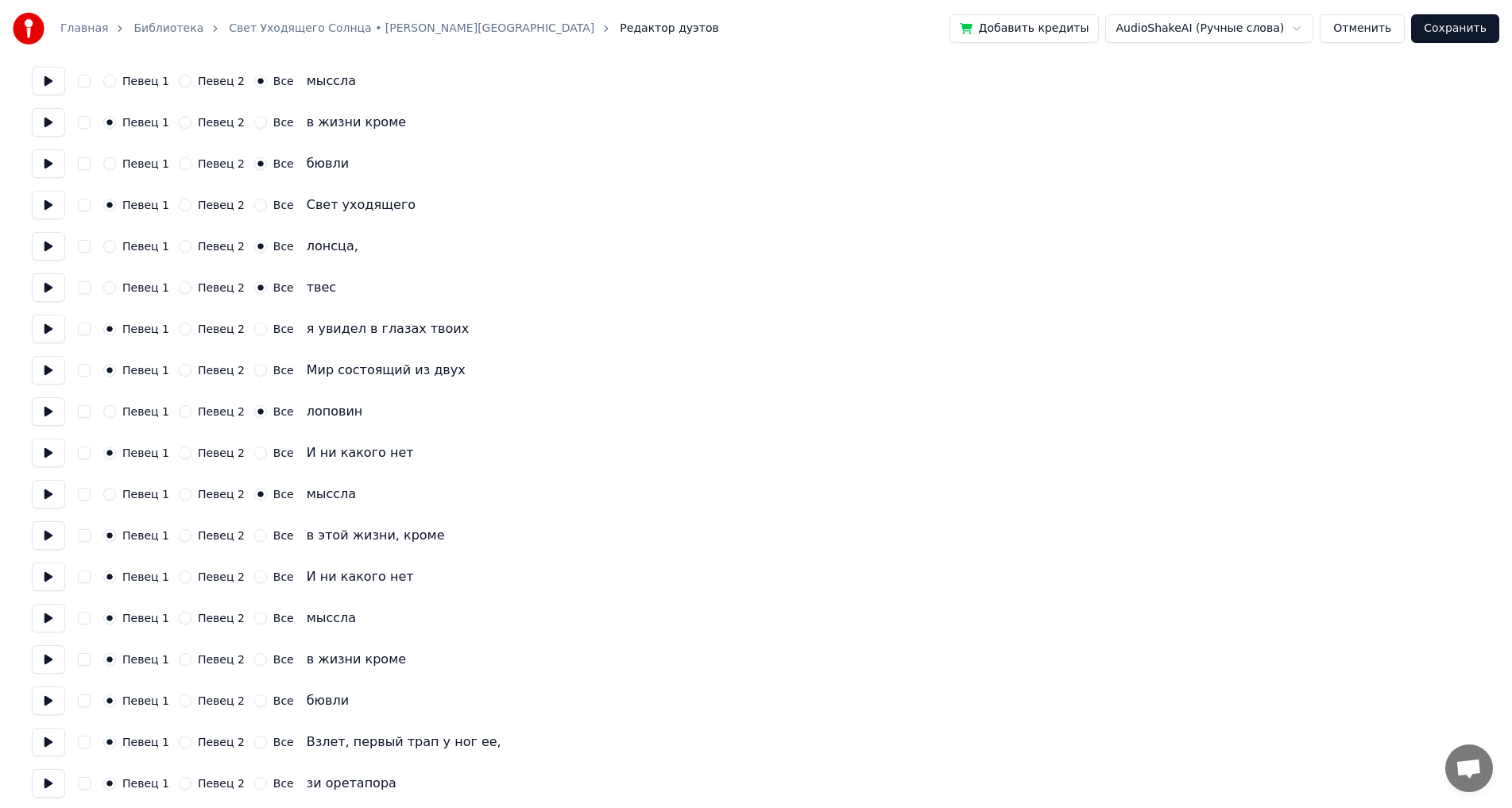
click at [249, 632] on div "Певец 1 Певец 2 Все мыссла" at bounding box center [756, 618] width 1449 height 29
click at [254, 615] on button "Все" at bounding box center [260, 618] width 13 height 13
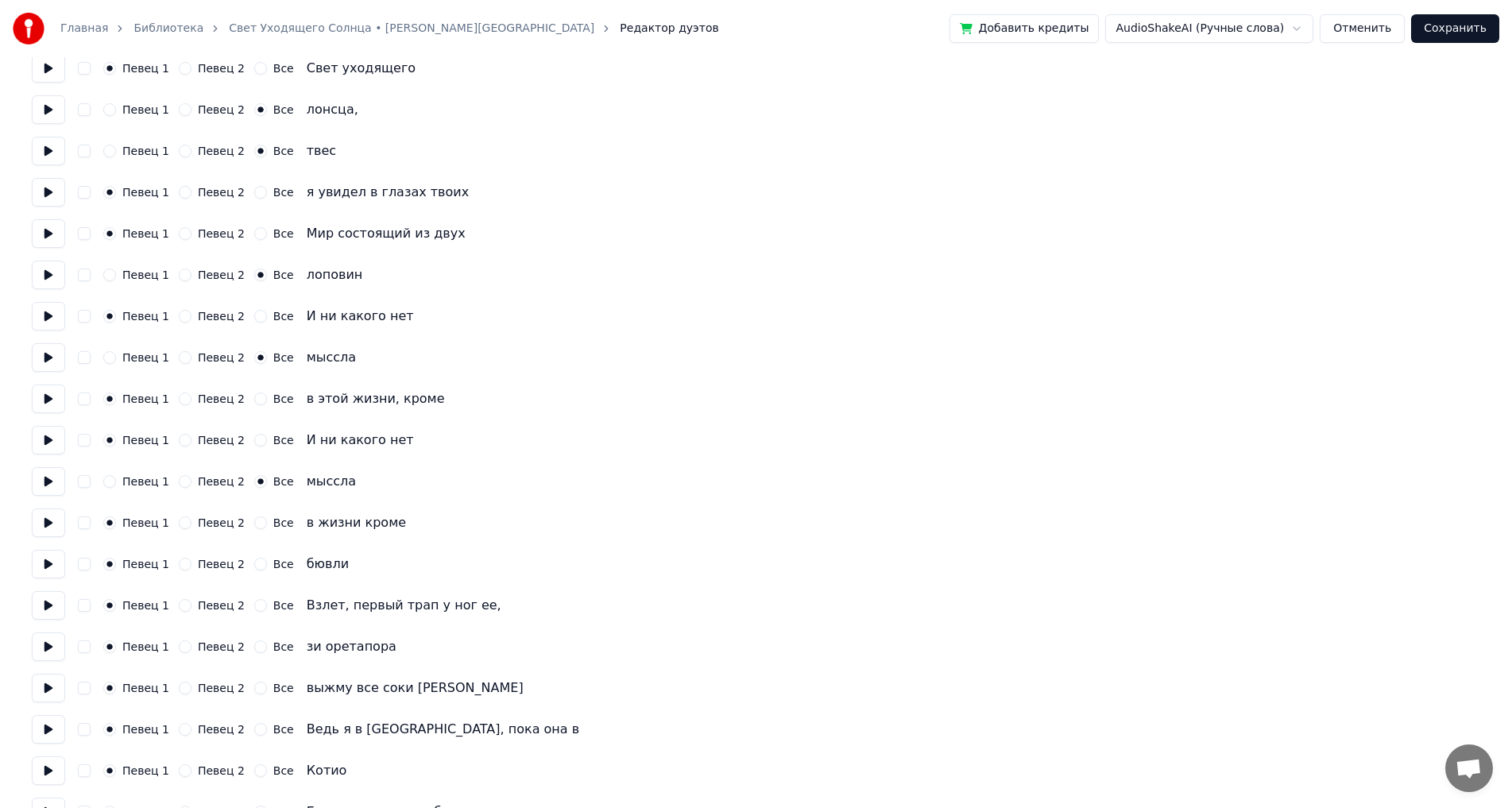
scroll to position [2067, 0]
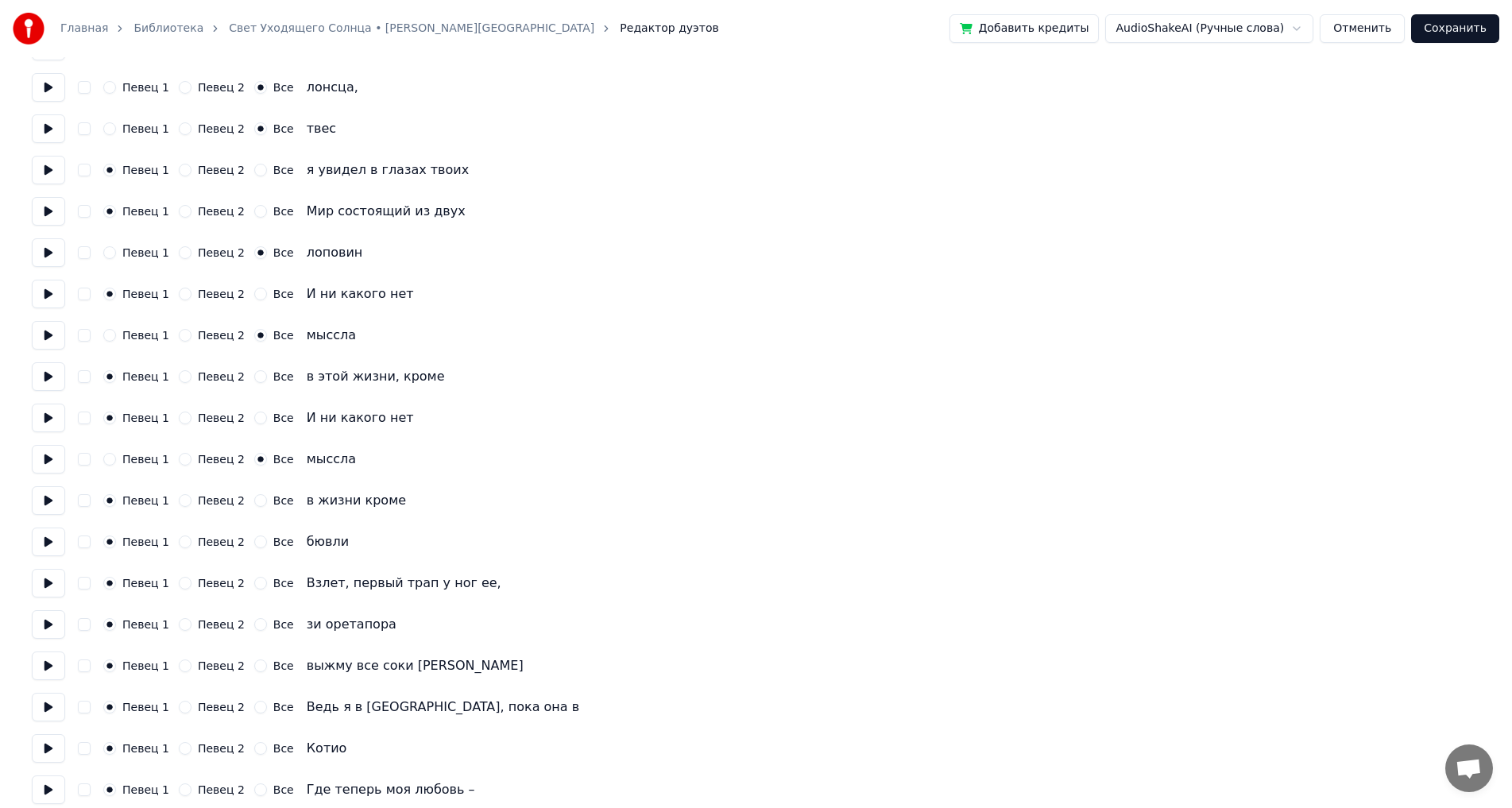
click at [254, 536] on button "Все" at bounding box center [260, 542] width 13 height 13
click at [257, 619] on div "Все" at bounding box center [274, 624] width 40 height 13
click at [254, 626] on button "Все" at bounding box center [260, 624] width 13 height 13
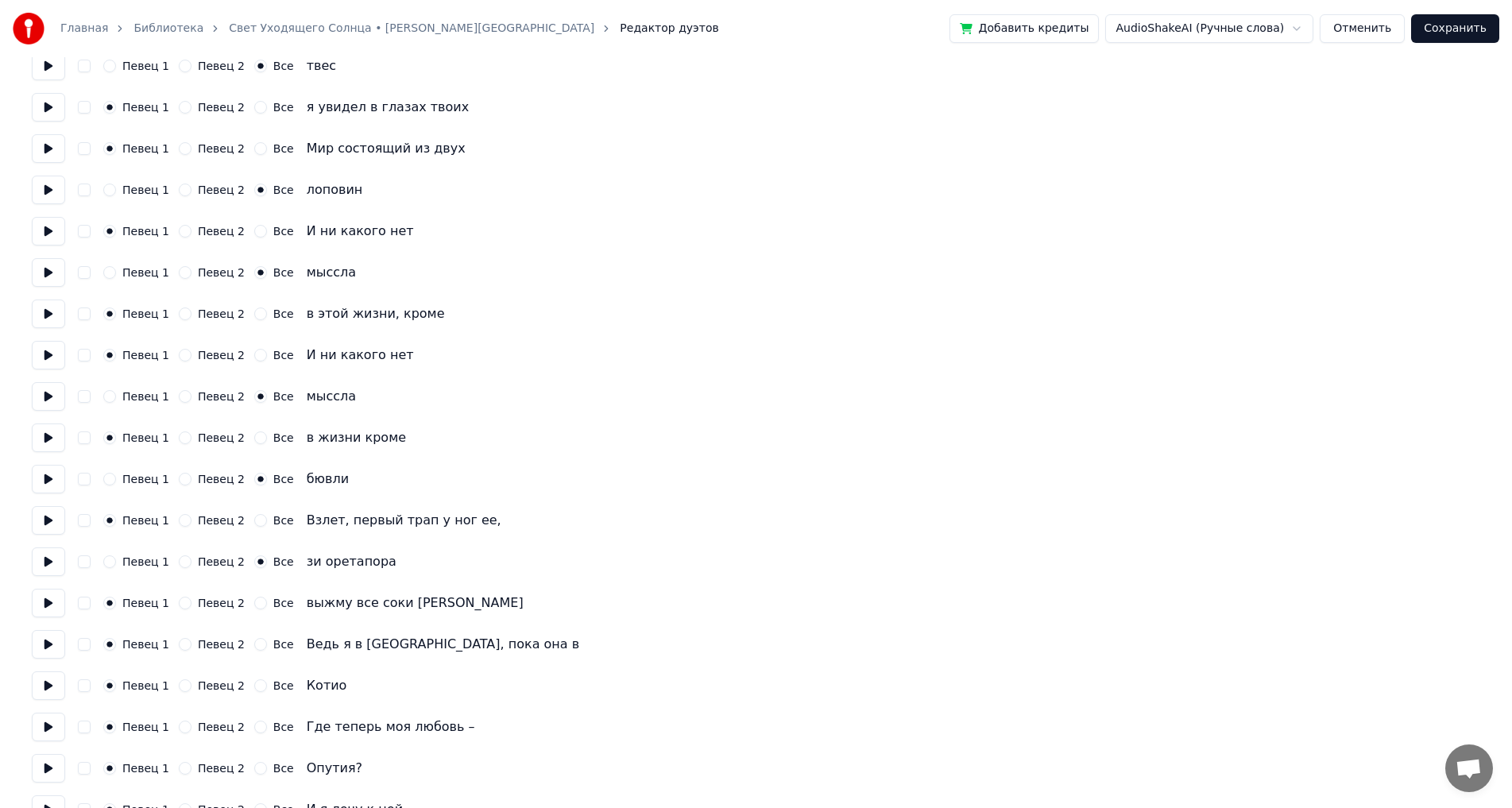
scroll to position [2225, 0]
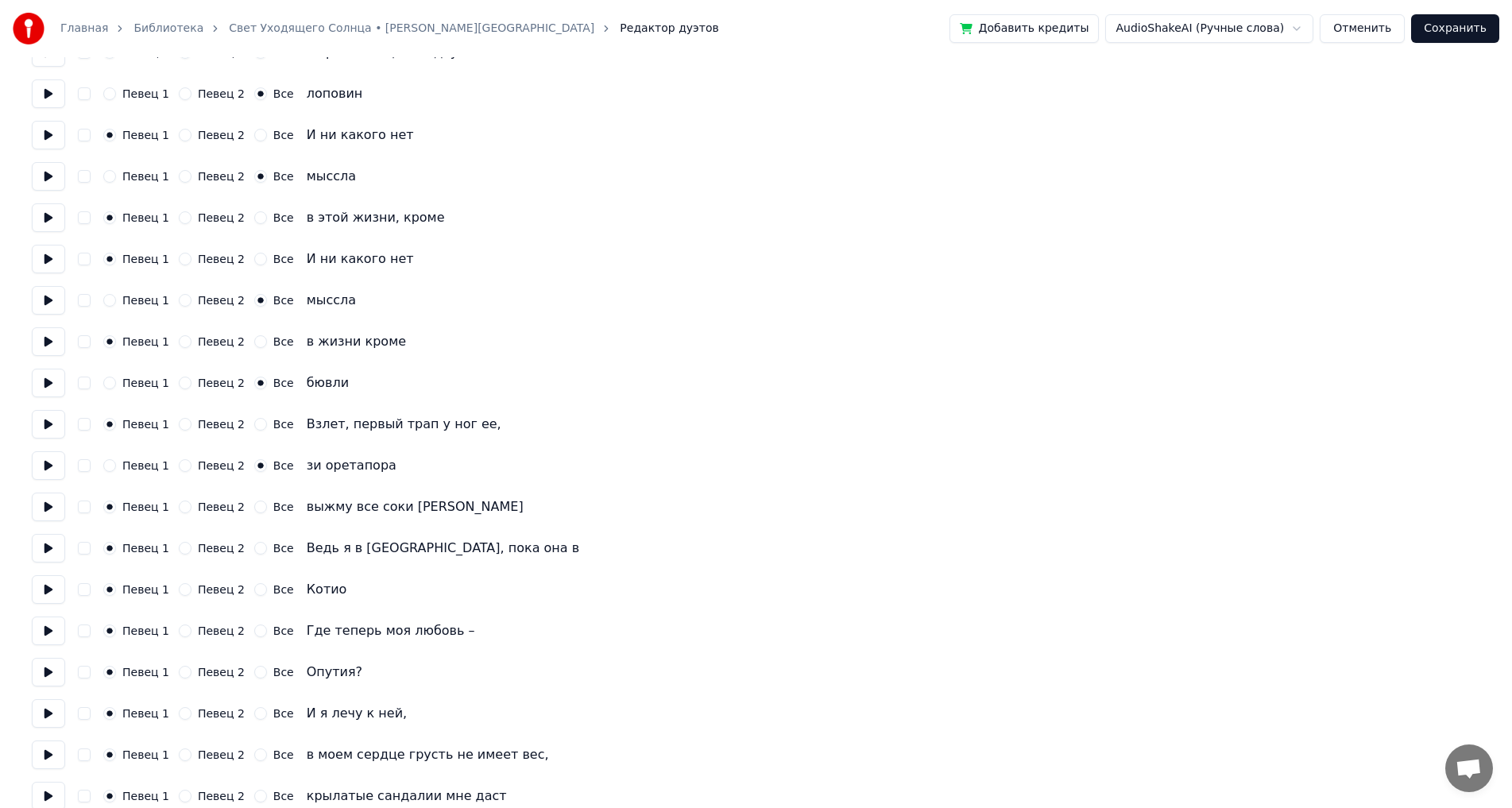
click at [255, 590] on button "Все" at bounding box center [260, 589] width 13 height 13
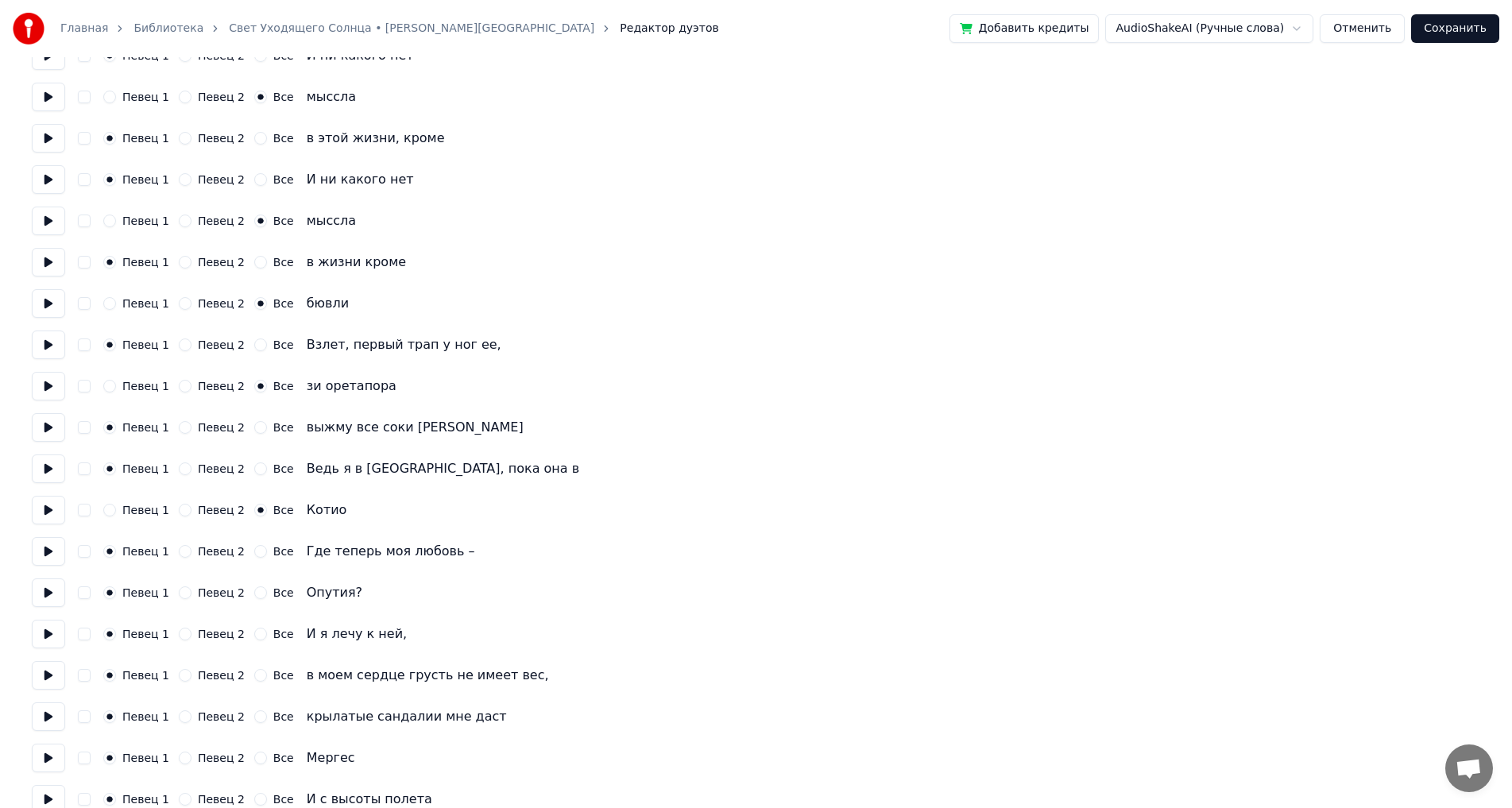
click at [254, 596] on button "Все" at bounding box center [260, 592] width 13 height 13
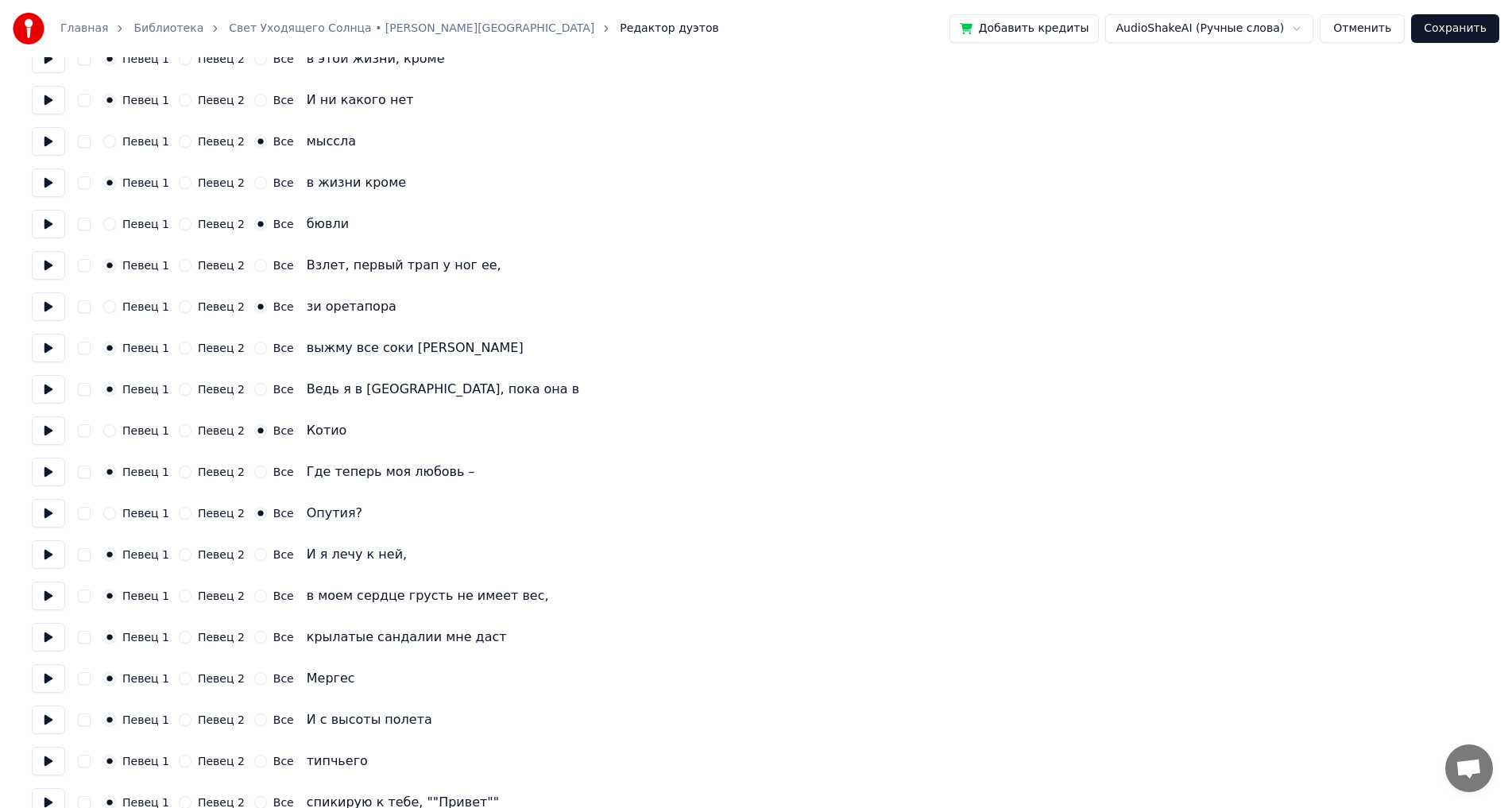
click at [254, 677] on button "Все" at bounding box center [260, 678] width 13 height 13
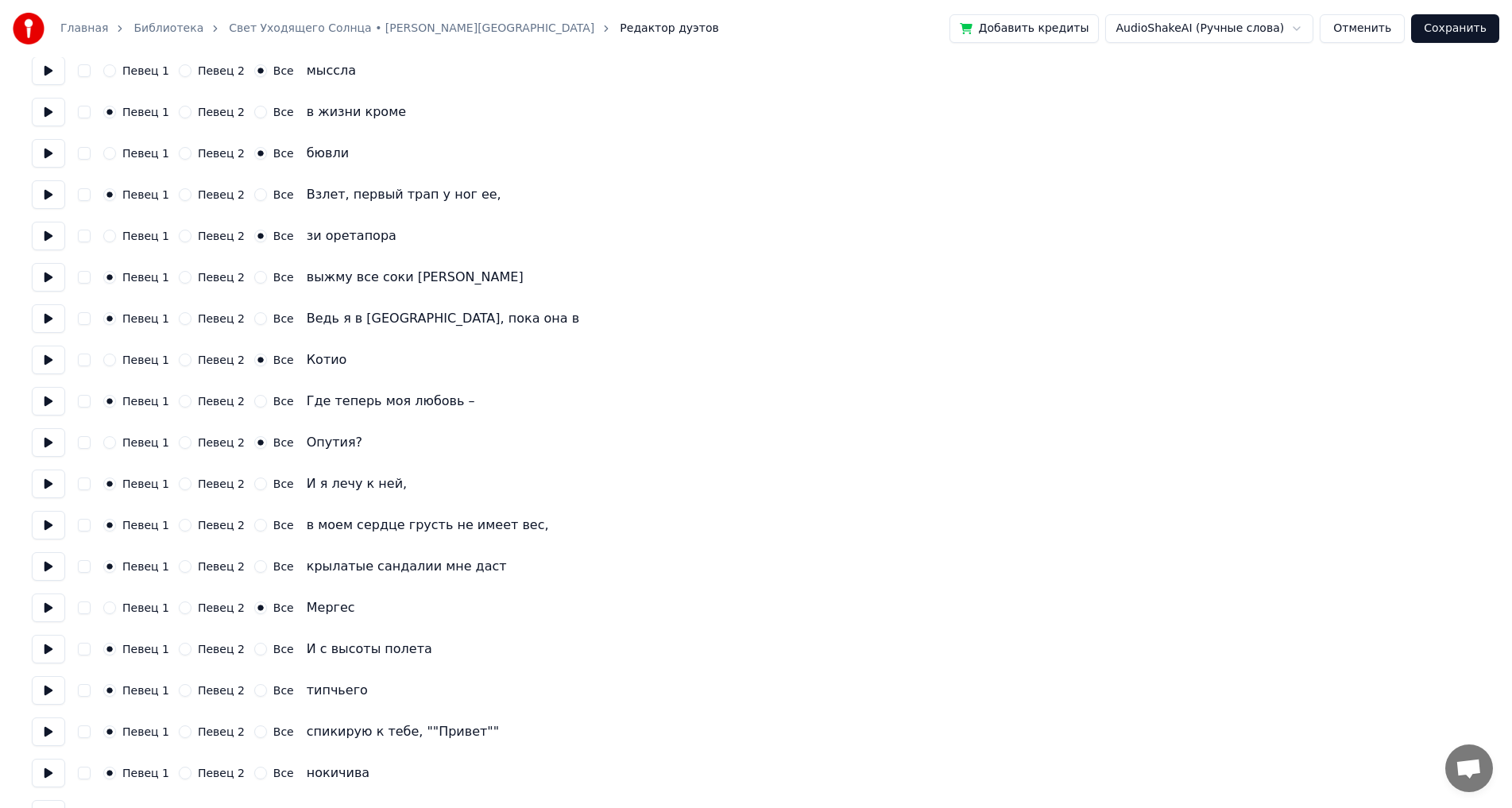
scroll to position [2543, 0]
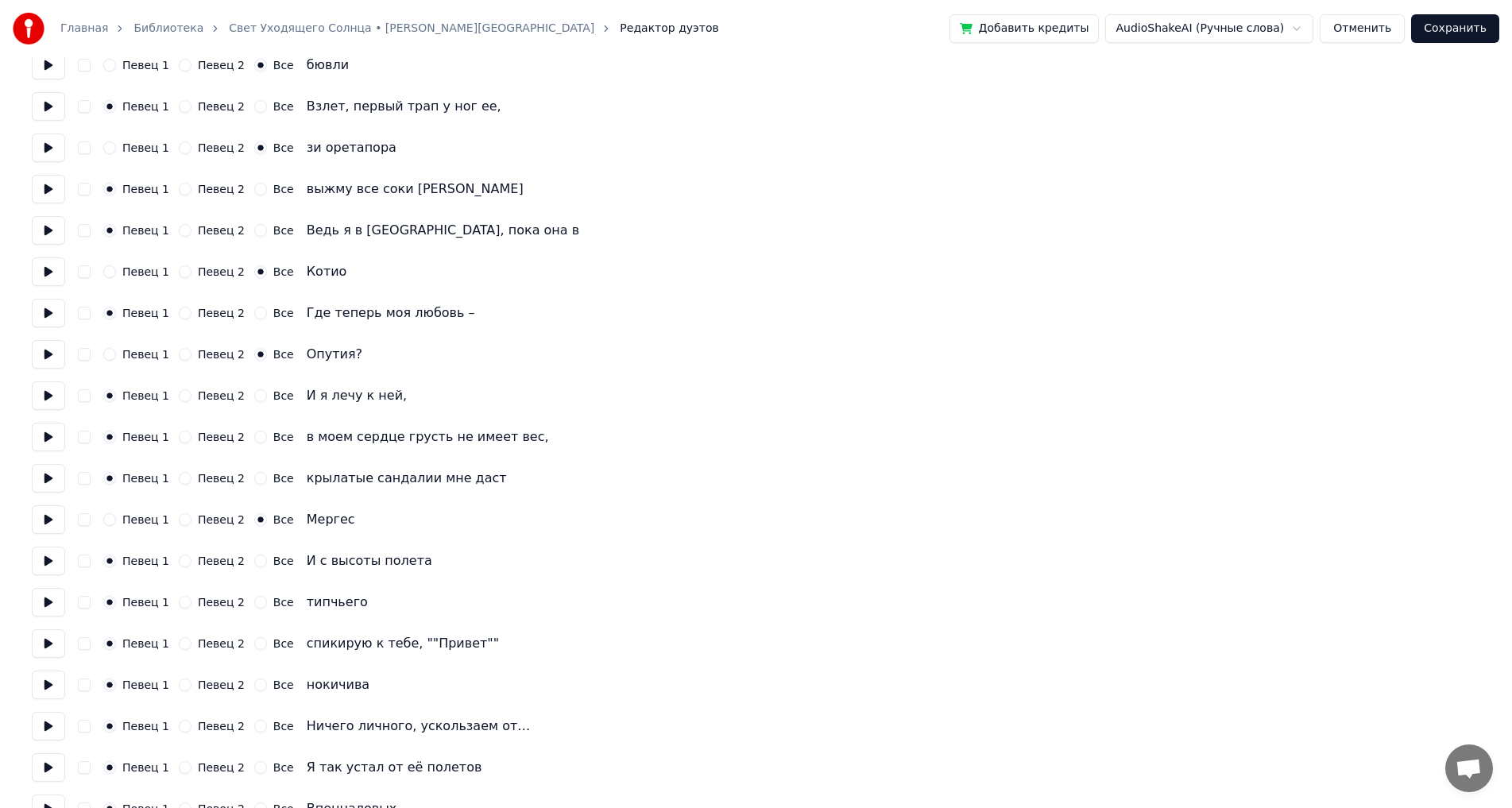
click at [254, 605] on button "Все" at bounding box center [260, 602] width 13 height 13
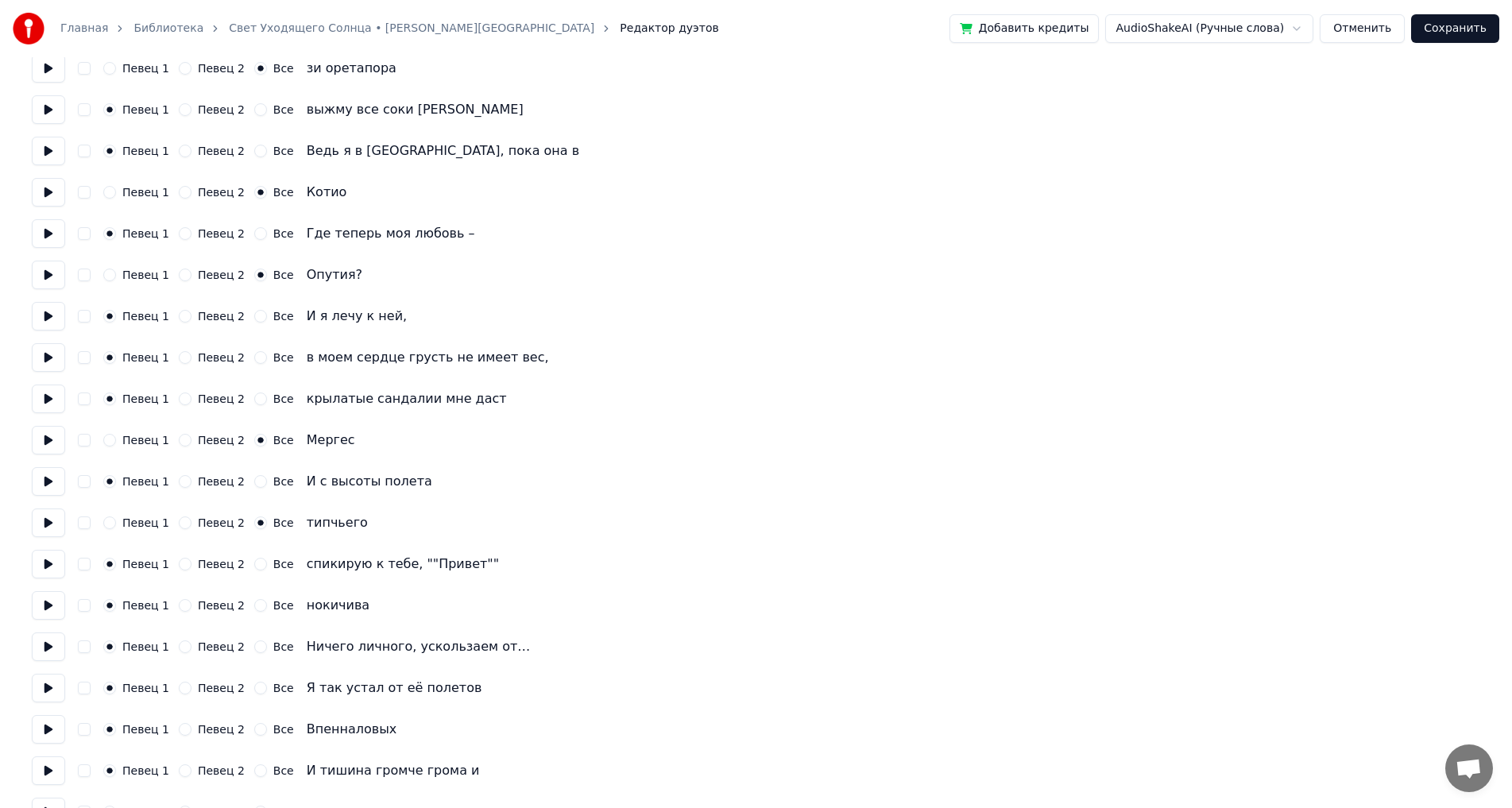
click at [254, 605] on button "Все" at bounding box center [260, 605] width 13 height 13
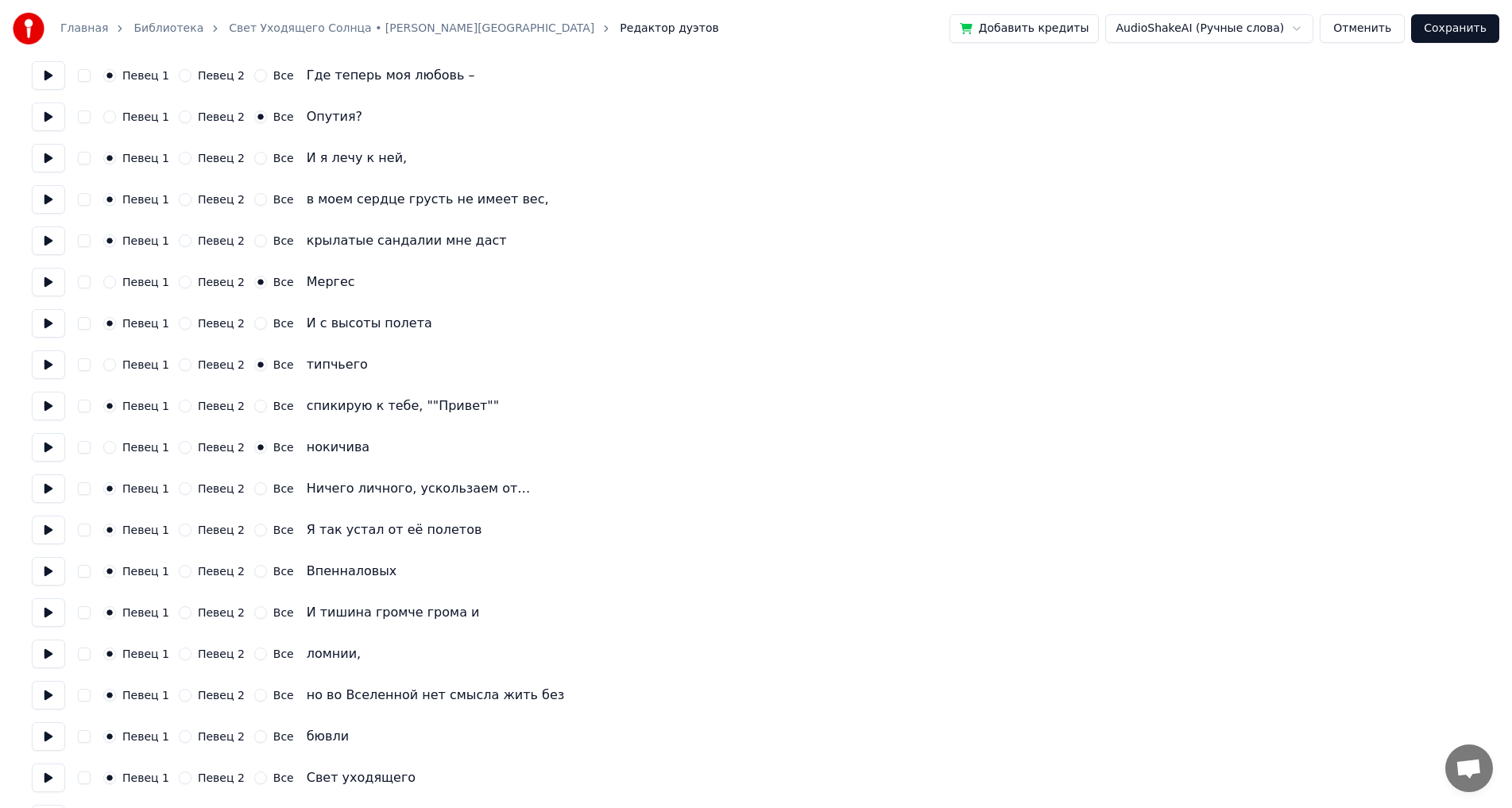
scroll to position [2781, 0]
click at [254, 571] on button "Все" at bounding box center [260, 570] width 13 height 13
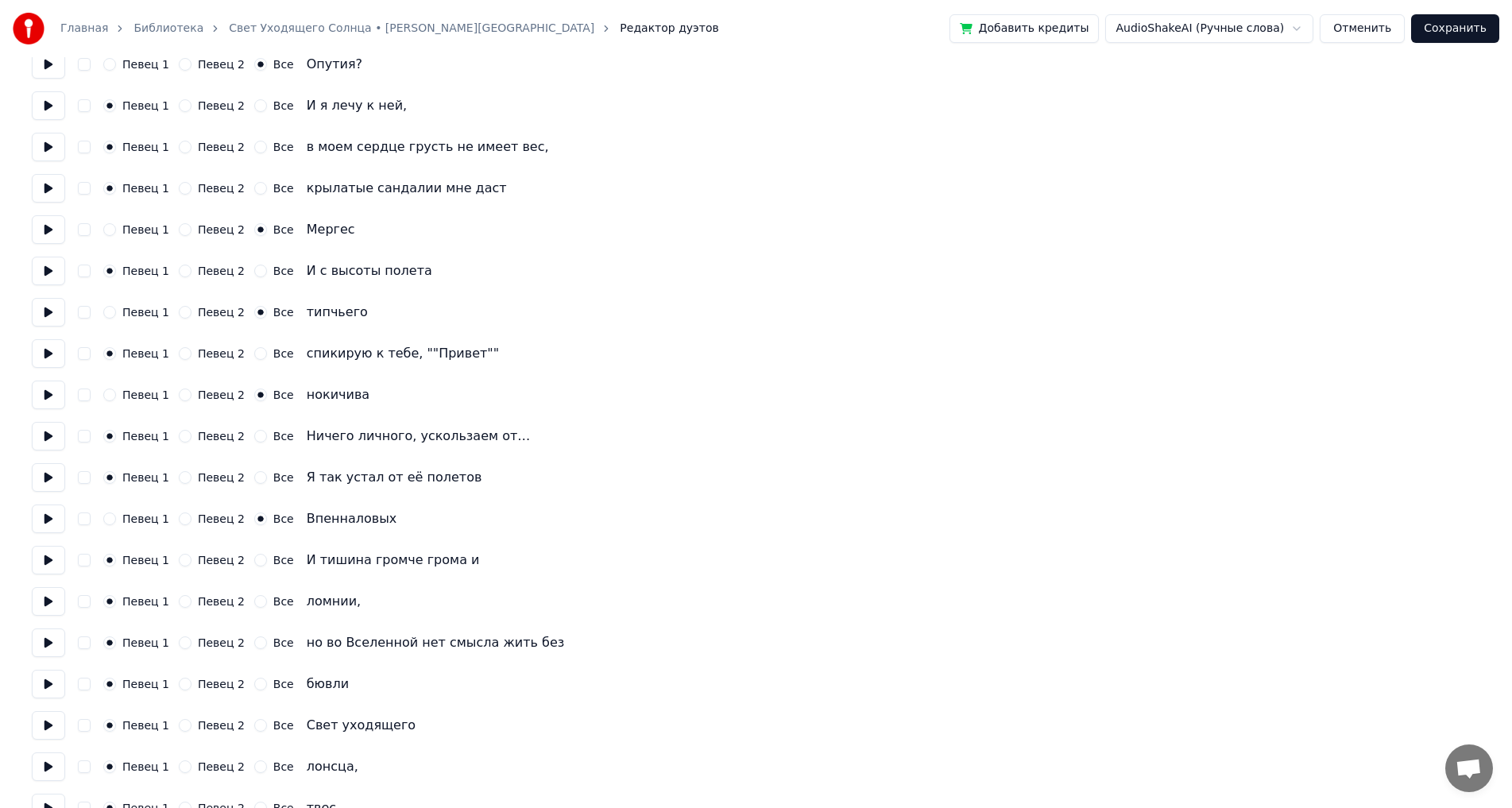
scroll to position [2861, 0]
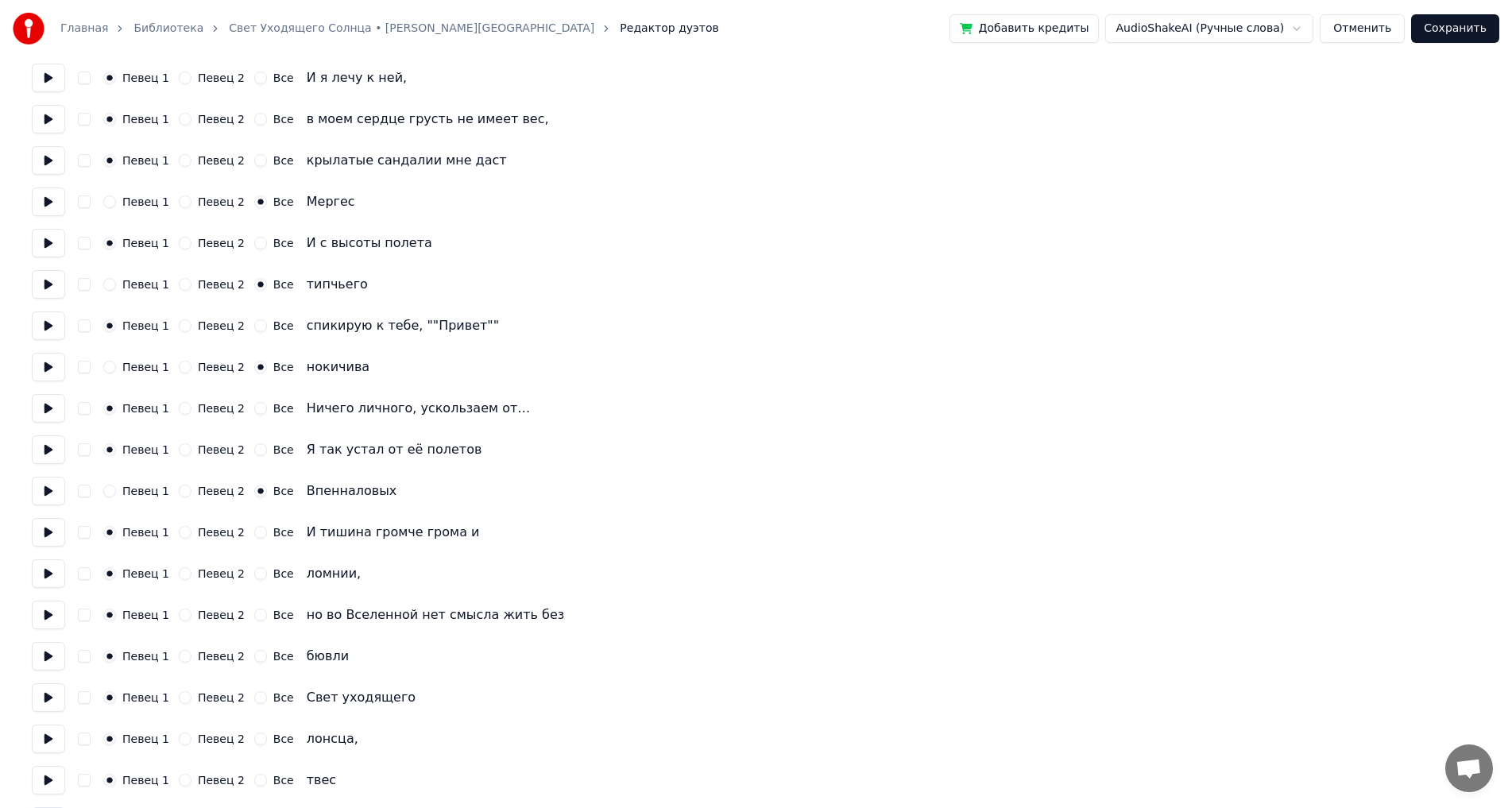
click at [254, 574] on button "Все" at bounding box center [260, 573] width 13 height 13
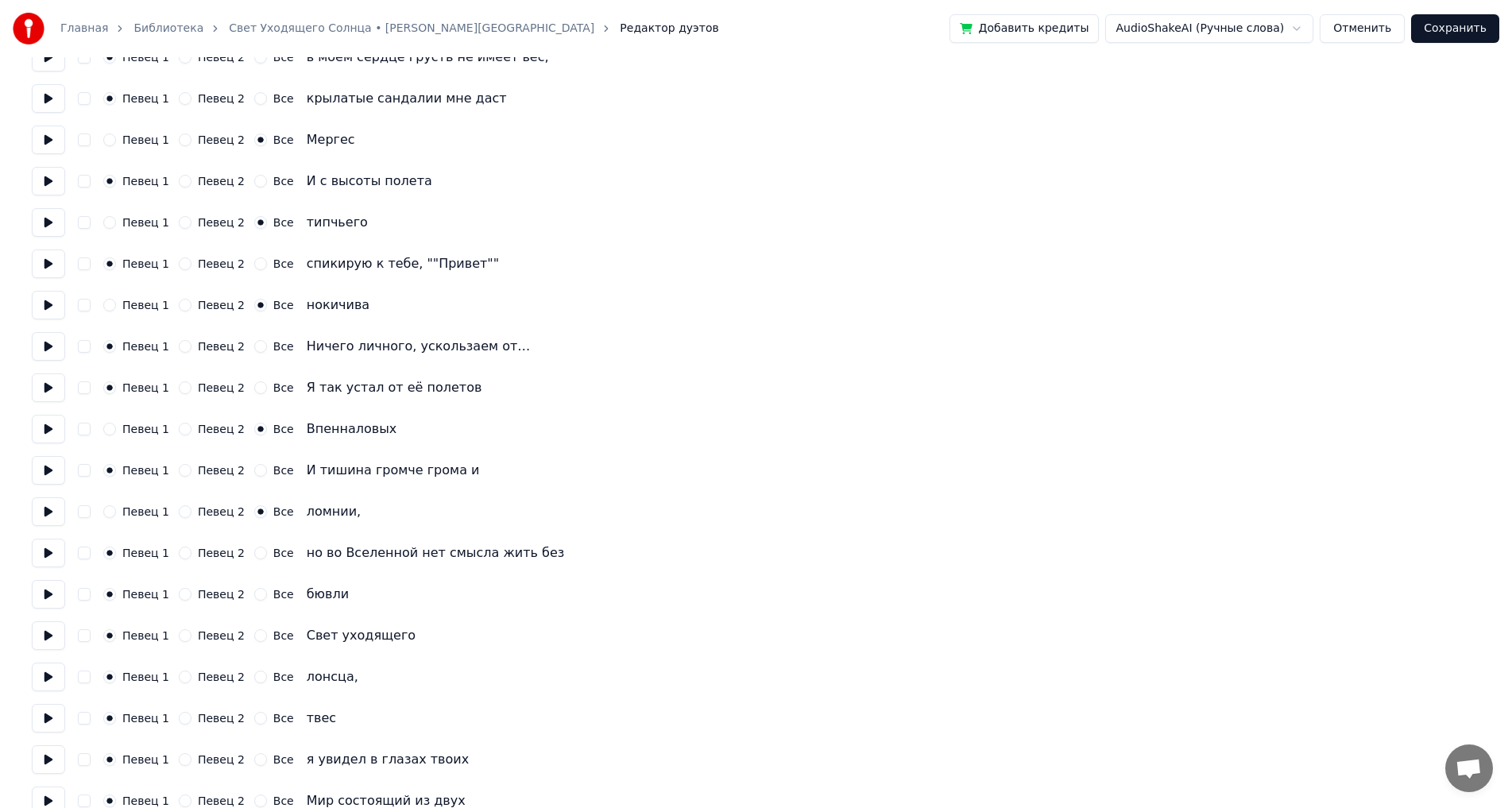
scroll to position [2941, 0]
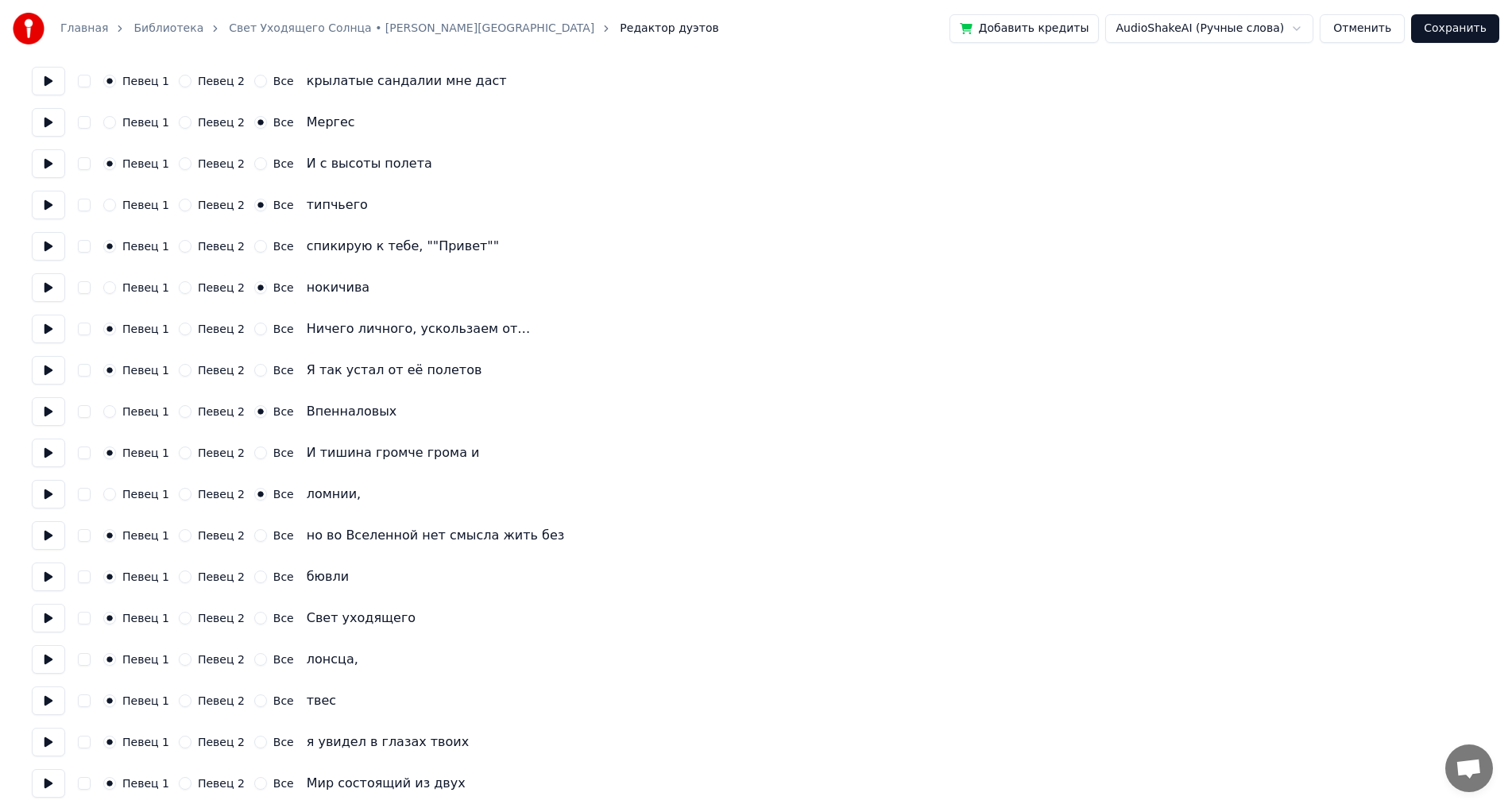
click at [255, 583] on div "Певец 1 Певец 2 Все бювли" at bounding box center [756, 576] width 1449 height 29
click at [254, 581] on button "Все" at bounding box center [260, 576] width 13 height 13
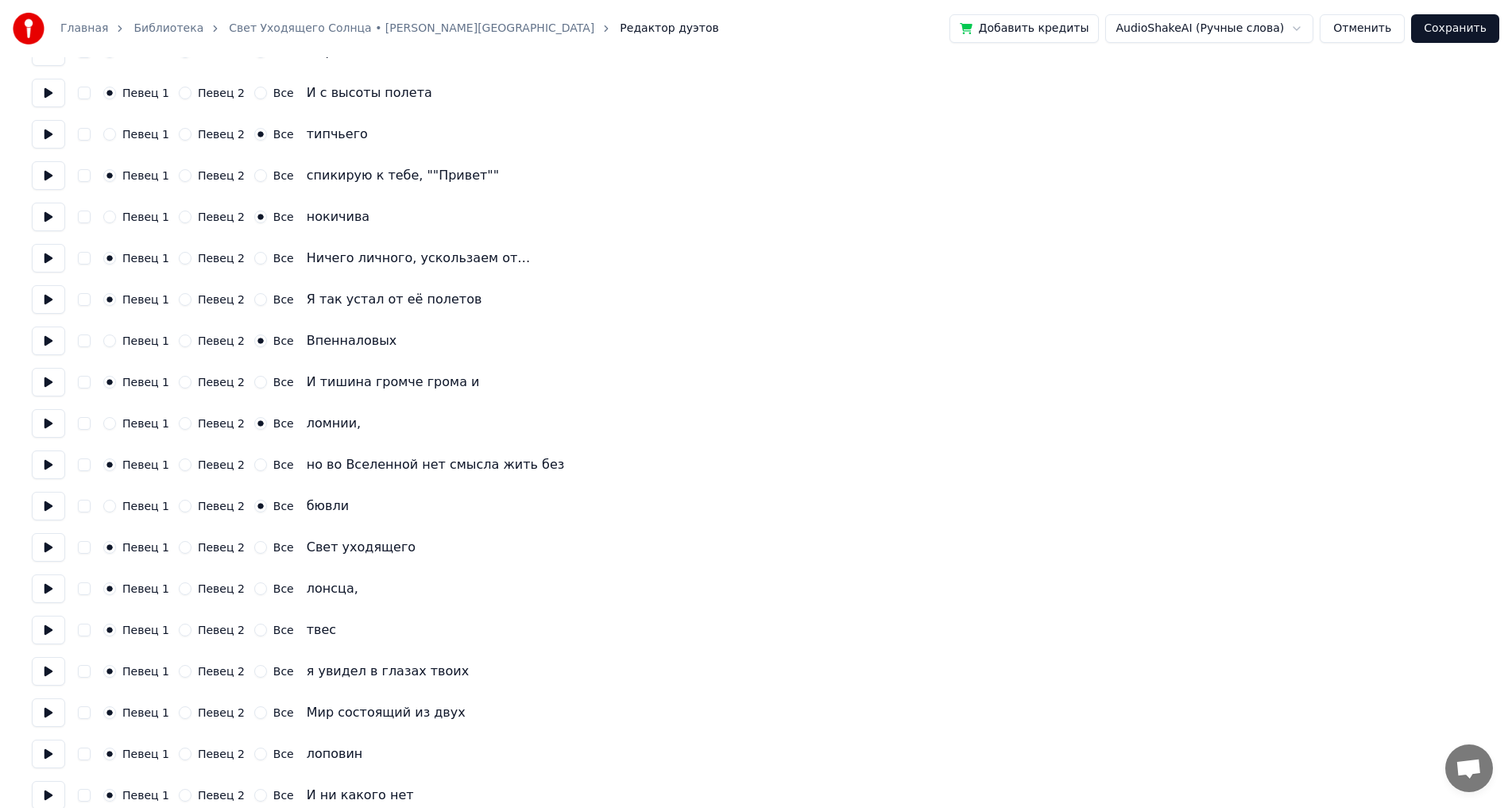
scroll to position [3099, 0]
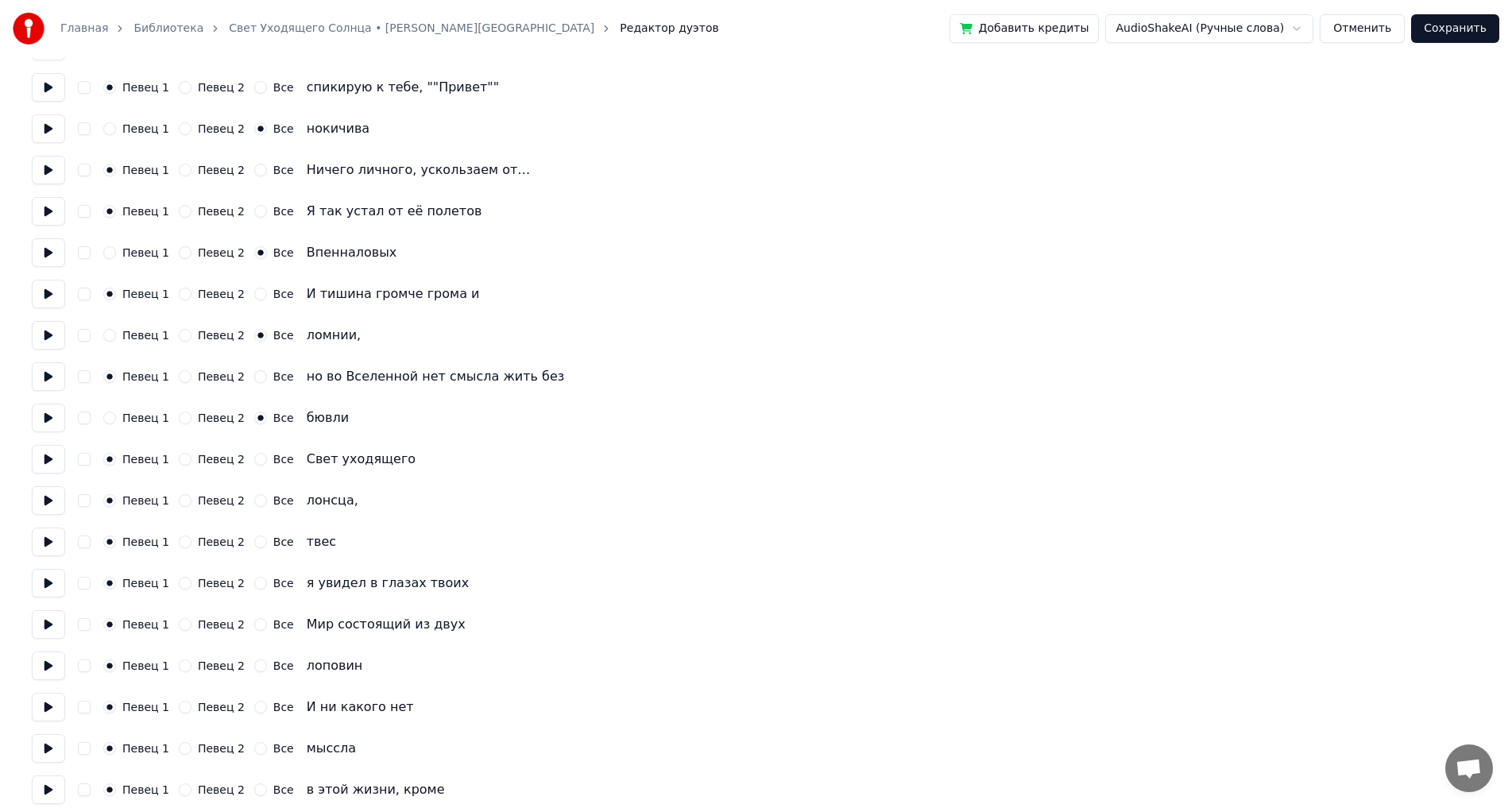
click at [254, 505] on button "Все" at bounding box center [260, 500] width 13 height 13
click at [254, 542] on button "Все" at bounding box center [260, 542] width 13 height 13
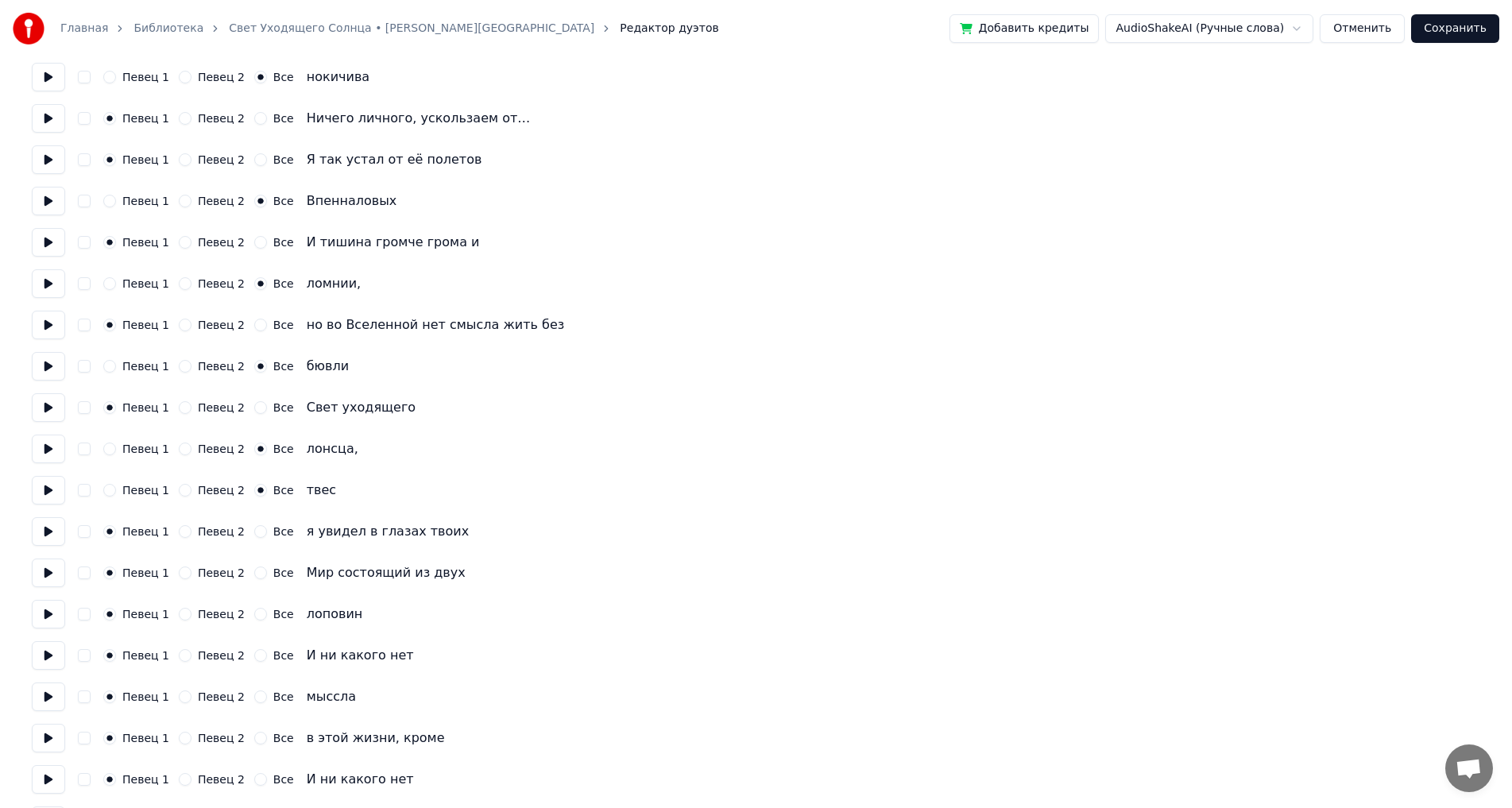
scroll to position [3180, 0]
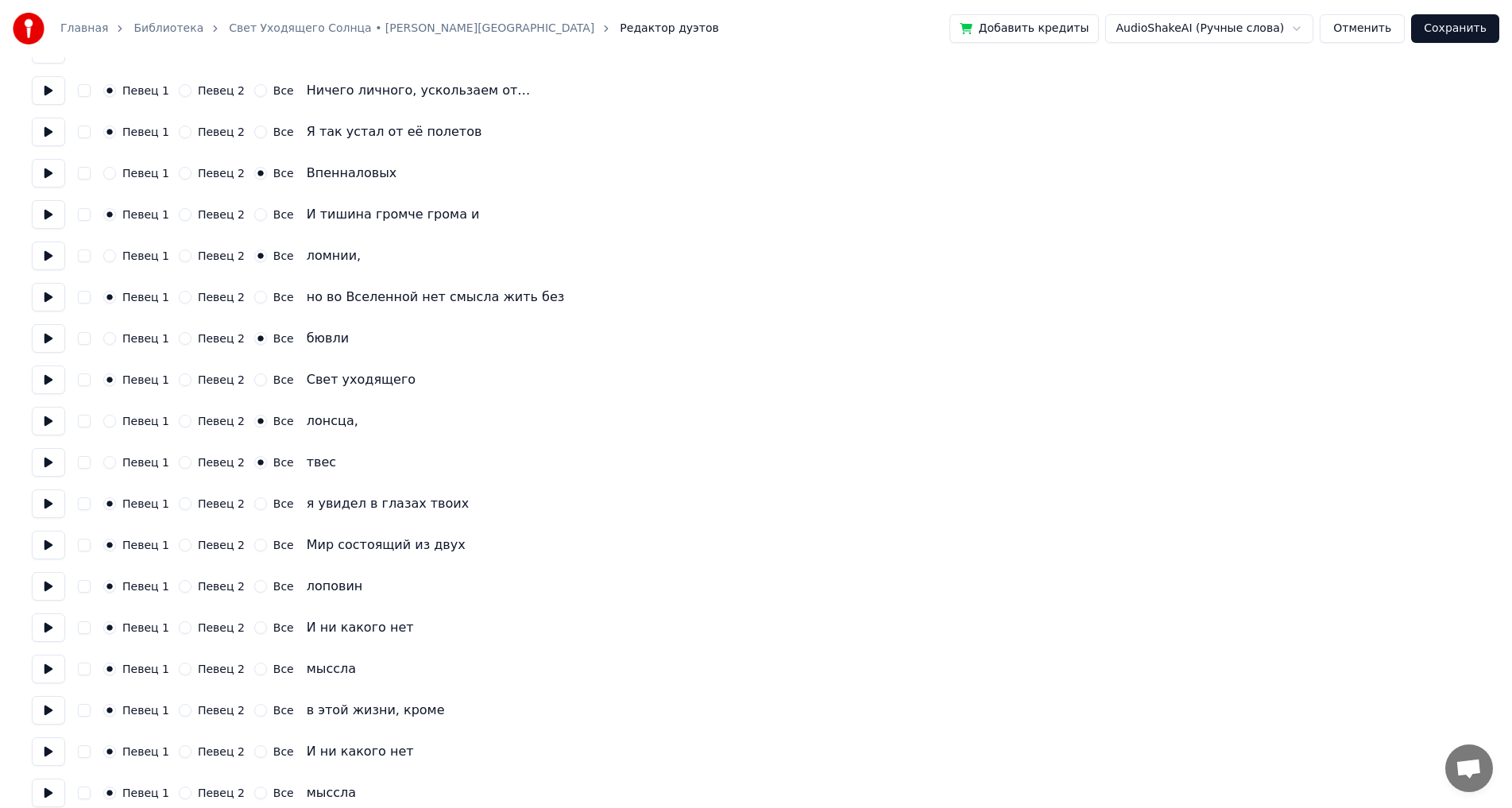
click at [254, 587] on button "Все" at bounding box center [260, 586] width 13 height 13
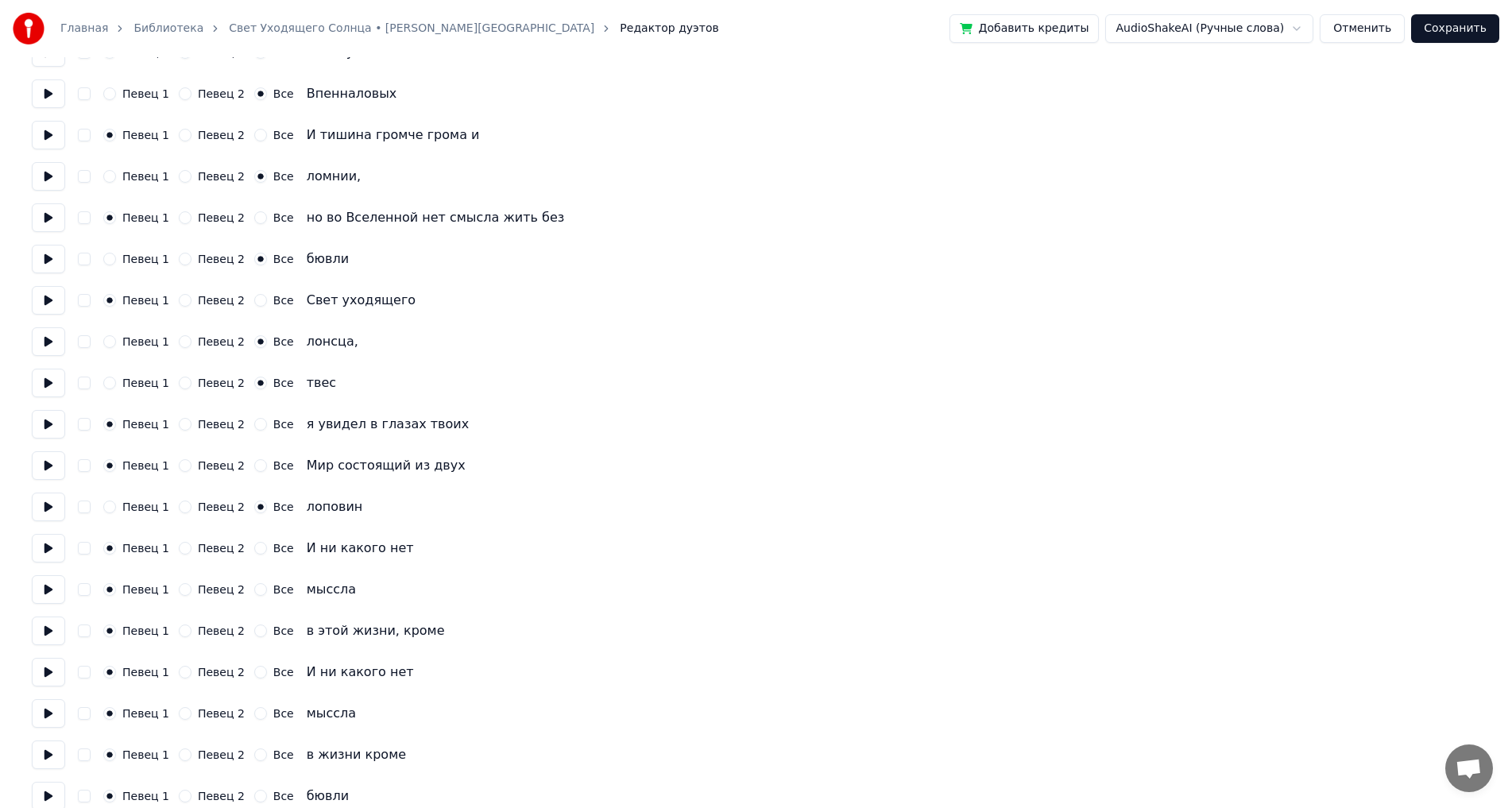
scroll to position [3338, 0]
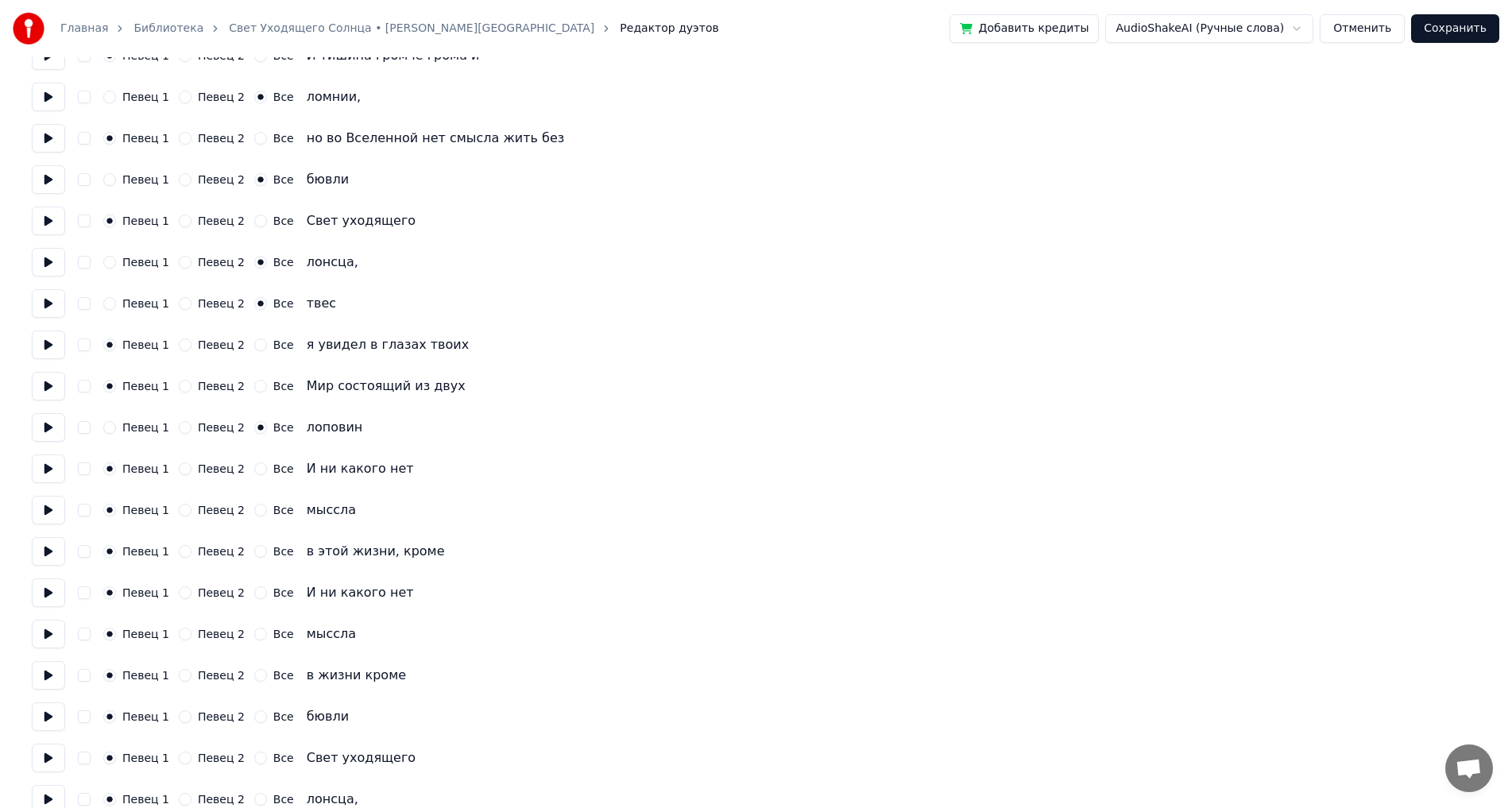
click at [254, 512] on button "Все" at bounding box center [260, 510] width 13 height 13
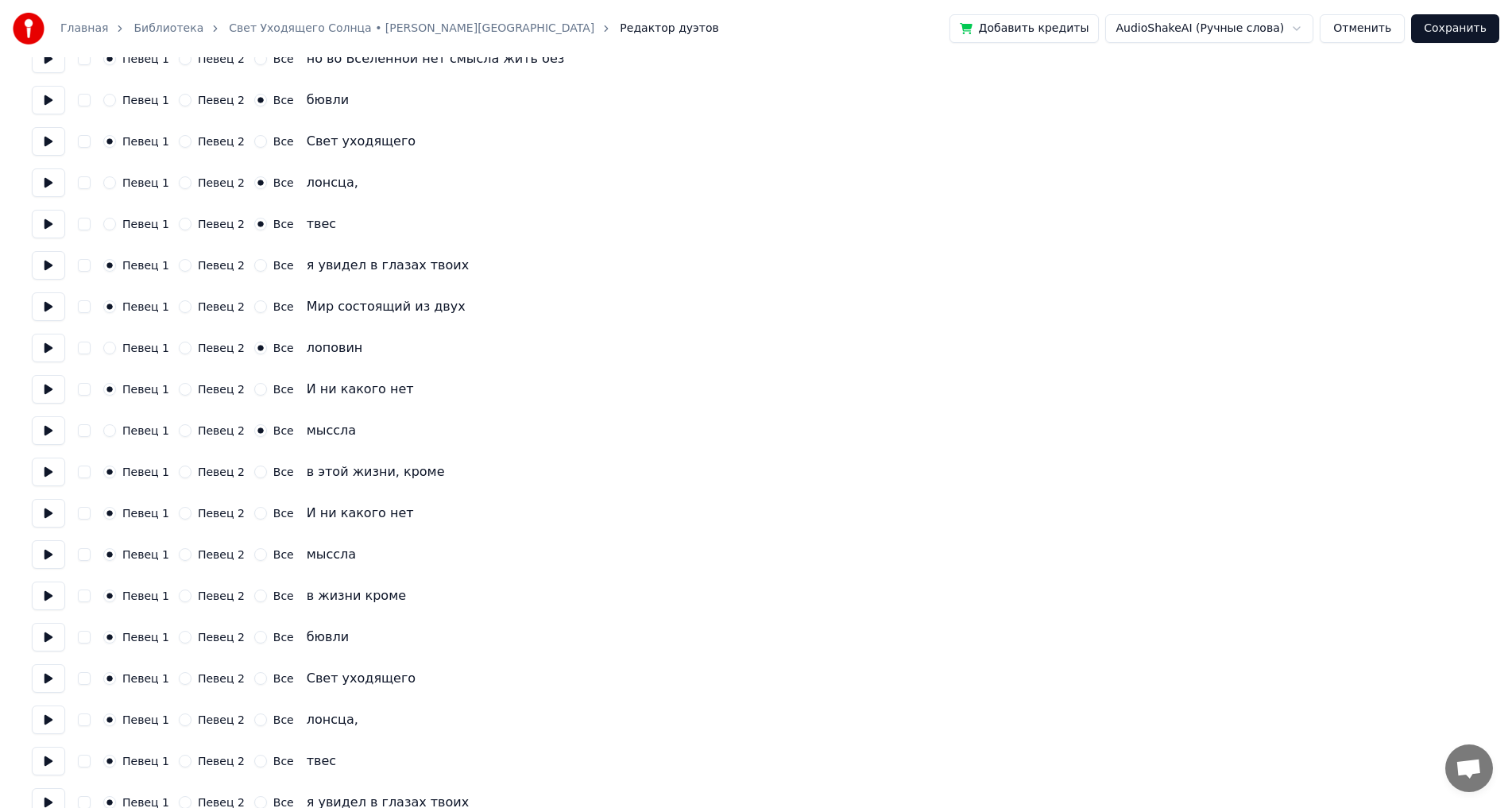
click at [254, 556] on button "Все" at bounding box center [260, 555] width 13 height 13
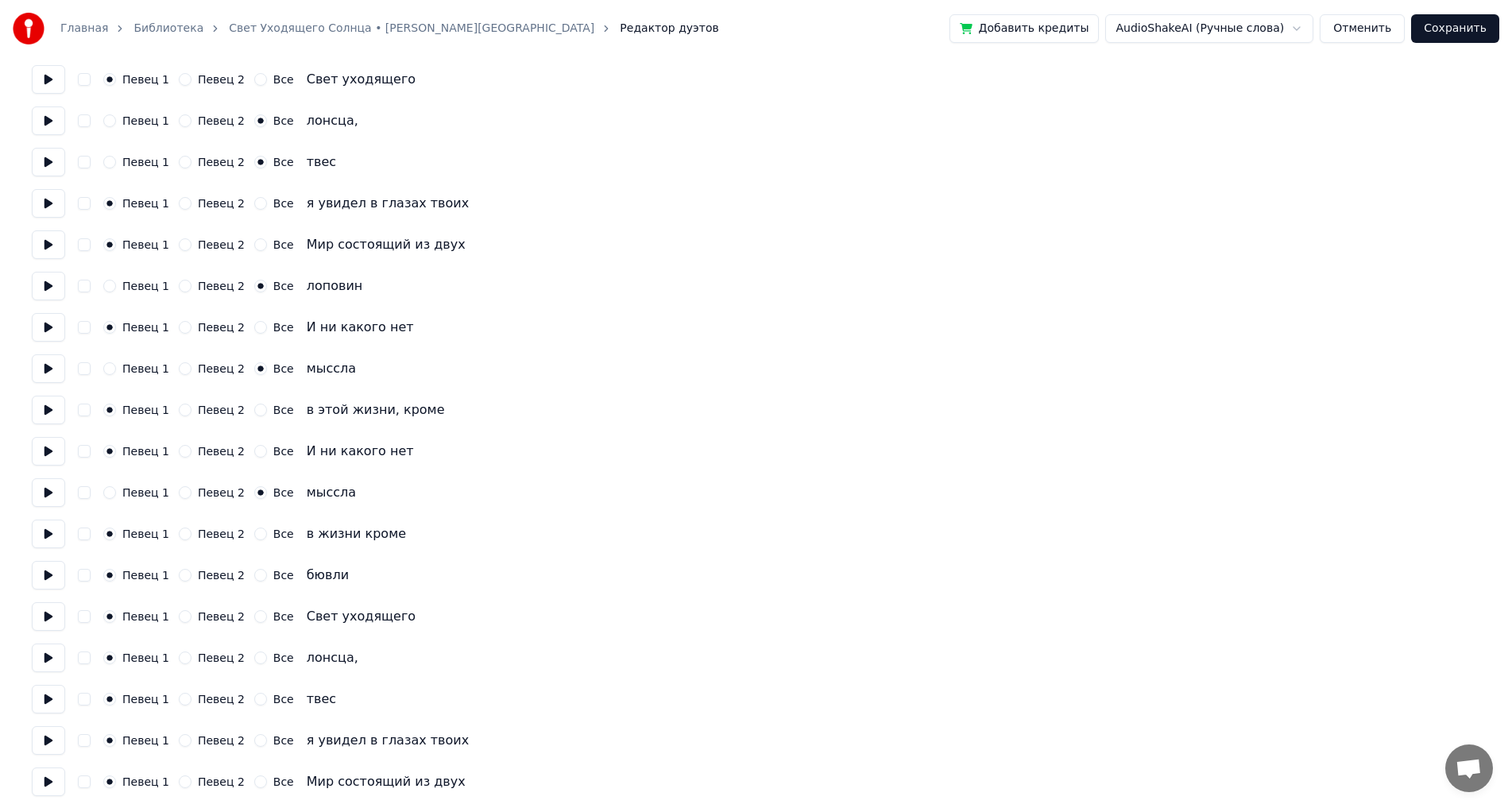
scroll to position [3577, 0]
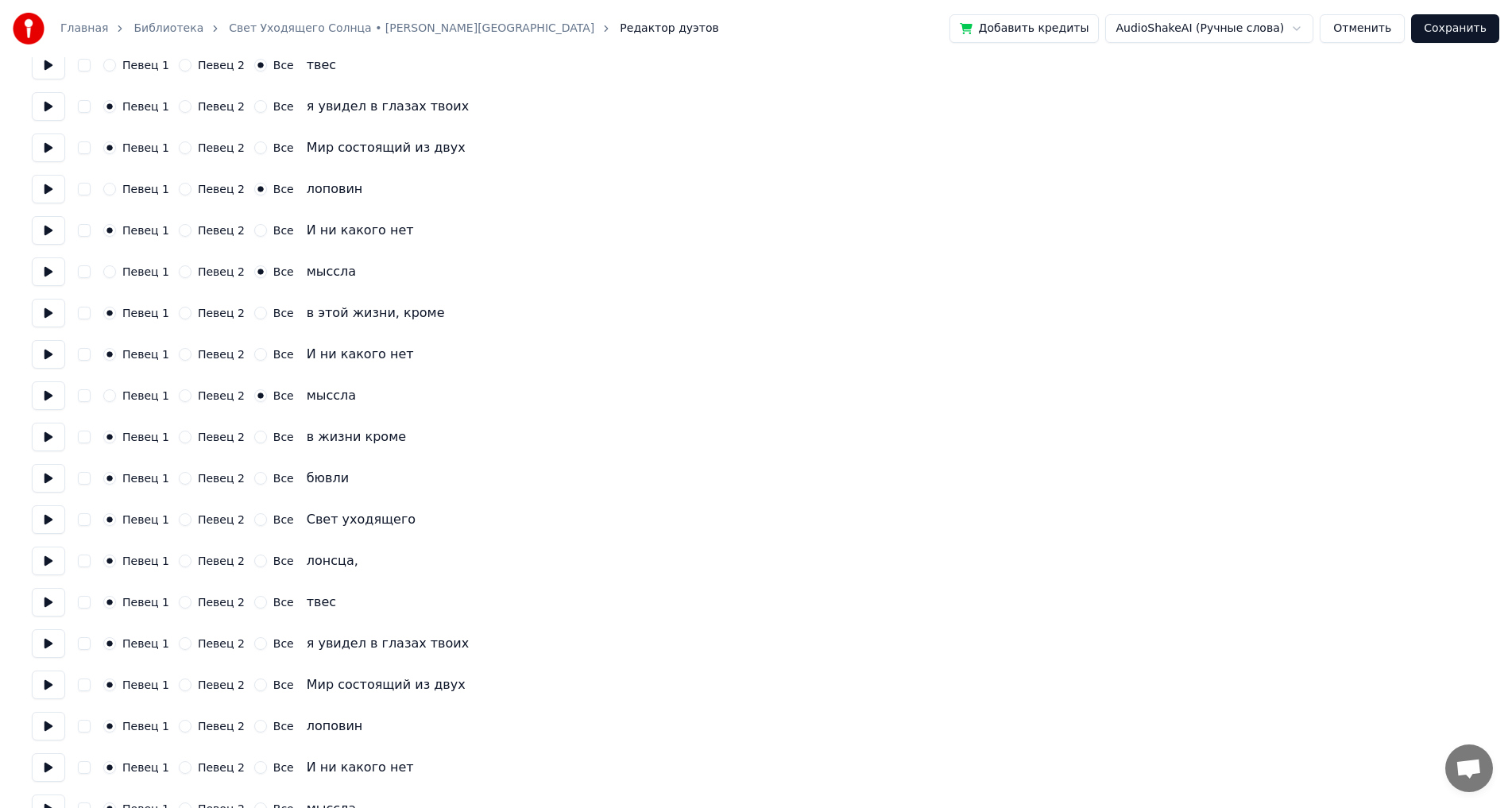
click at [254, 477] on button "Все" at bounding box center [260, 478] width 13 height 13
click at [254, 560] on button "Все" at bounding box center [260, 560] width 13 height 13
click at [254, 606] on button "Все" at bounding box center [260, 602] width 13 height 13
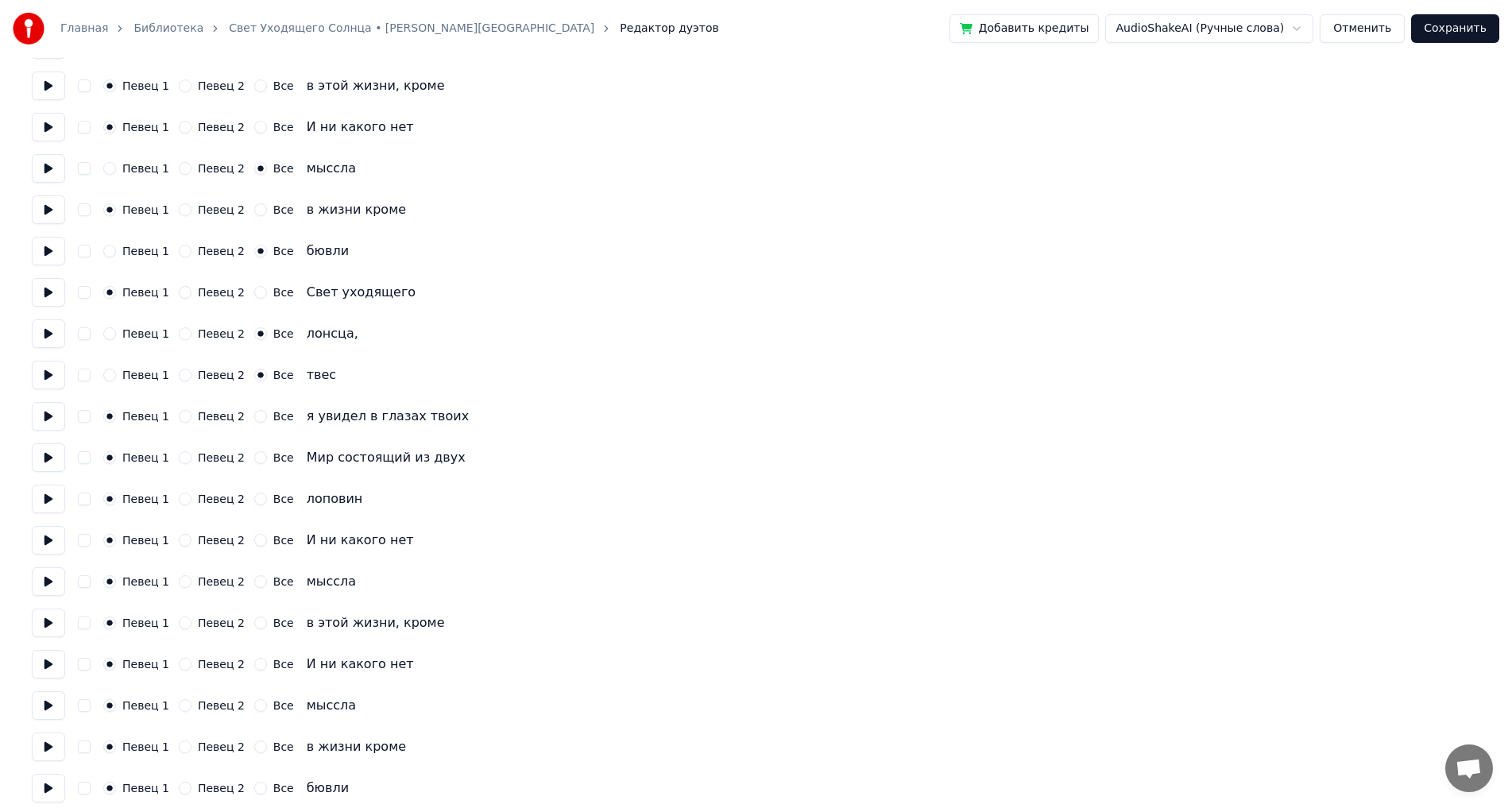
scroll to position [3814, 0]
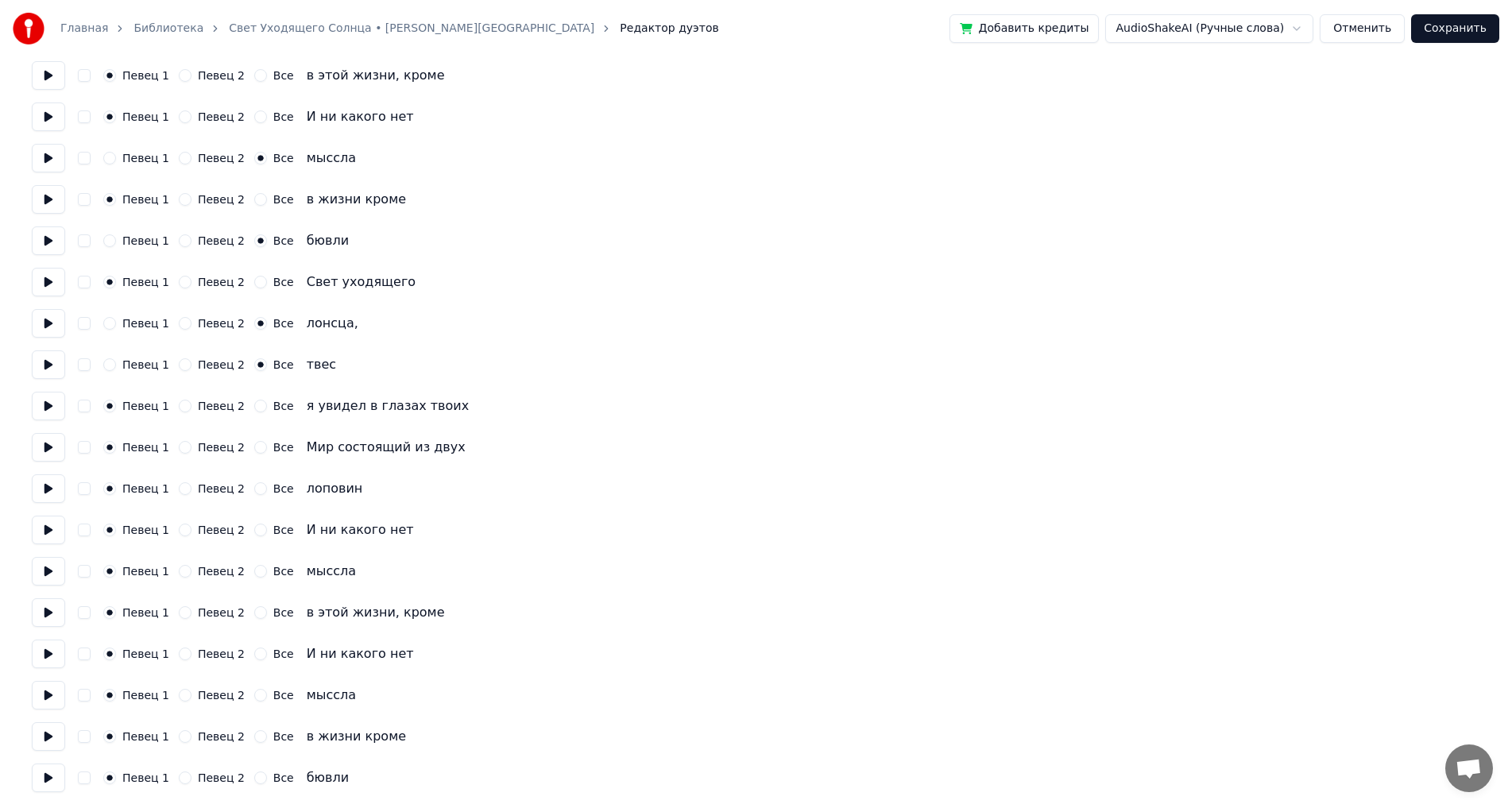
click at [254, 488] on button "Все" at bounding box center [260, 488] width 13 height 13
click at [255, 574] on div "Все" at bounding box center [274, 571] width 40 height 13
click at [254, 573] on button "Все" at bounding box center [260, 571] width 13 height 13
click at [254, 693] on button "Все" at bounding box center [260, 695] width 13 height 13
click at [254, 779] on button "Все" at bounding box center [260, 777] width 13 height 13
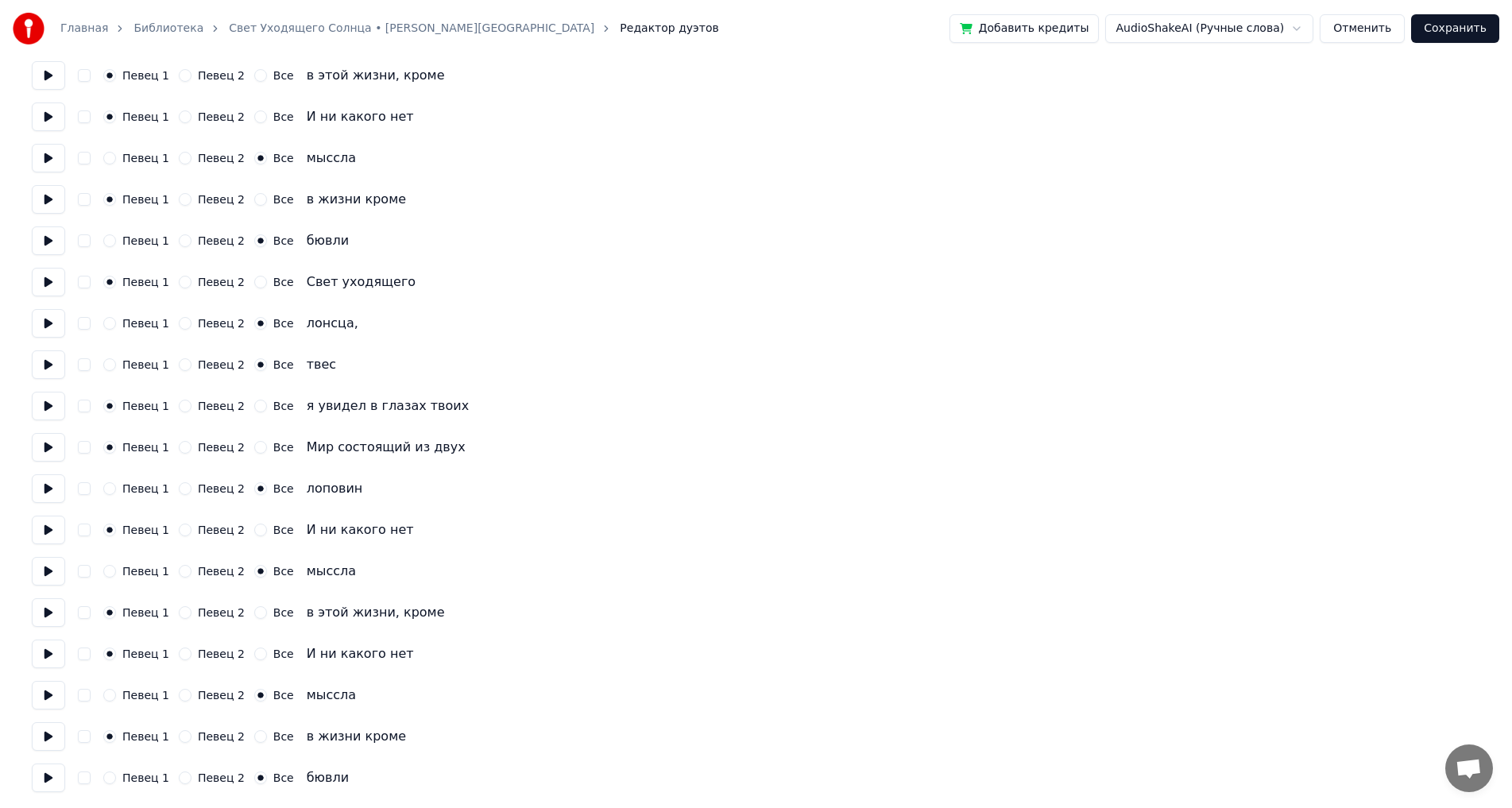
click at [1466, 22] on button "Сохранить" at bounding box center [1455, 28] width 88 height 29
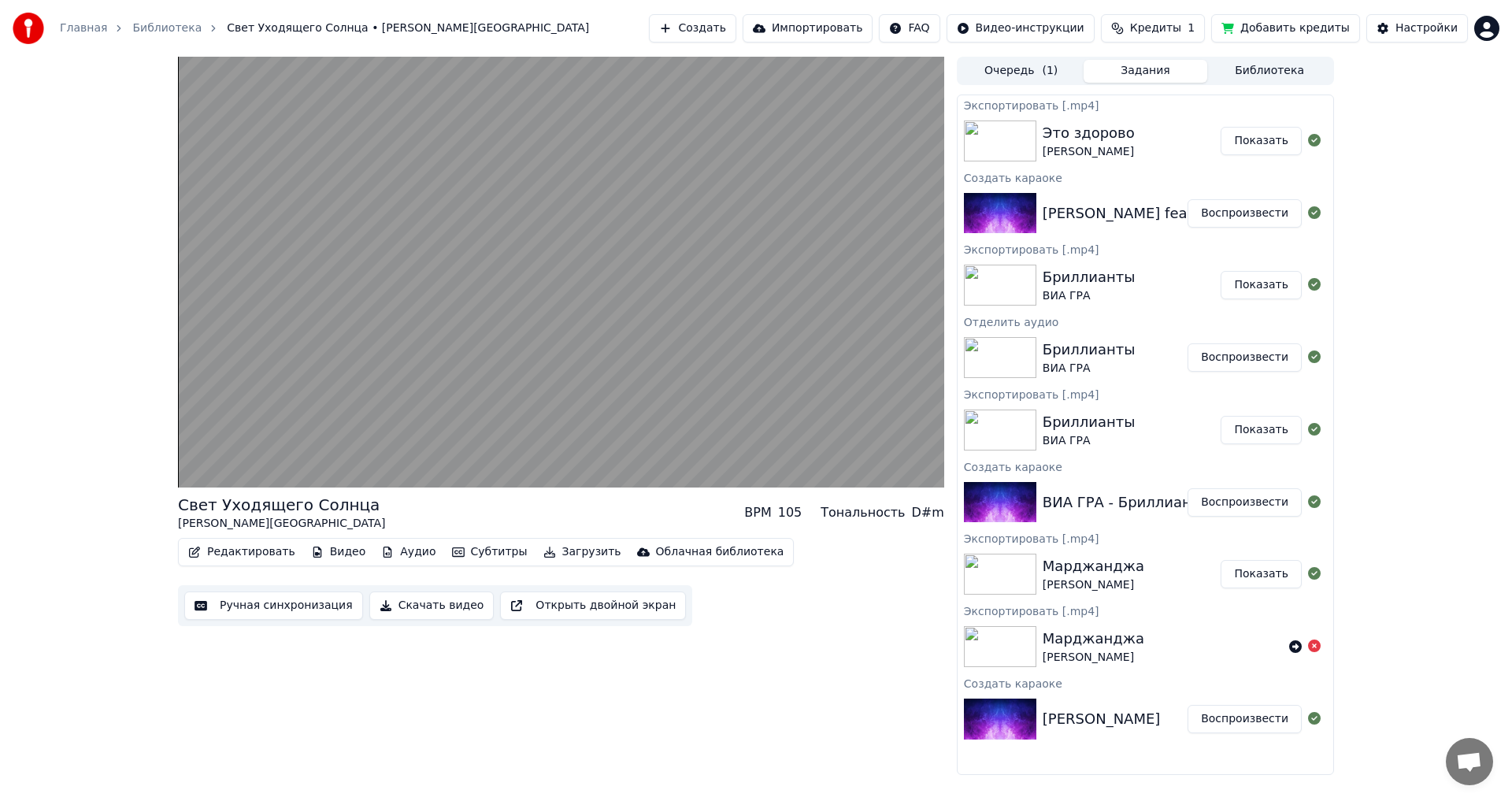
click at [652, 344] on video at bounding box center [560, 272] width 766 height 431
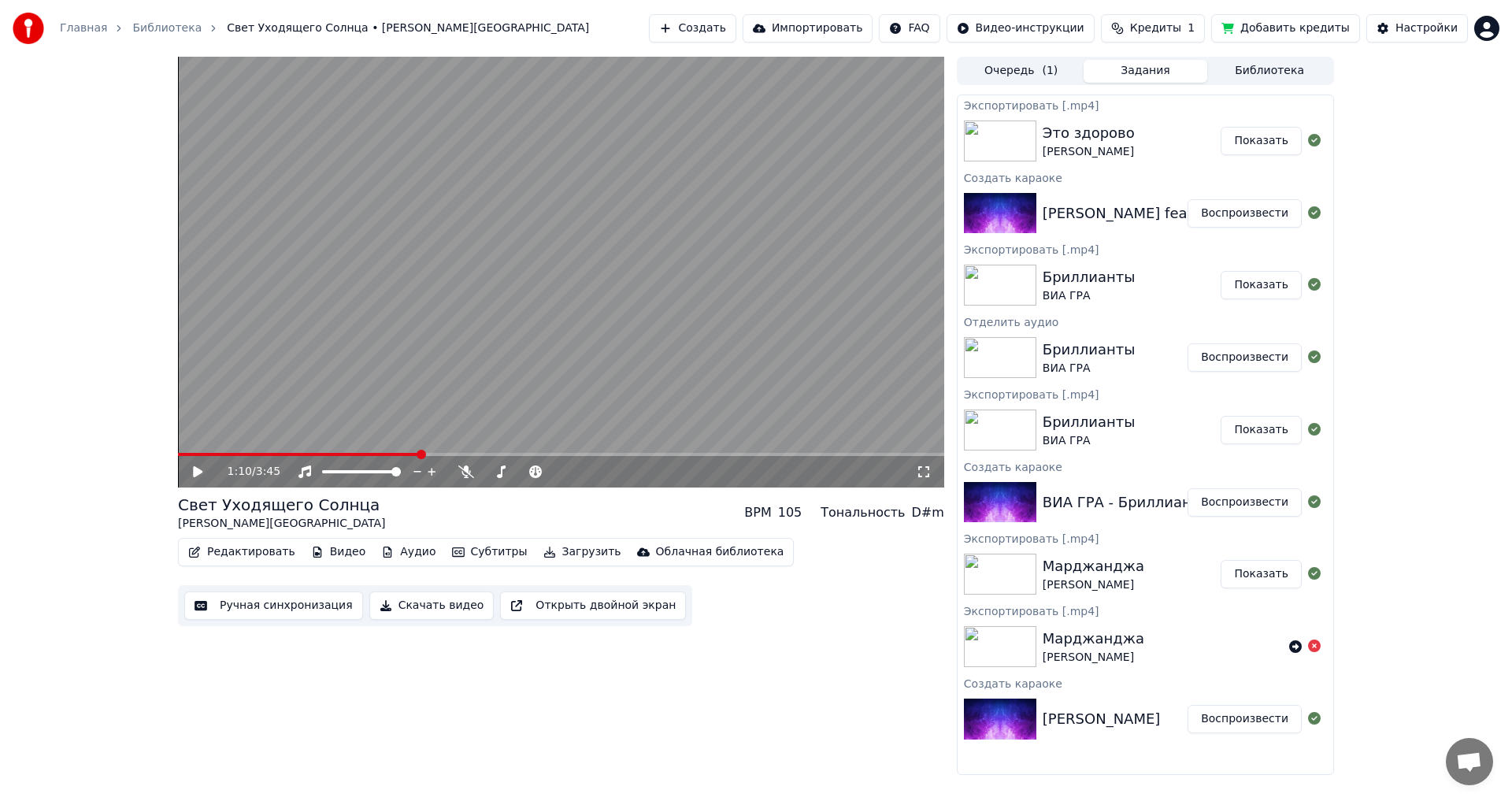
click at [479, 388] on video at bounding box center [560, 272] width 766 height 431
click at [197, 474] on icon at bounding box center [198, 471] width 10 height 11
click at [521, 471] on span at bounding box center [523, 471] width 78 height 3
click at [530, 381] on video at bounding box center [560, 272] width 766 height 431
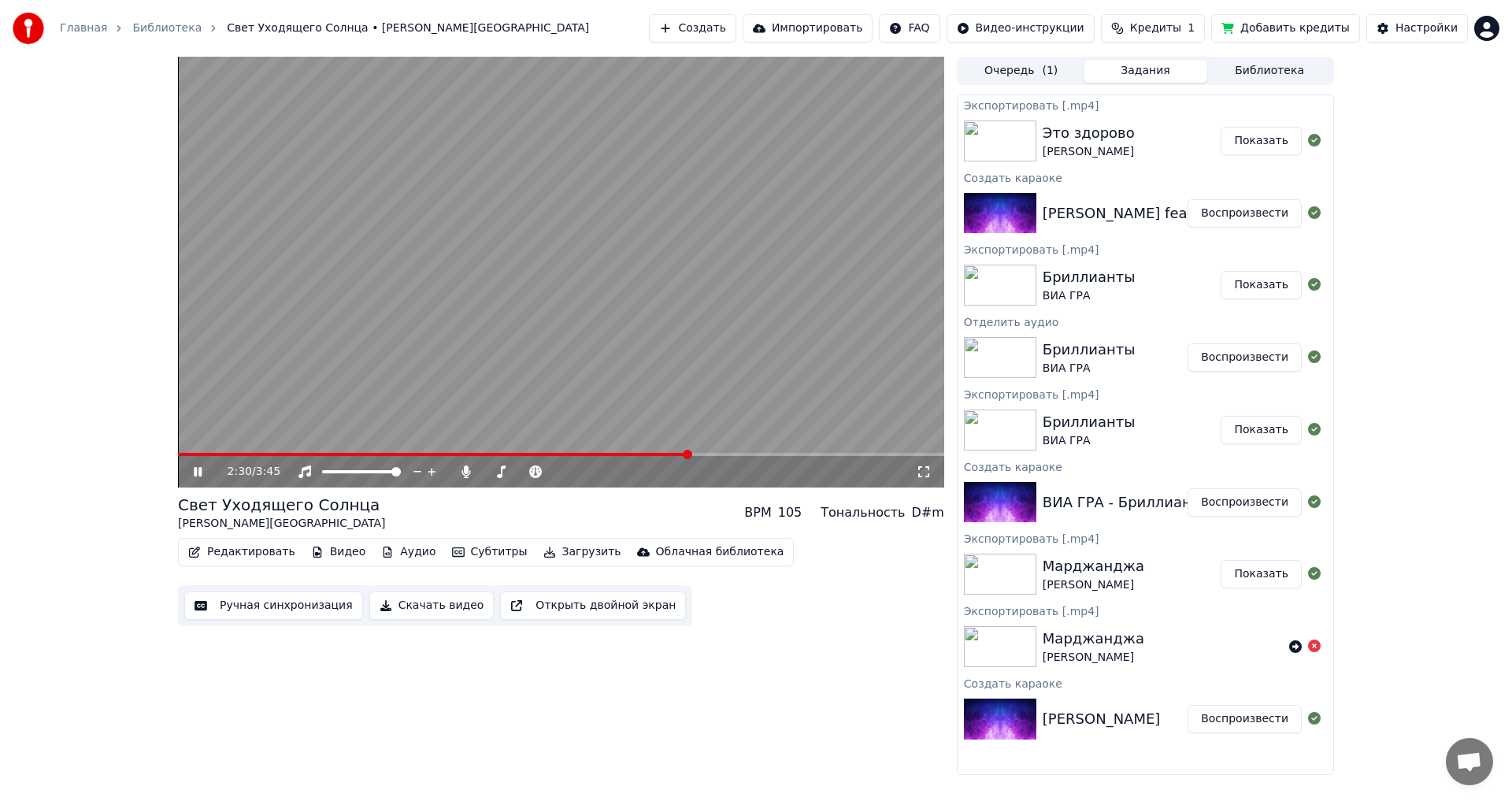
click at [530, 381] on video at bounding box center [560, 272] width 766 height 431
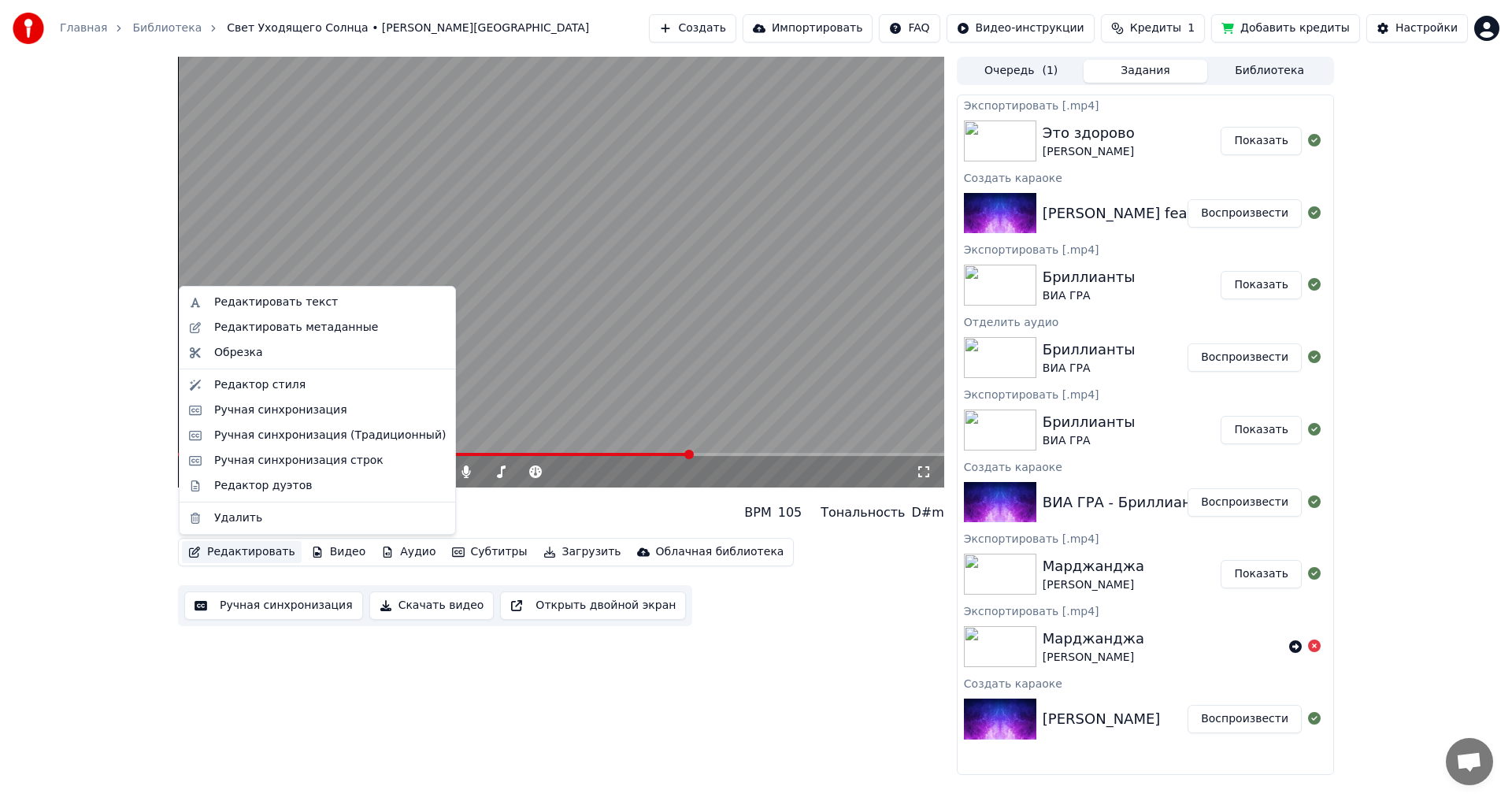
click at [257, 556] on button "Редактировать" at bounding box center [241, 552] width 120 height 22
click at [293, 403] on div "Ручная синхронизация" at bounding box center [281, 410] width 133 height 16
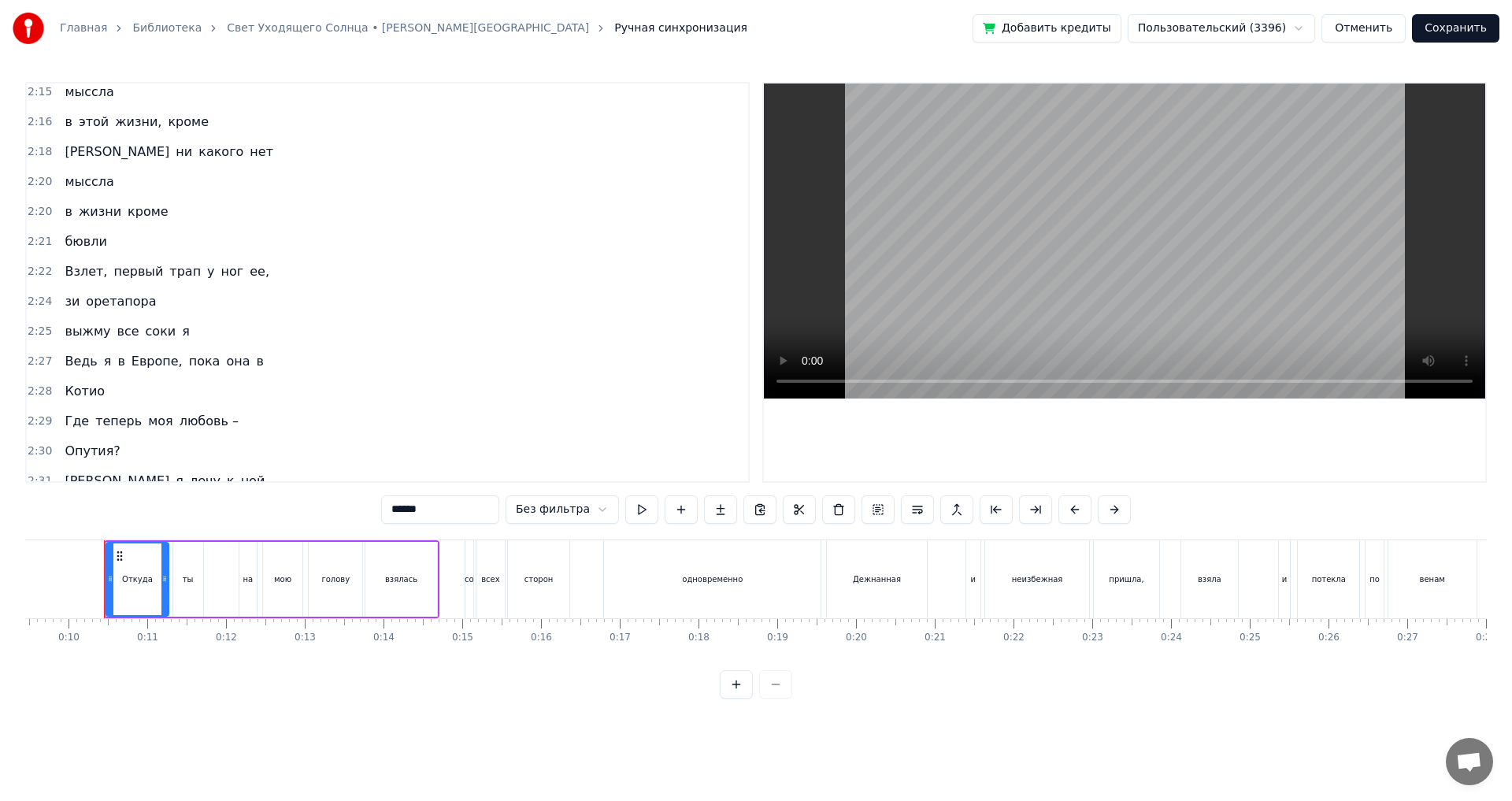
scroll to position [1575, 0]
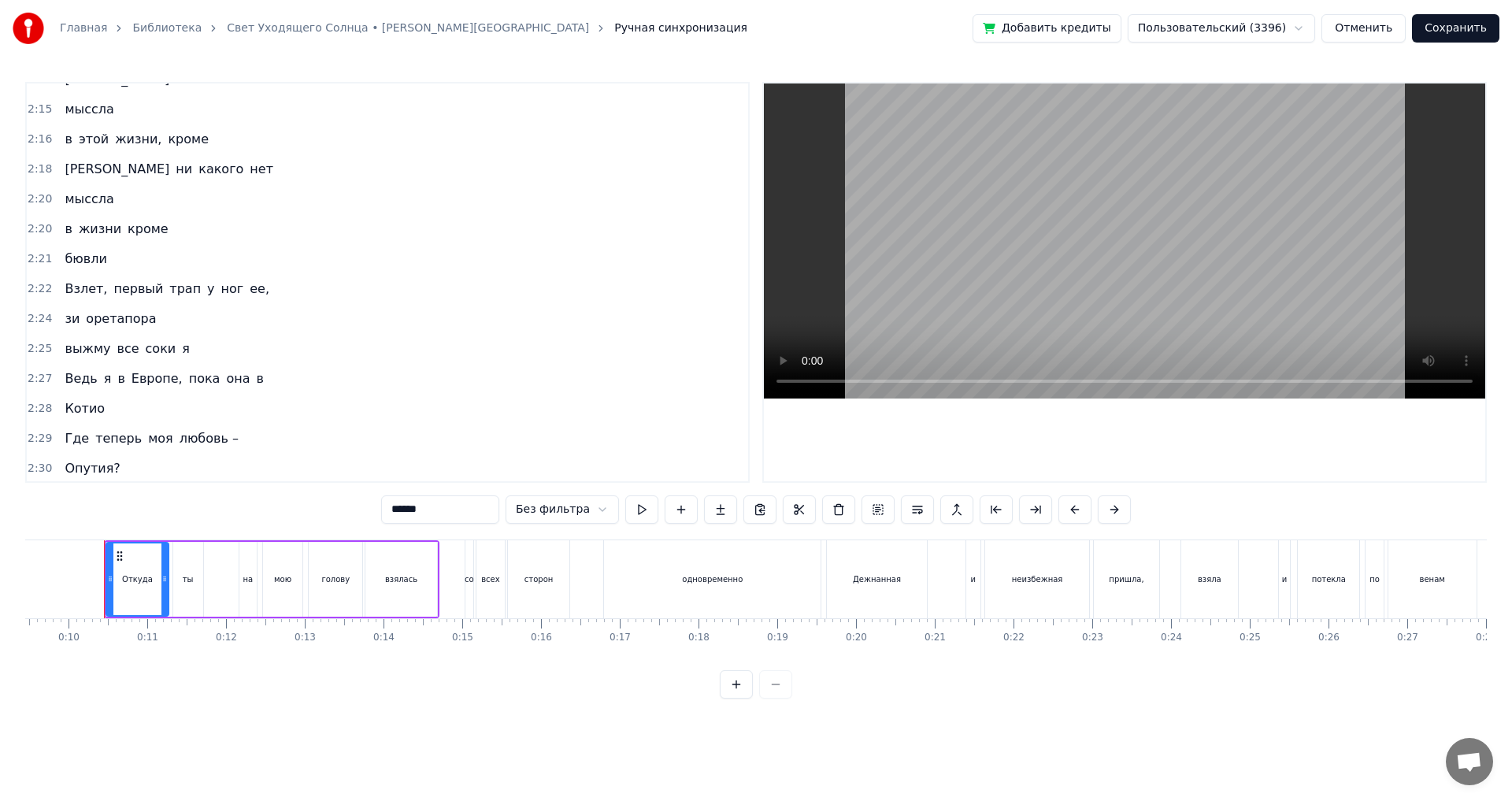
click at [74, 291] on span "Взлет," at bounding box center [85, 289] width 46 height 18
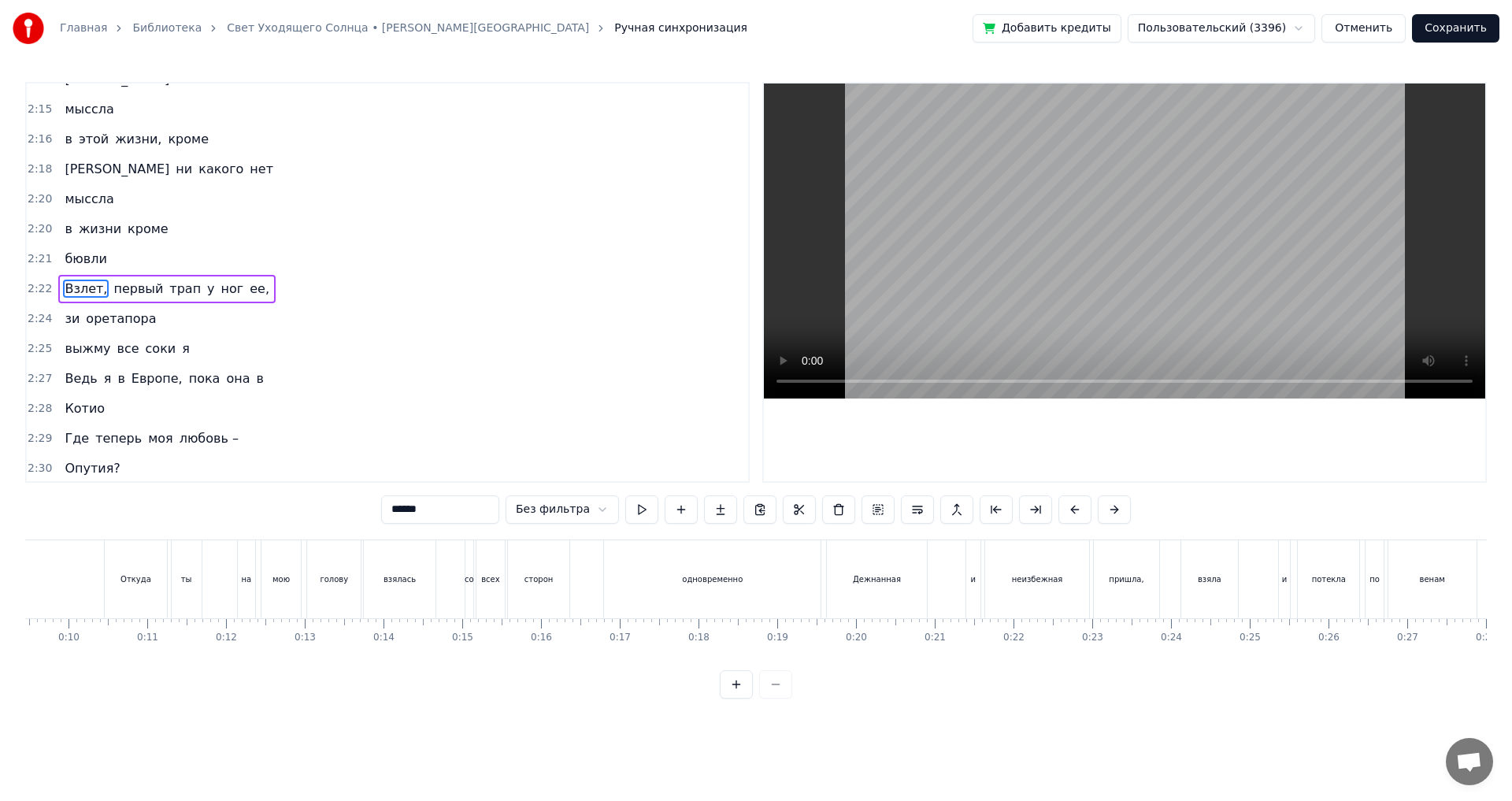
type input "******"
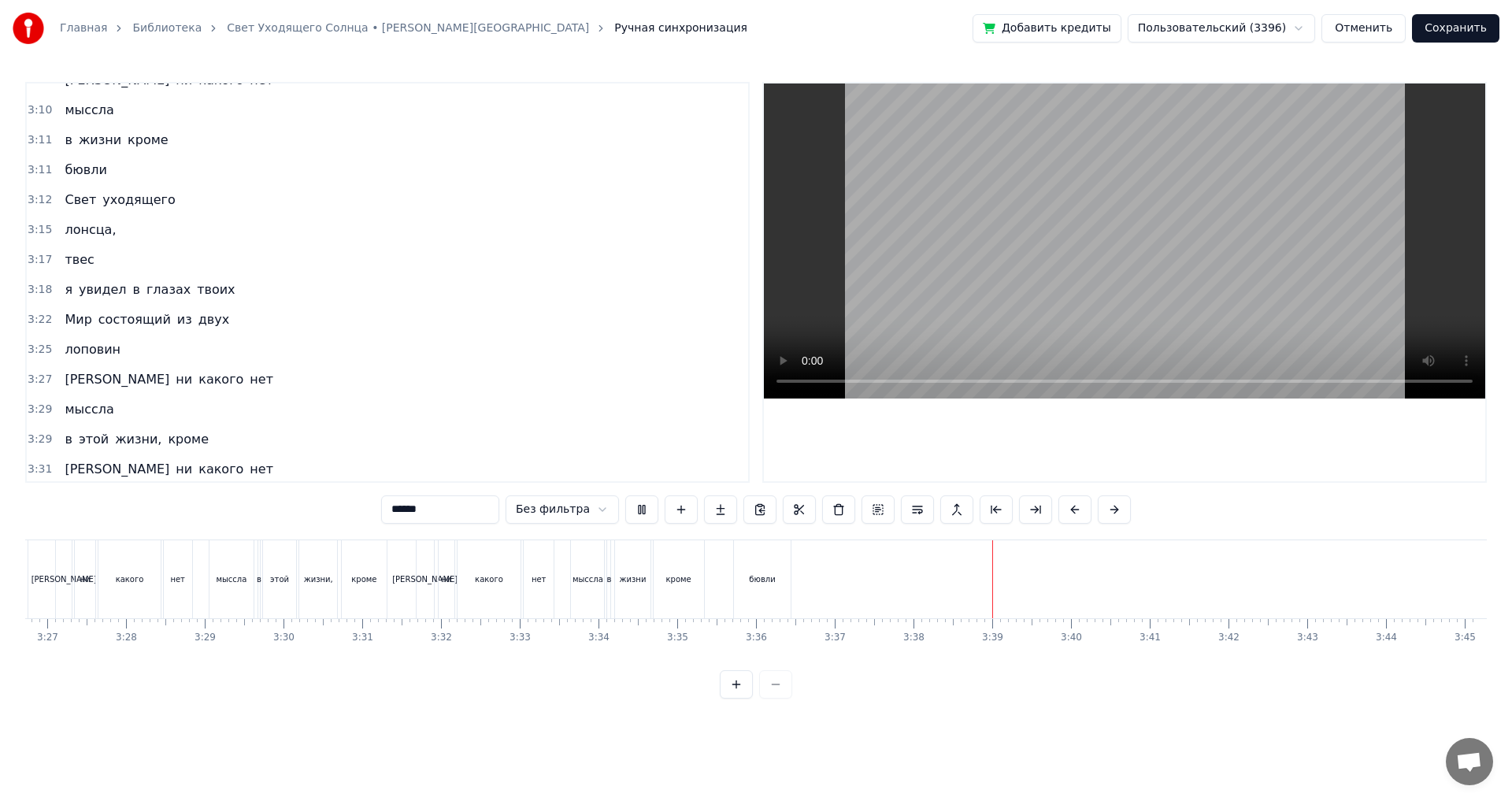
scroll to position [2805, 0]
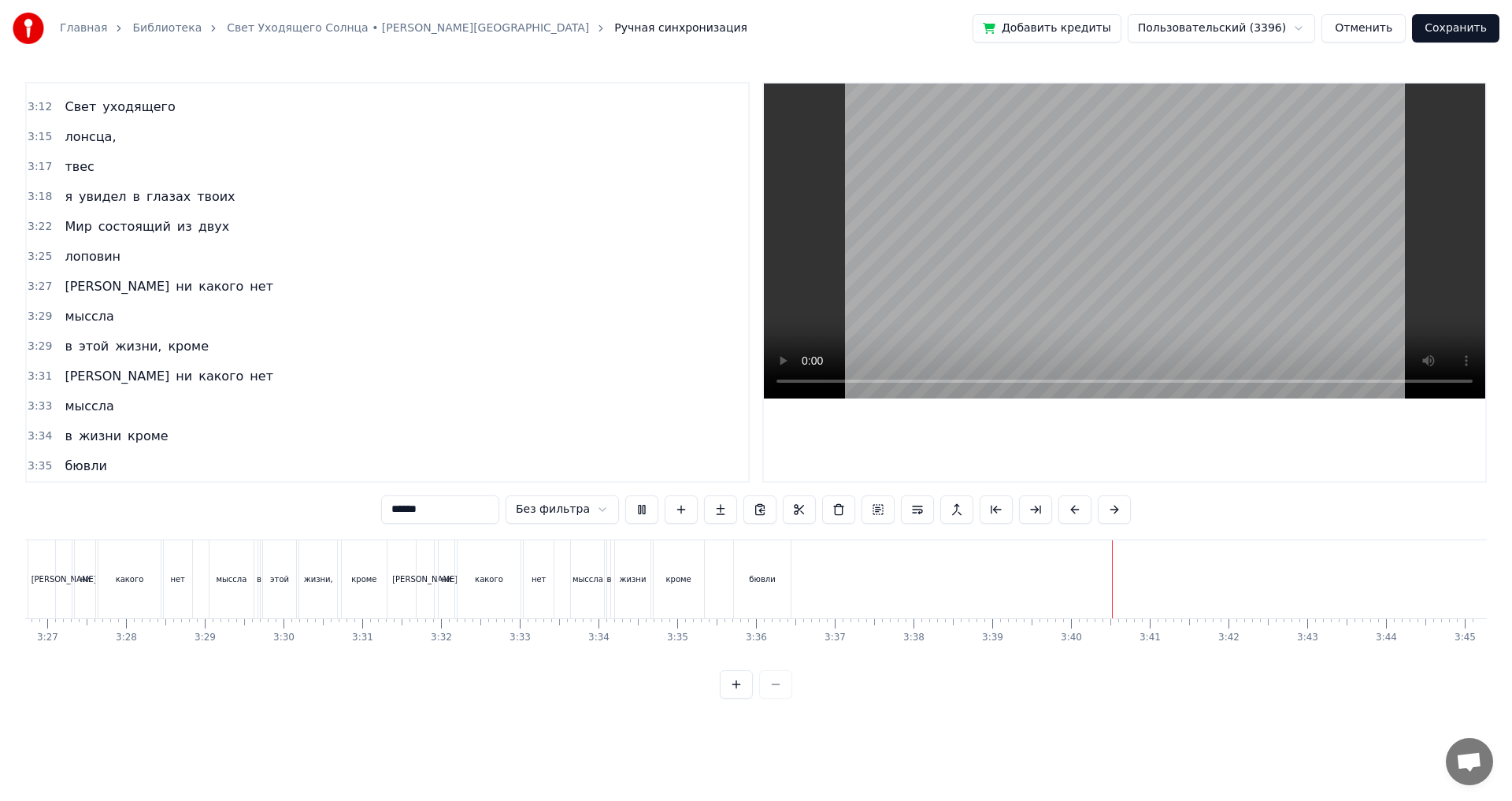
click at [1323, 205] on video at bounding box center [1124, 240] width 721 height 315
click at [1448, 32] on button "Сохранить" at bounding box center [1455, 27] width 87 height 28
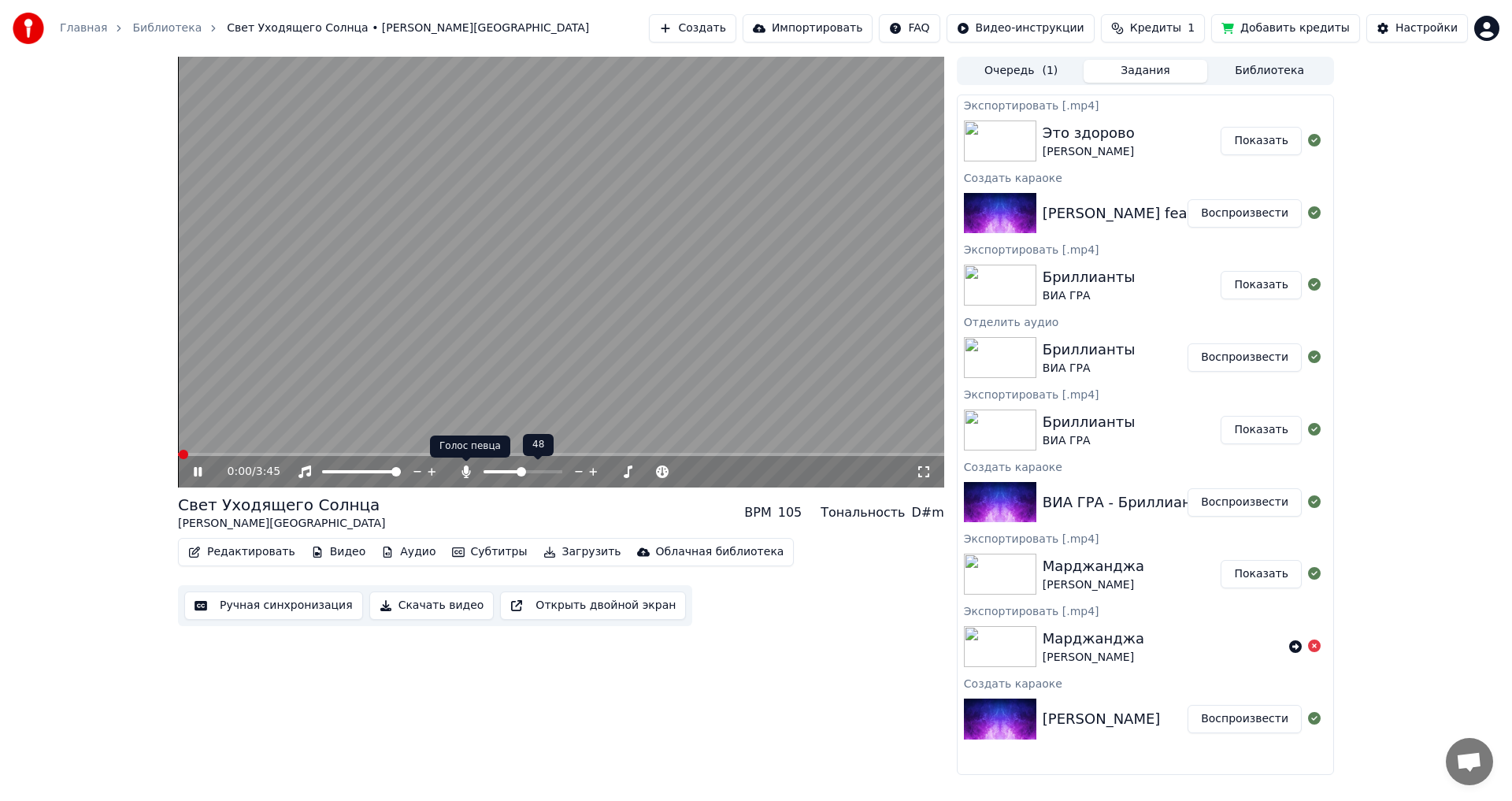
drag, startPoint x: 515, startPoint y: 475, endPoint x: 466, endPoint y: 477, distance: 49.0
click at [466, 477] on div at bounding box center [529, 472] width 142 height 16
click at [466, 477] on icon at bounding box center [465, 471] width 9 height 13
click at [433, 611] on button "Скачать видео" at bounding box center [432, 606] width 126 height 28
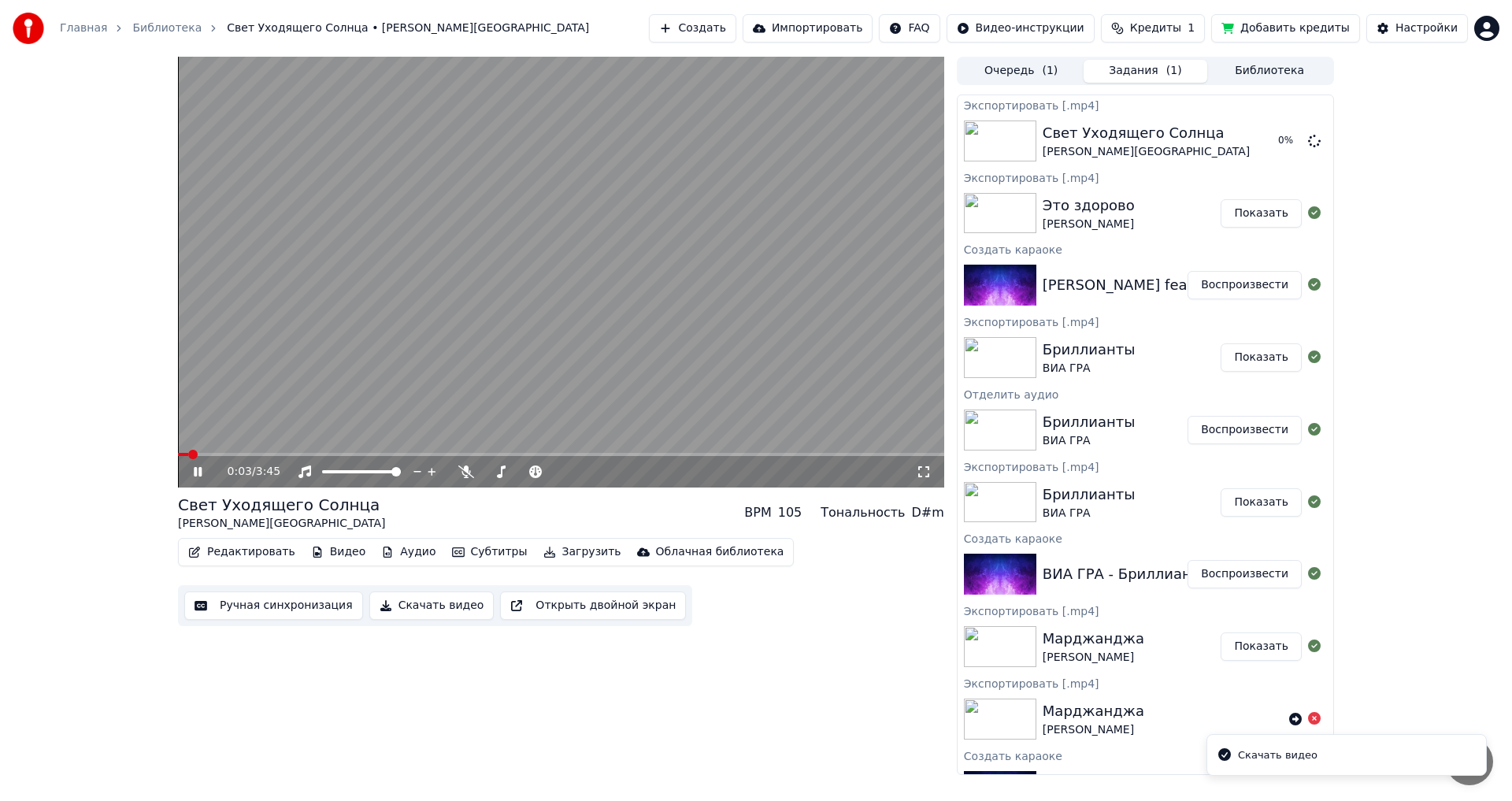
click at [676, 274] on video at bounding box center [560, 272] width 766 height 431
click at [1490, 26] on html "Главная Библиотека Свет Уходящего Солнца • [PERSON_NAME] Создать Импортировать …" at bounding box center [756, 400] width 1512 height 801
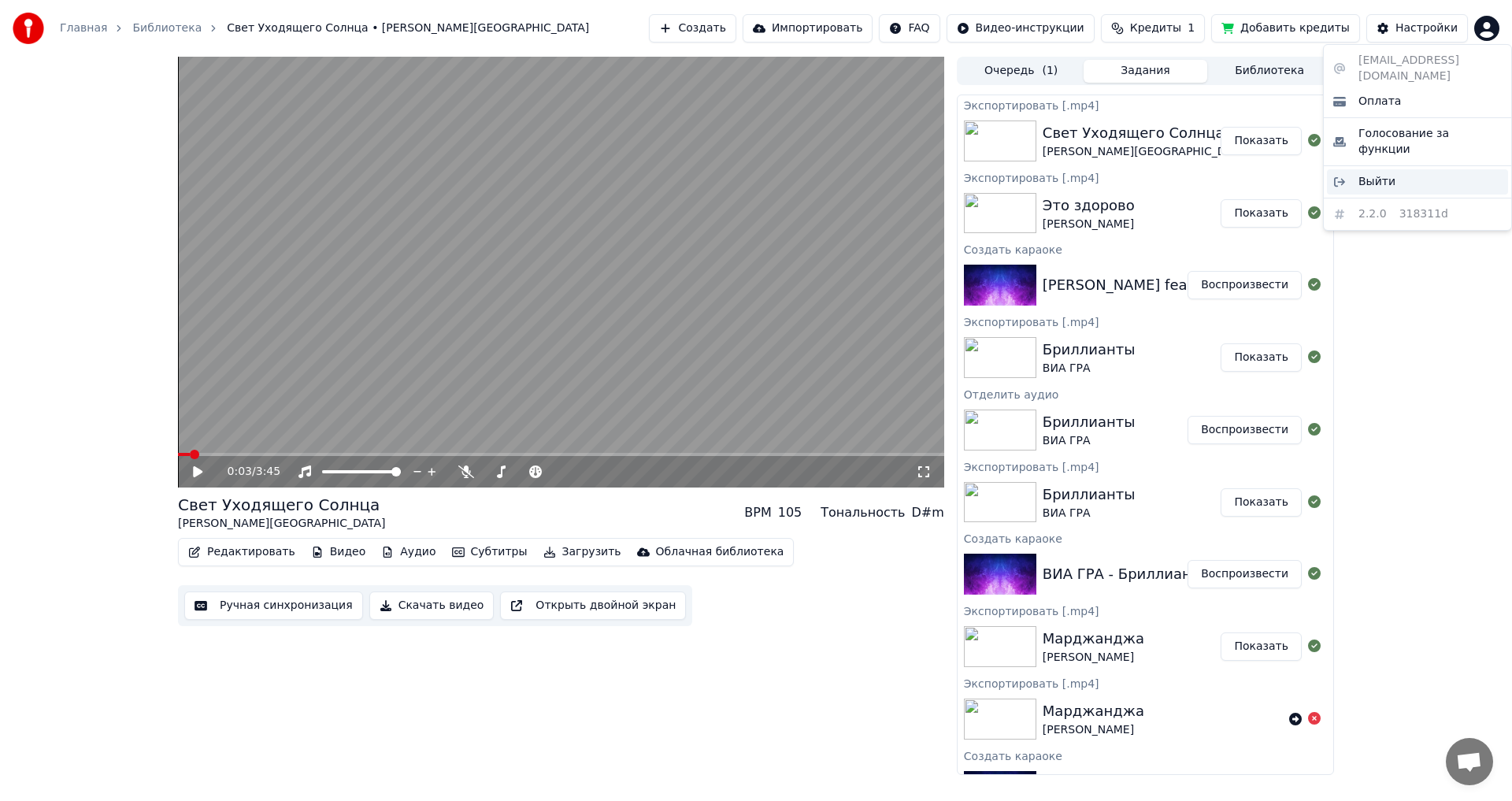
click at [1404, 170] on div "Выйти" at bounding box center [1417, 183] width 182 height 26
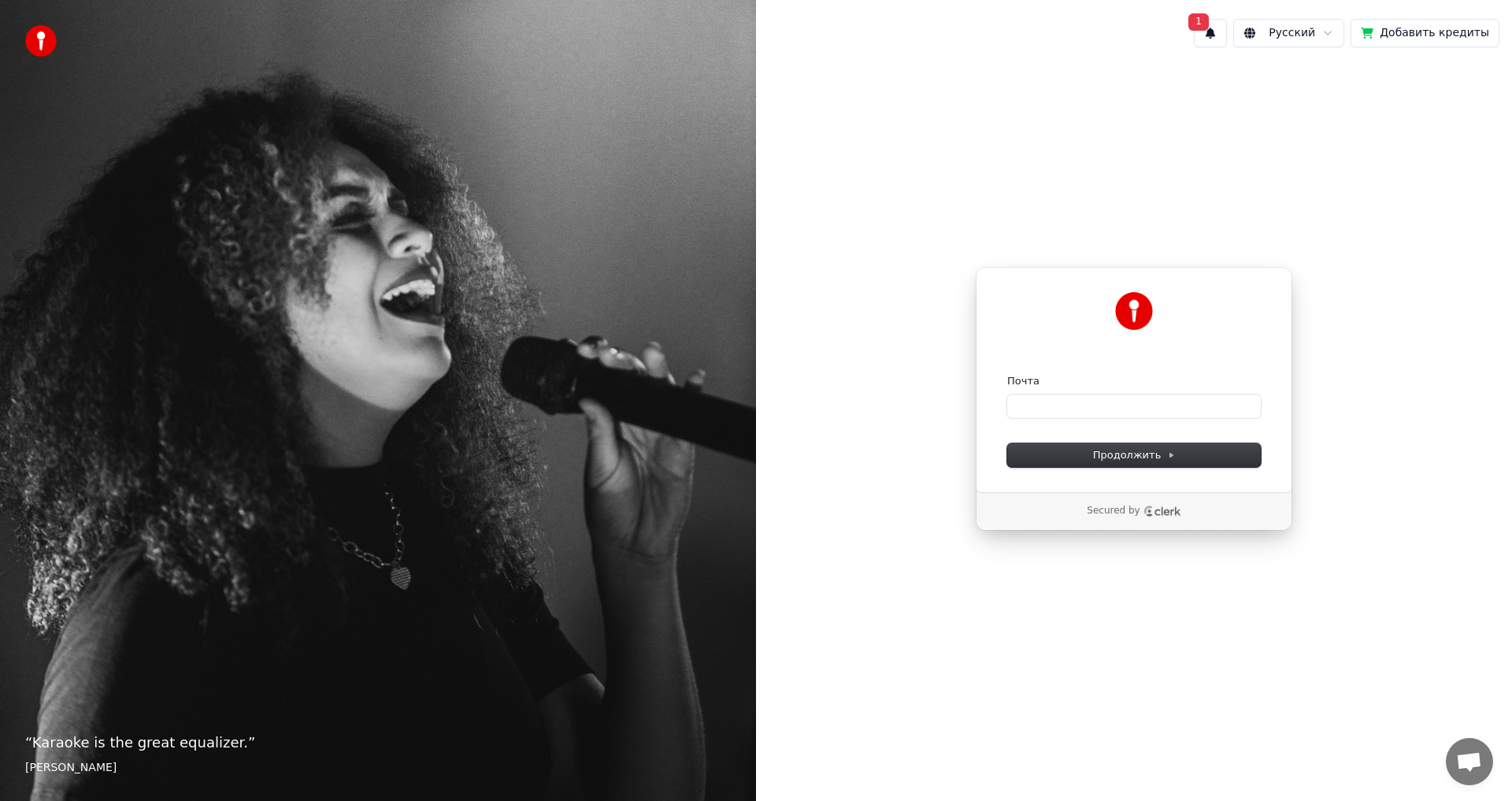
click at [1427, 31] on button "Добавить кредиты" at bounding box center [1426, 32] width 149 height 28
click at [1226, 35] on button "1" at bounding box center [1211, 32] width 33 height 28
click at [1330, 85] on button "Обновить" at bounding box center [1345, 82] width 82 height 28
